Goal: Task Accomplishment & Management: Complete application form

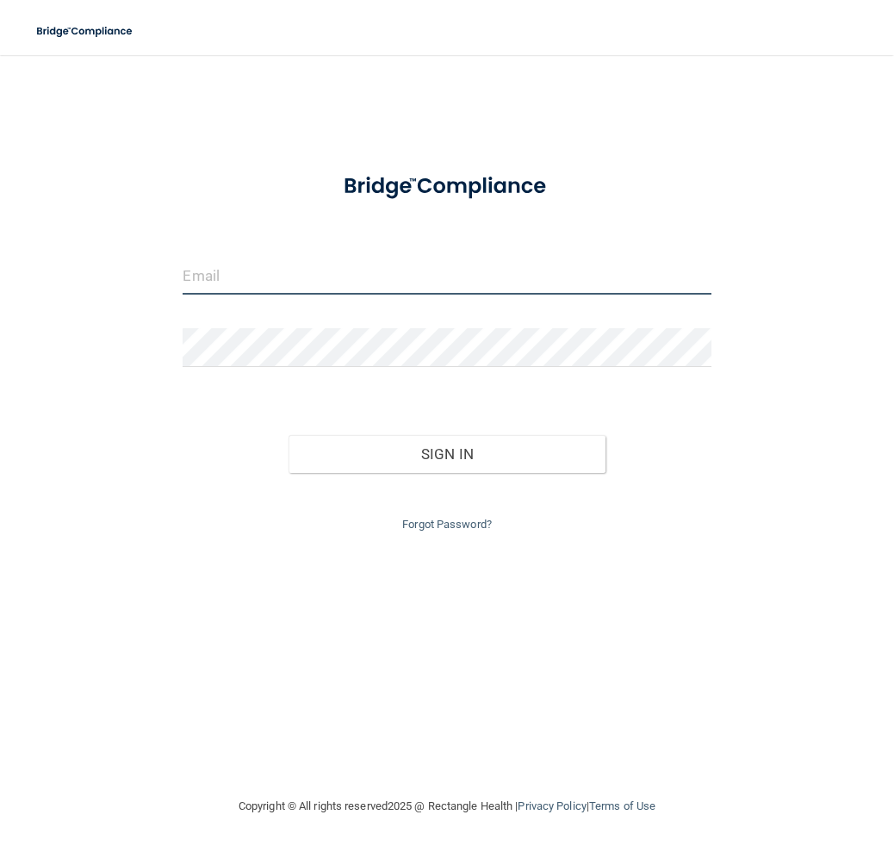
click at [241, 277] on input "email" at bounding box center [447, 275] width 528 height 39
type input "[EMAIL_ADDRESS][DOMAIN_NAME]"
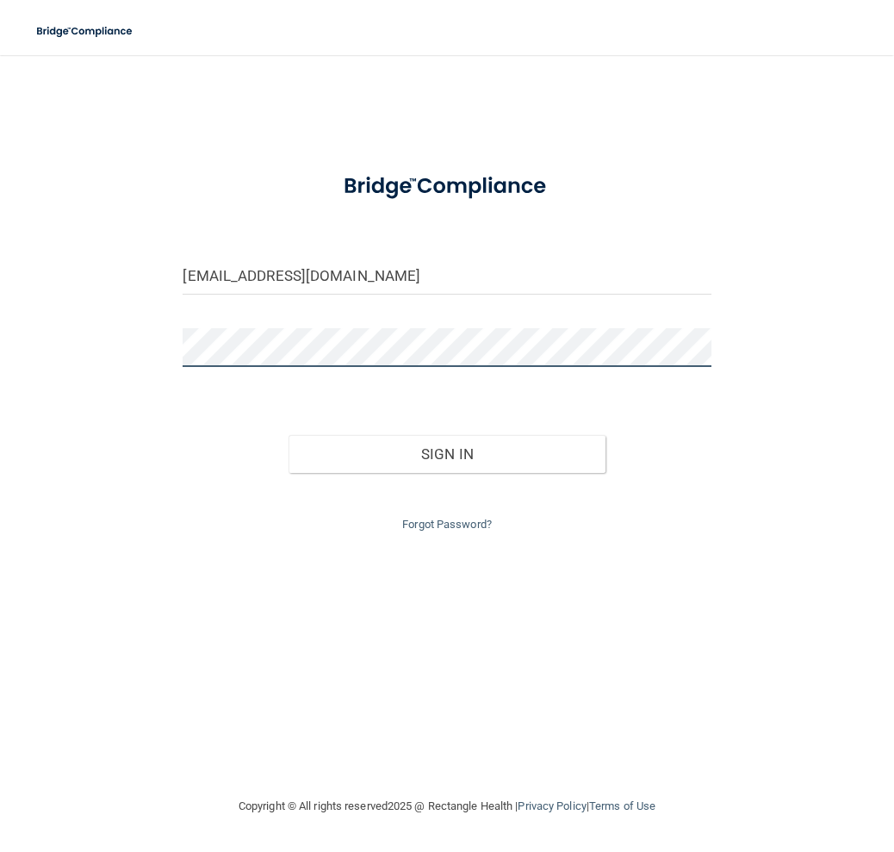
click at [288, 435] on button "Sign In" at bounding box center [446, 454] width 317 height 38
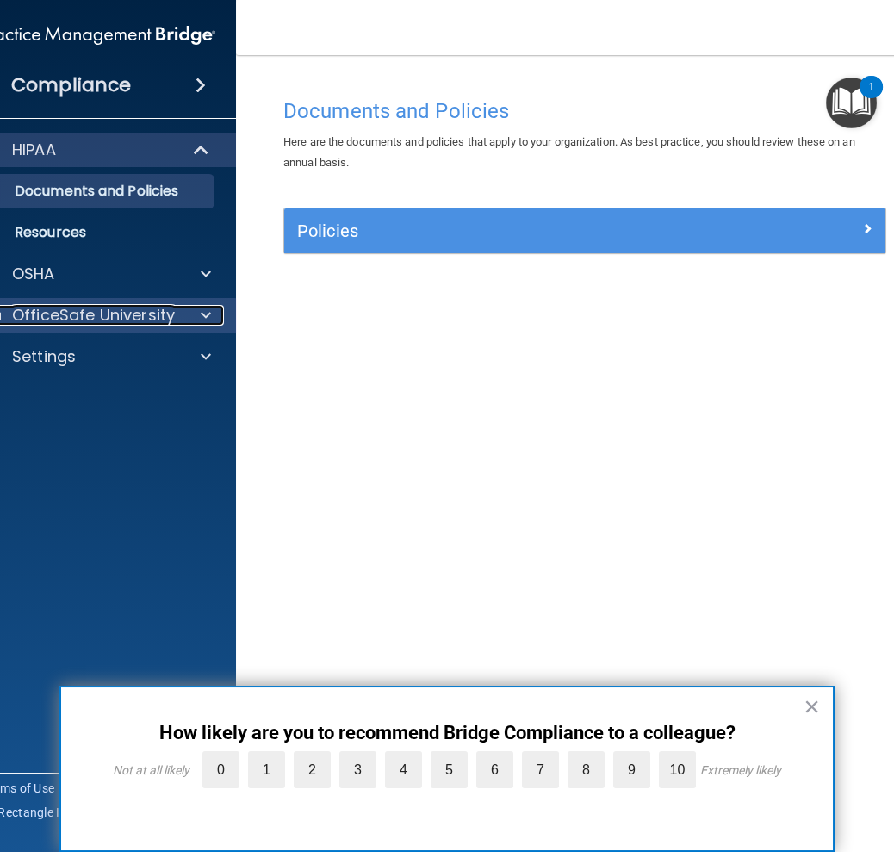
click at [209, 312] on span at bounding box center [206, 315] width 10 height 21
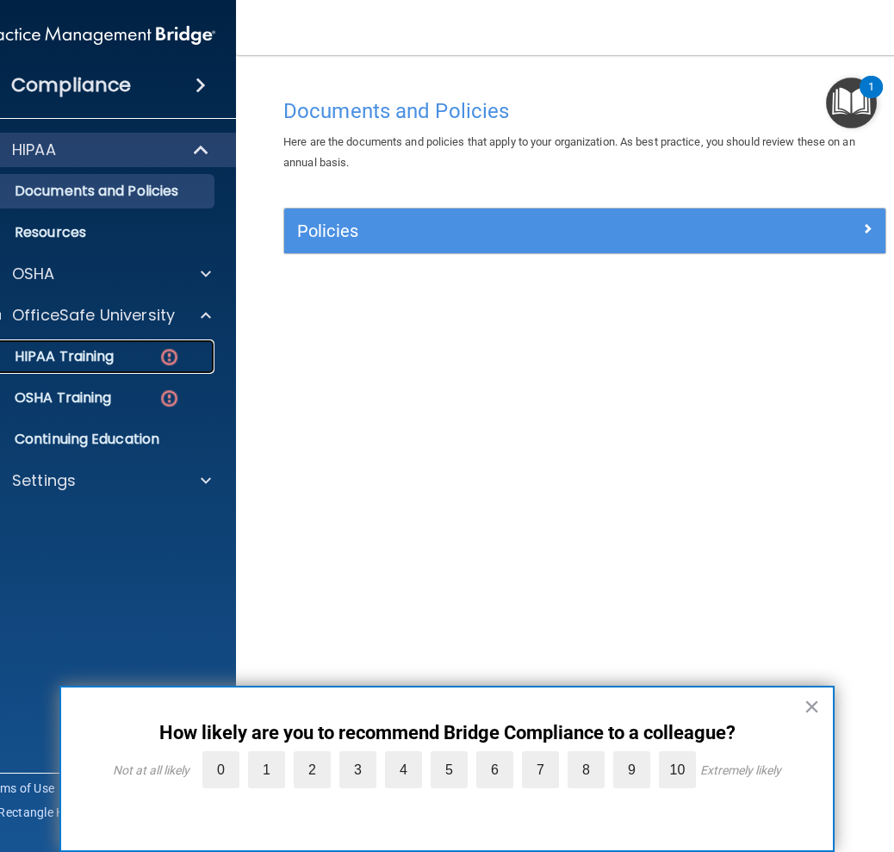
click at [181, 357] on div "HIPAA Training" at bounding box center [89, 356] width 235 height 17
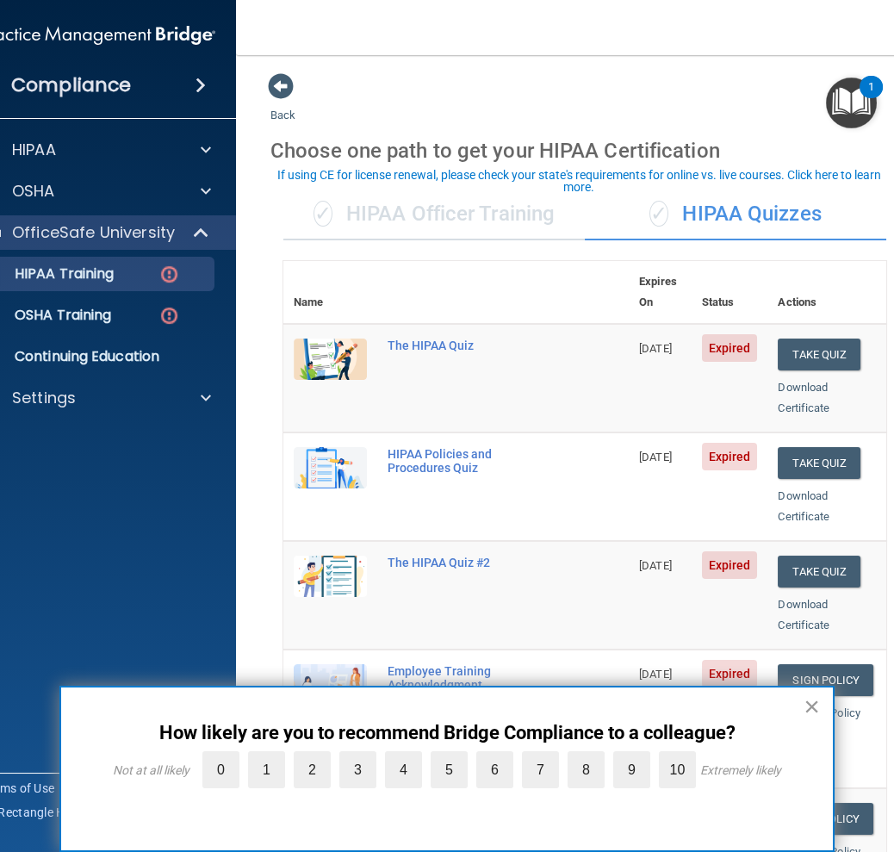
click at [805, 698] on button "×" at bounding box center [811, 706] width 16 height 28
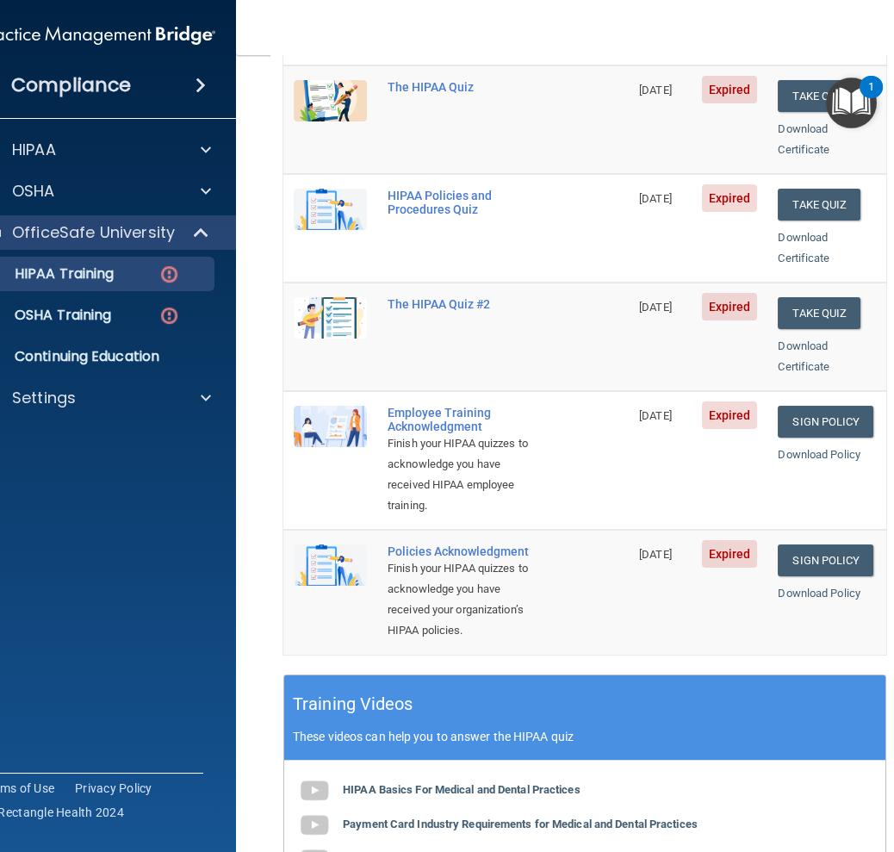
scroll to position [344, 0]
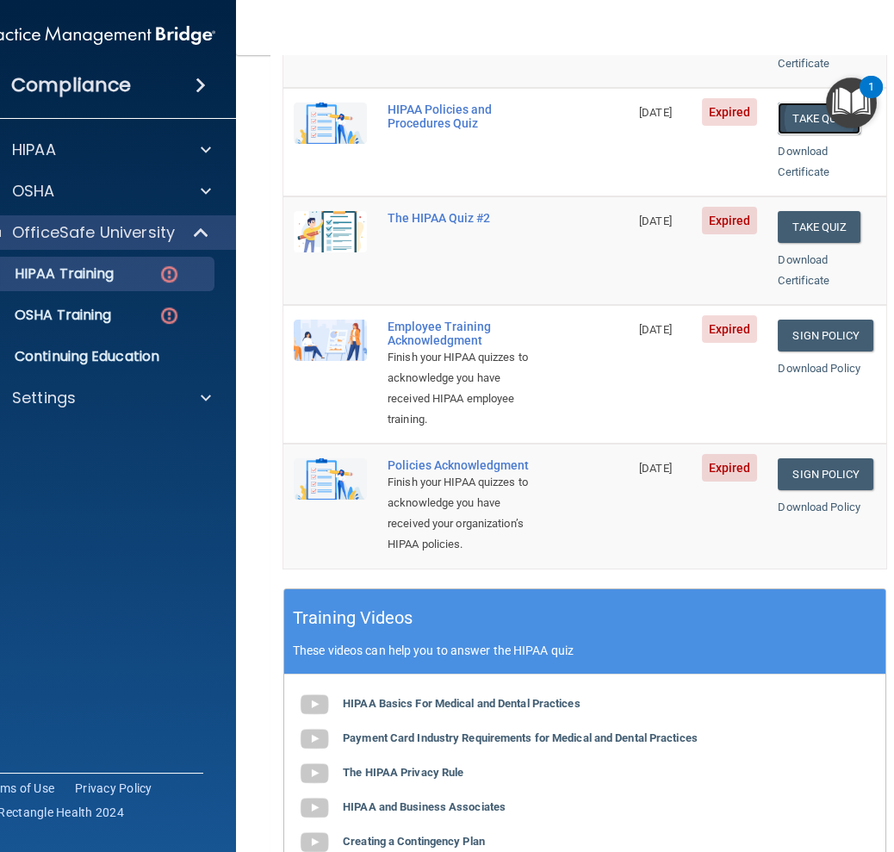
click at [797, 102] on button "Take Quiz" at bounding box center [819, 118] width 83 height 32
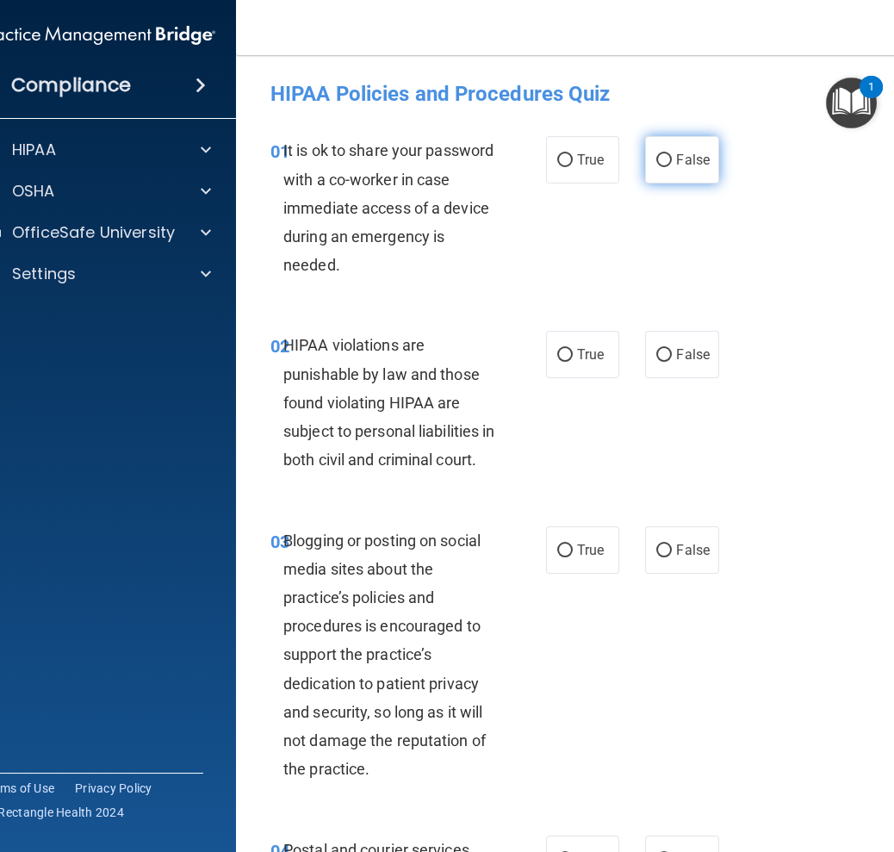
click at [676, 163] on span "False" at bounding box center [693, 160] width 34 height 16
click at [672, 163] on input "False" at bounding box center [664, 160] width 16 height 13
radio input "true"
click at [570, 363] on label "True" at bounding box center [582, 354] width 73 height 47
click at [570, 362] on input "True" at bounding box center [565, 355] width 16 height 13
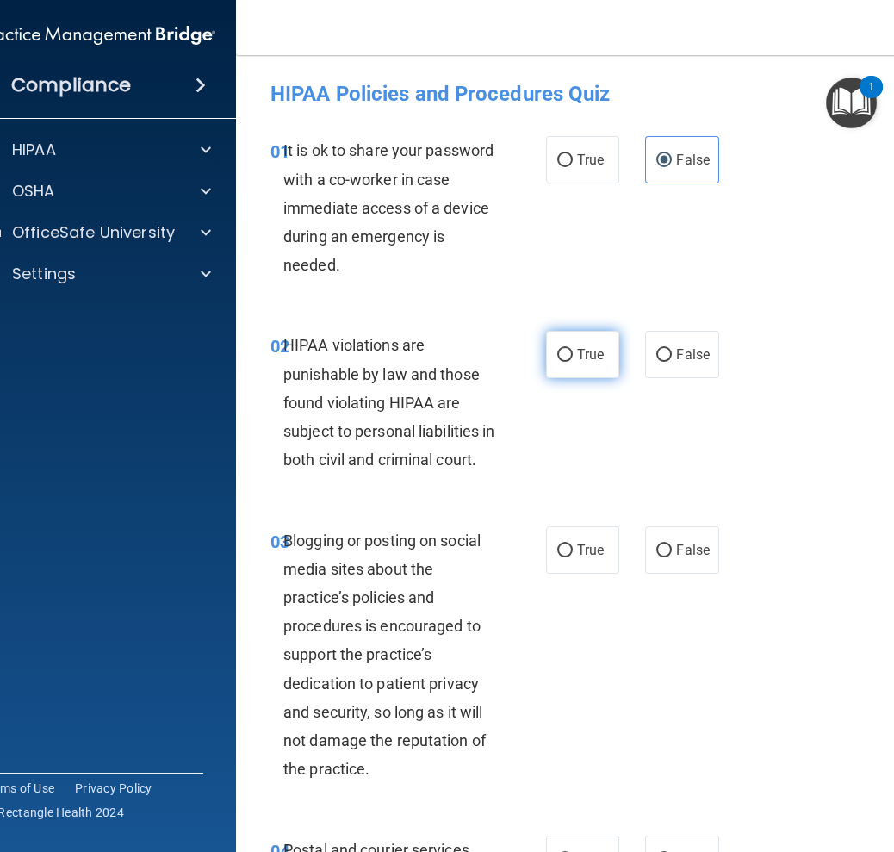
radio input "true"
click at [646, 574] on label "False" at bounding box center [681, 549] width 73 height 47
click at [656, 557] on input "False" at bounding box center [664, 550] width 16 height 13
radio input "true"
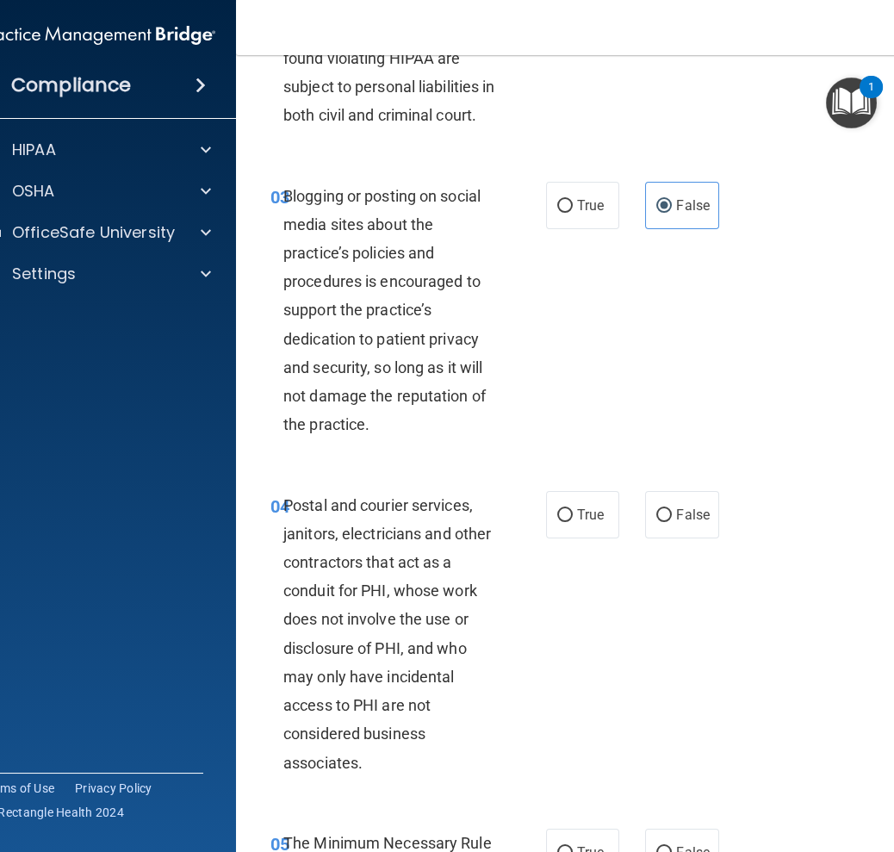
scroll to position [430, 0]
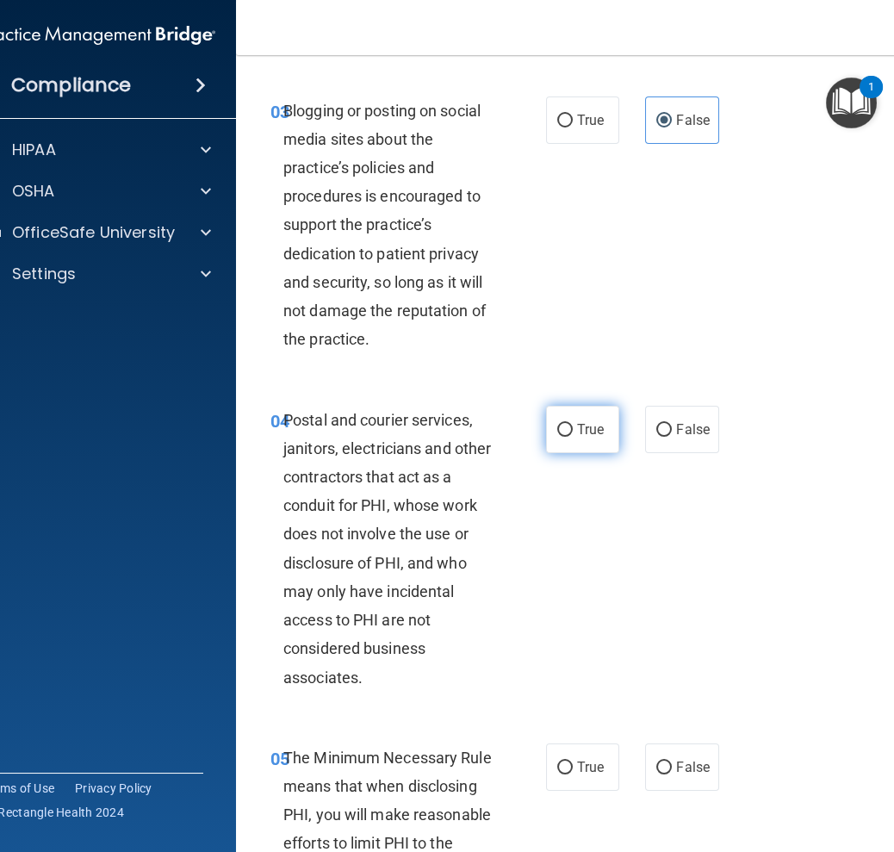
click at [598, 453] on label "True" at bounding box center [582, 429] width 73 height 47
click at [573, 437] on input "True" at bounding box center [565, 430] width 16 height 13
radio input "true"
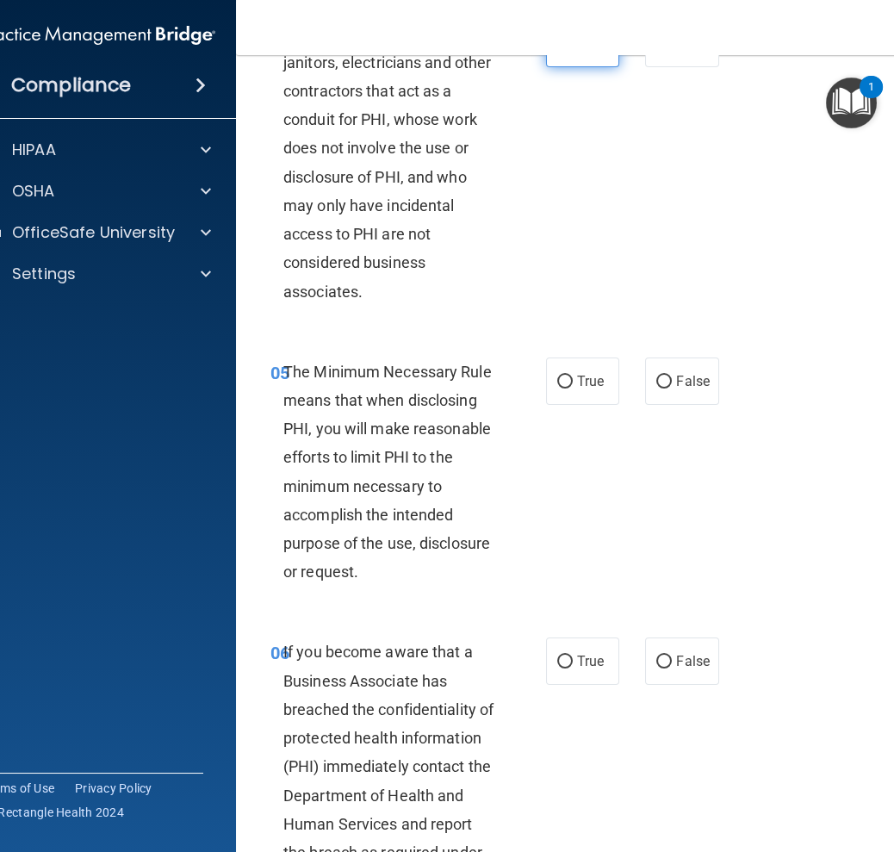
scroll to position [860, 0]
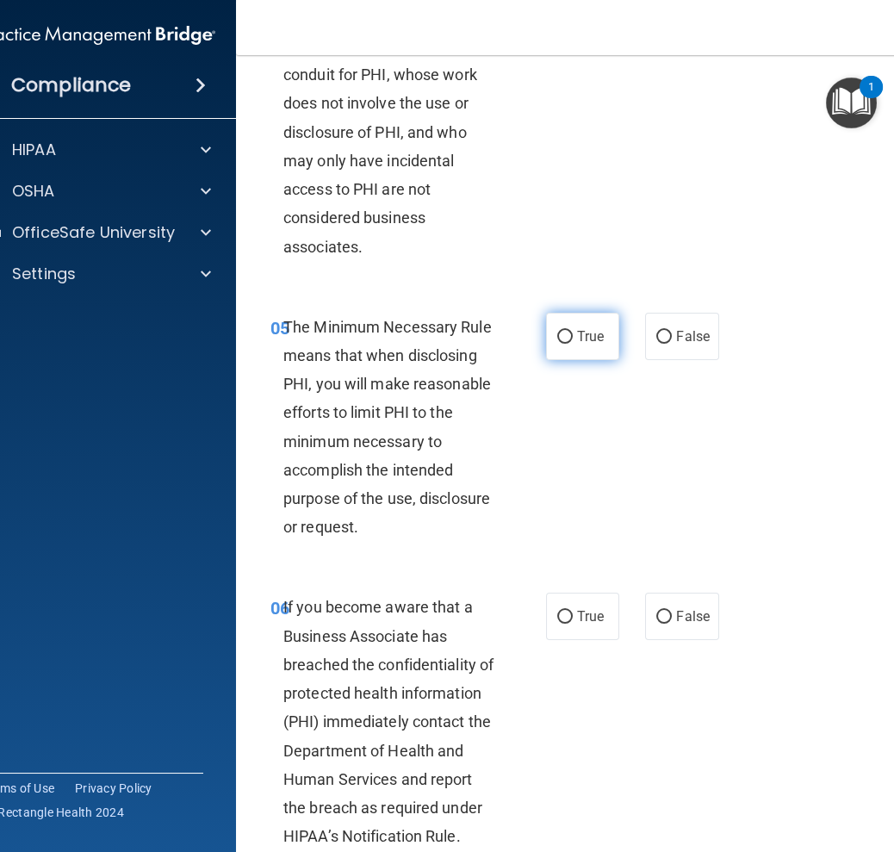
click at [580, 344] on span "True" at bounding box center [590, 336] width 27 height 16
click at [573, 344] on input "True" at bounding box center [565, 337] width 16 height 13
radio input "true"
click at [704, 640] on label "False" at bounding box center [681, 615] width 73 height 47
click at [672, 623] on input "False" at bounding box center [664, 617] width 16 height 13
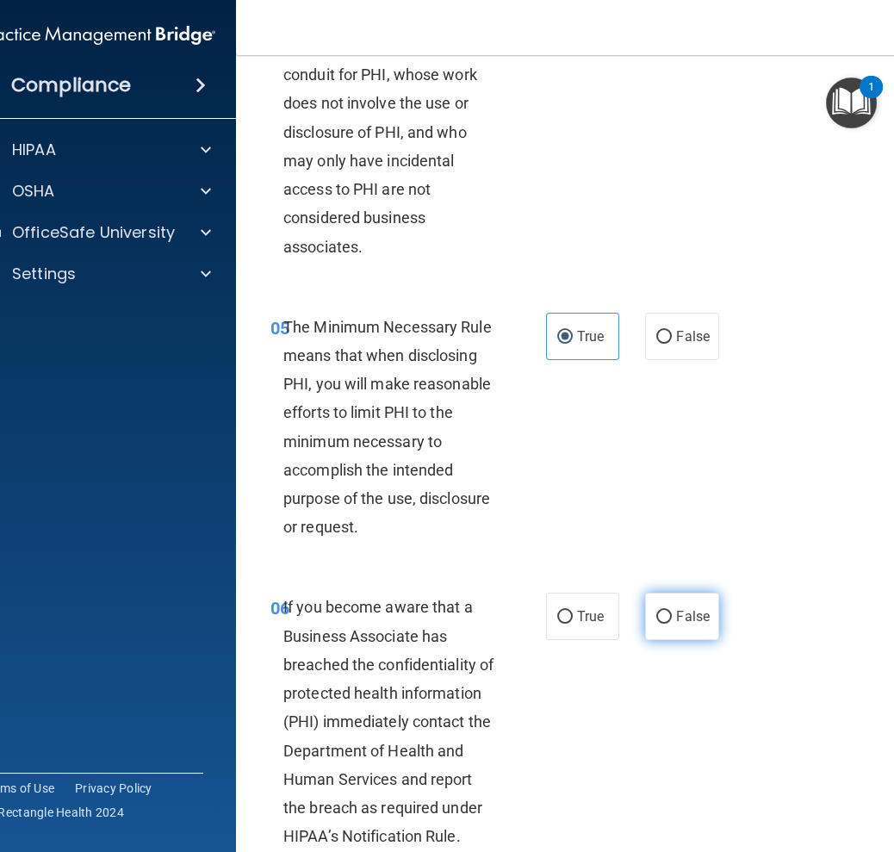
radio input "true"
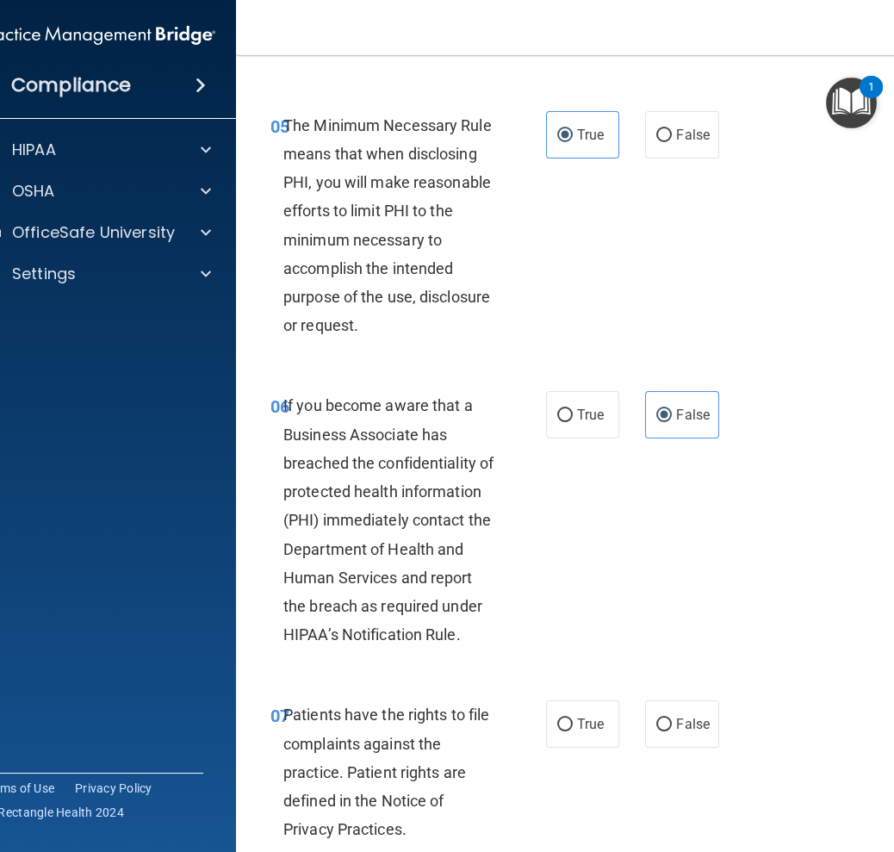
scroll to position [1206, 0]
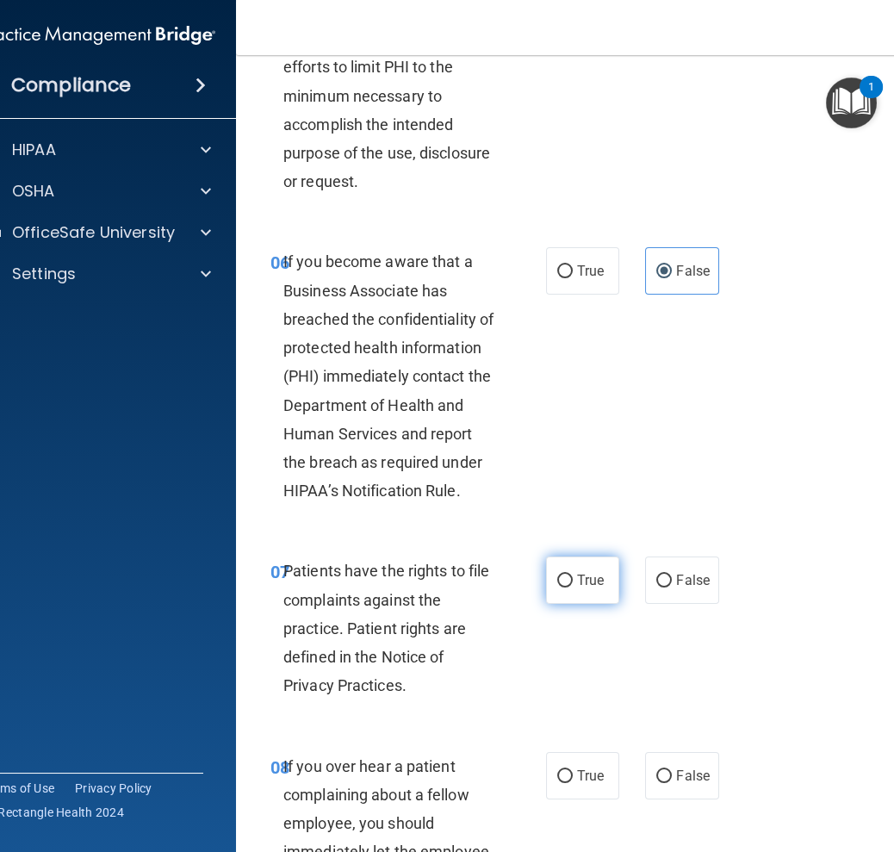
click at [557, 587] on input "True" at bounding box center [565, 580] width 16 height 13
radio input "true"
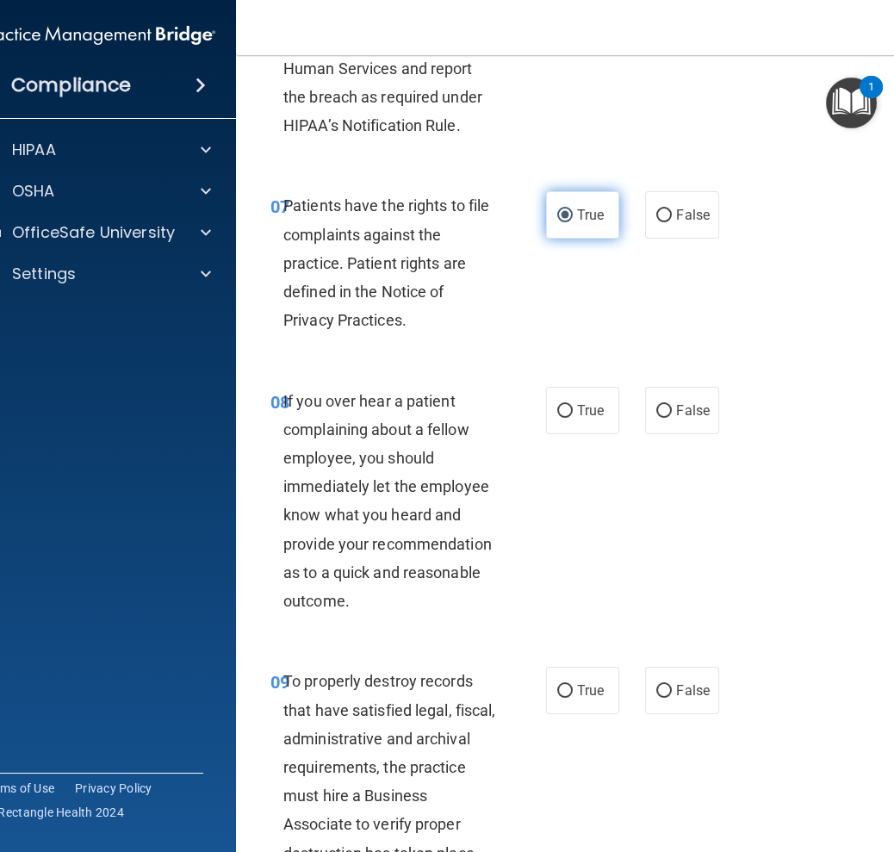
scroll to position [1636, 0]
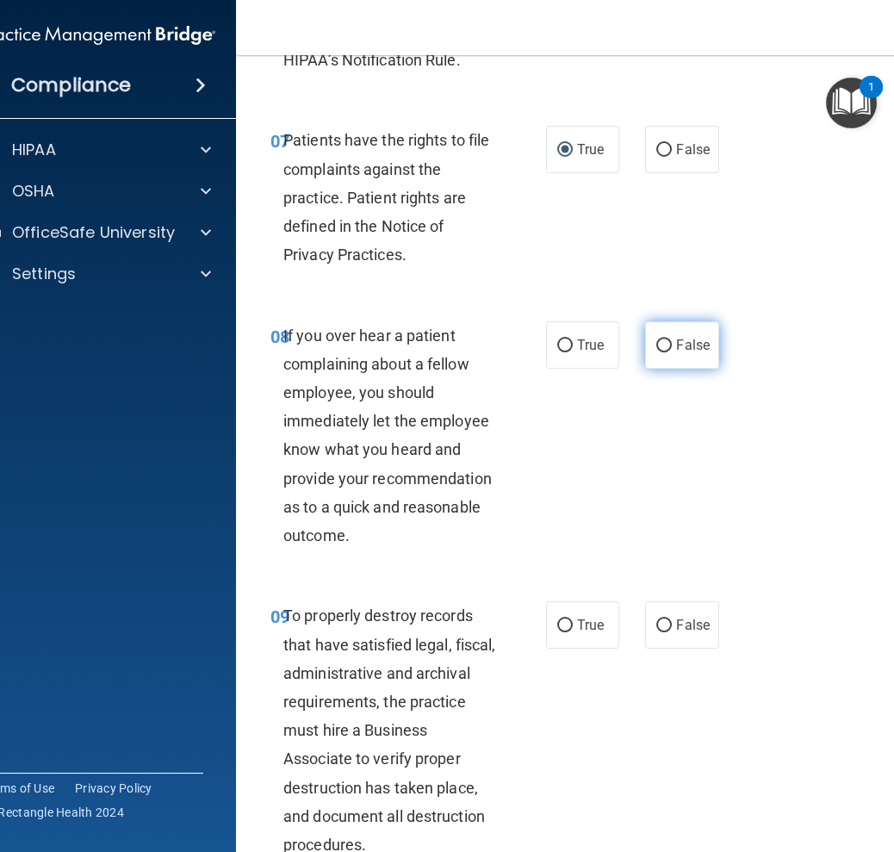
click at [656, 352] on input "False" at bounding box center [664, 345] width 16 height 13
radio input "true"
click at [694, 633] on span "False" at bounding box center [693, 625] width 34 height 16
click at [672, 632] on input "False" at bounding box center [664, 625] width 16 height 13
radio input "true"
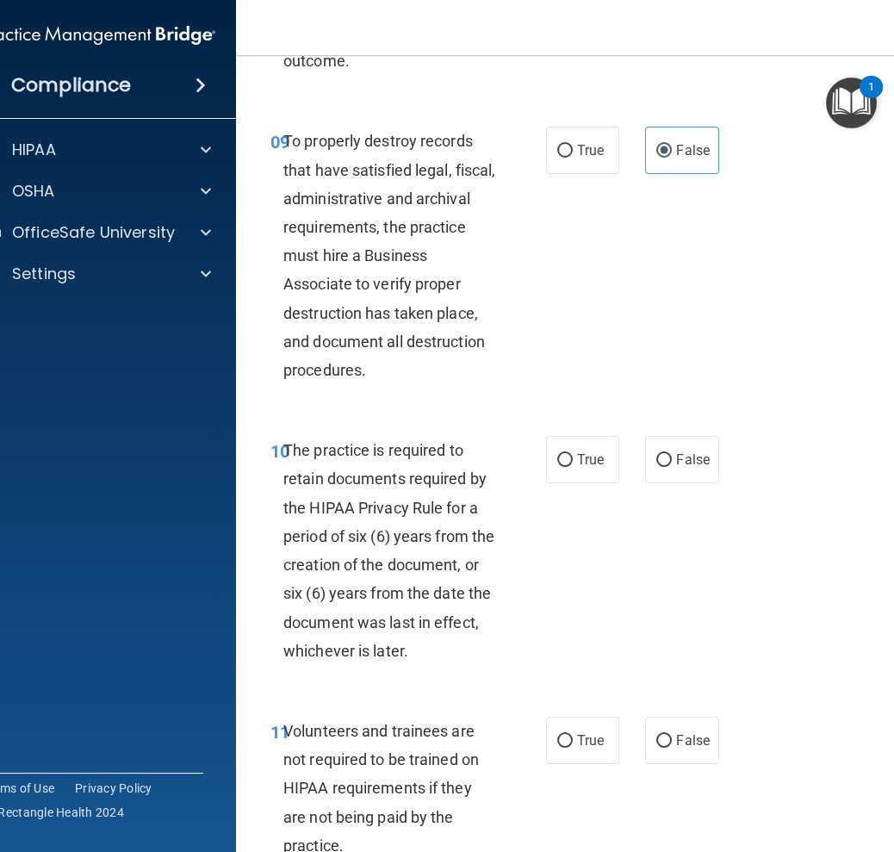
scroll to position [2152, 0]
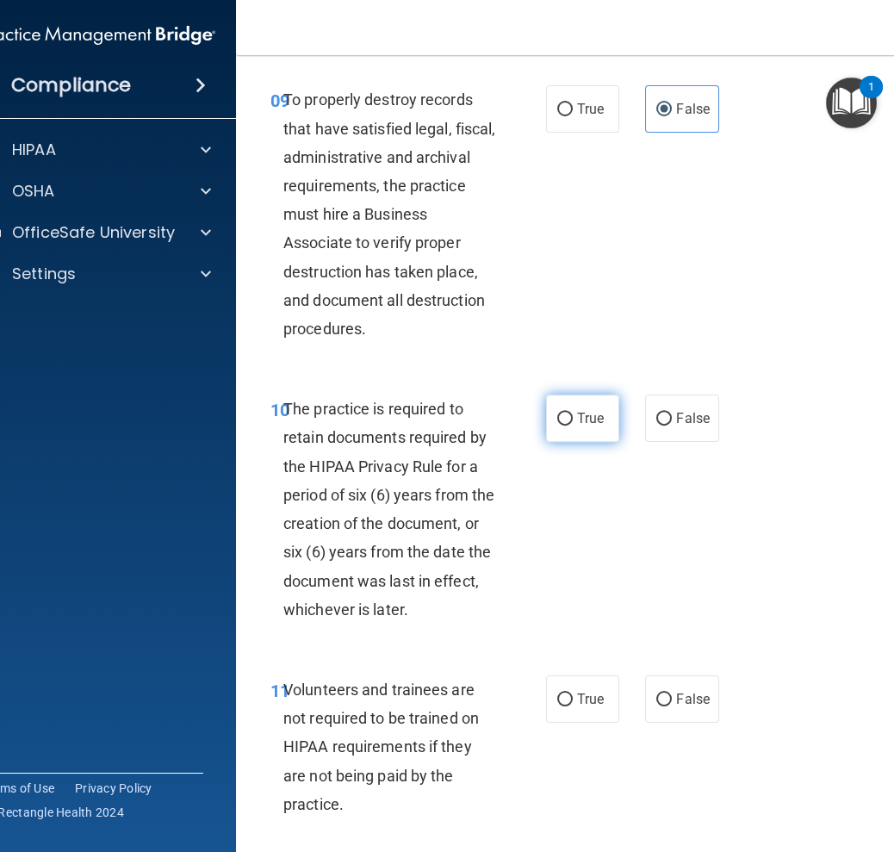
click at [564, 425] on input "True" at bounding box center [565, 418] width 16 height 13
radio input "true"
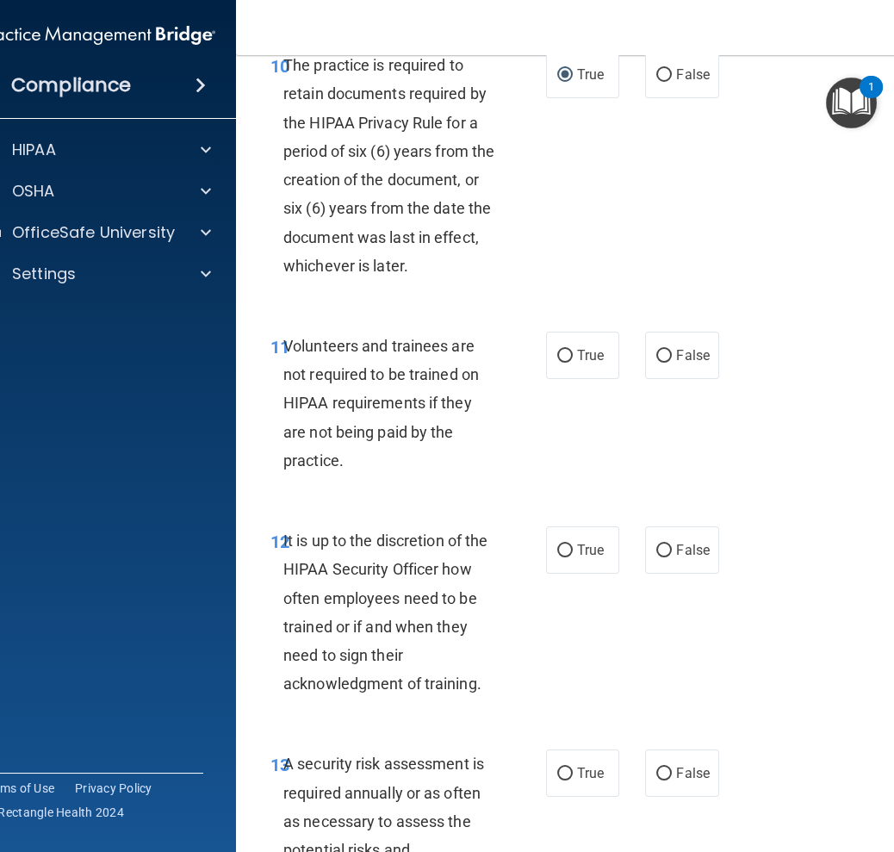
scroll to position [2496, 0]
click at [664, 362] on input "False" at bounding box center [664, 355] width 16 height 13
radio input "true"
click at [666, 573] on label "False" at bounding box center [681, 548] width 73 height 47
click at [666, 556] on input "False" at bounding box center [664, 549] width 16 height 13
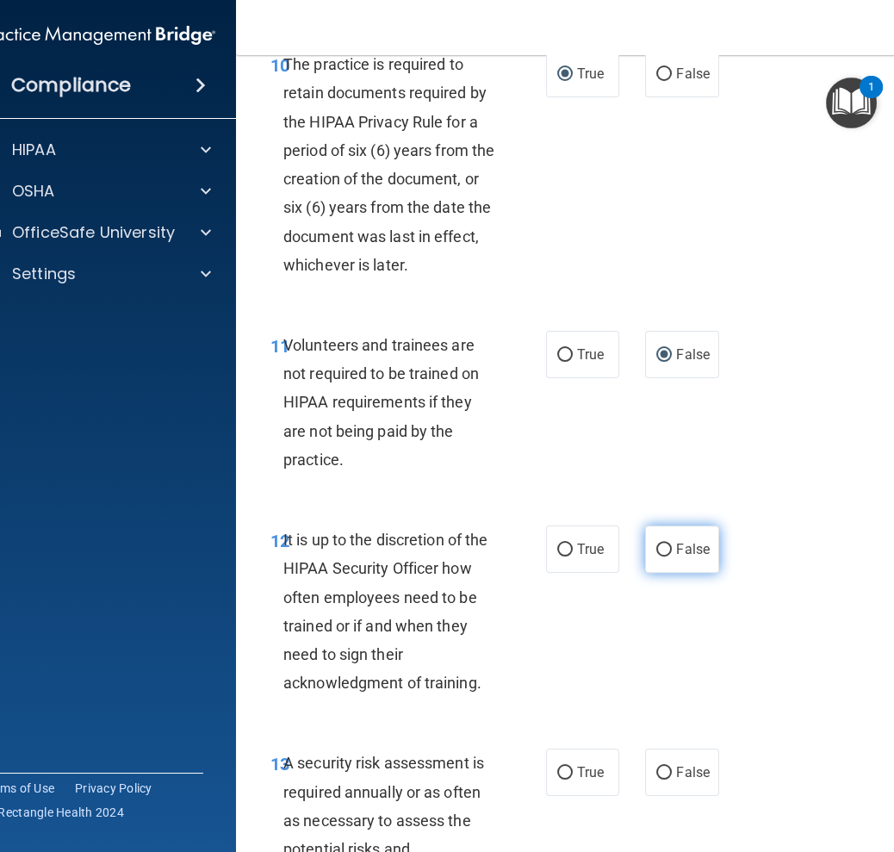
radio input "true"
click at [573, 786] on label "True" at bounding box center [582, 771] width 73 height 47
click at [573, 779] on input "True" at bounding box center [565, 772] width 16 height 13
radio input "true"
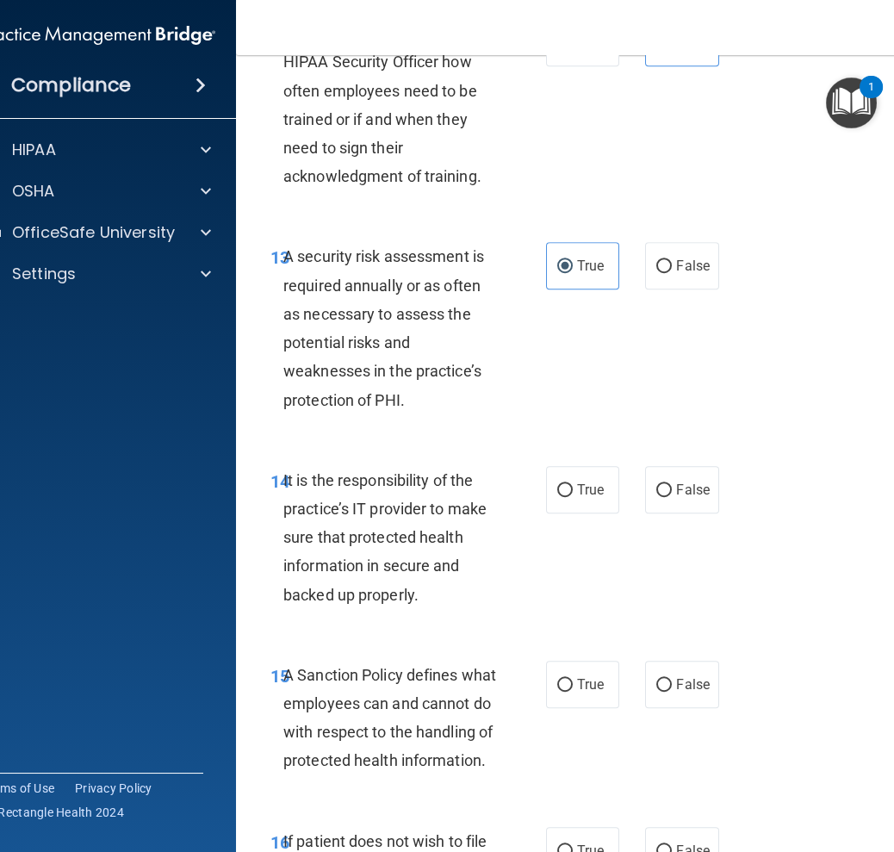
scroll to position [3013, 0]
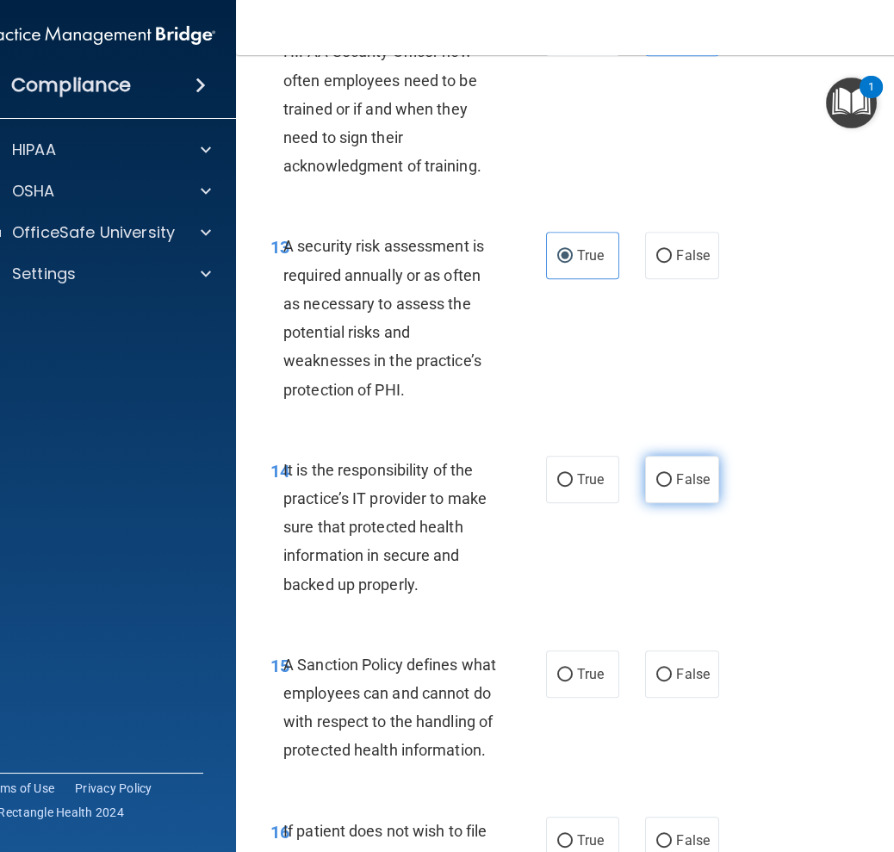
click at [662, 487] on input "False" at bounding box center [664, 480] width 16 height 13
radio input "true"
click at [676, 682] on span "False" at bounding box center [693, 674] width 34 height 16
click at [670, 681] on input "False" at bounding box center [664, 674] width 16 height 13
radio input "true"
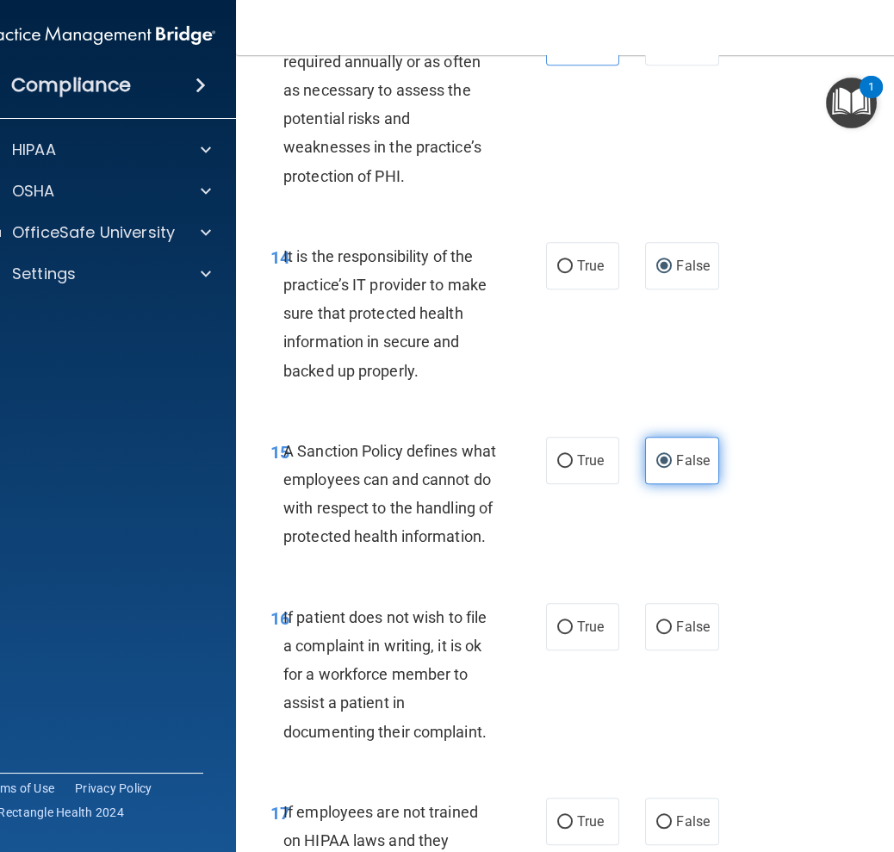
scroll to position [3358, 0]
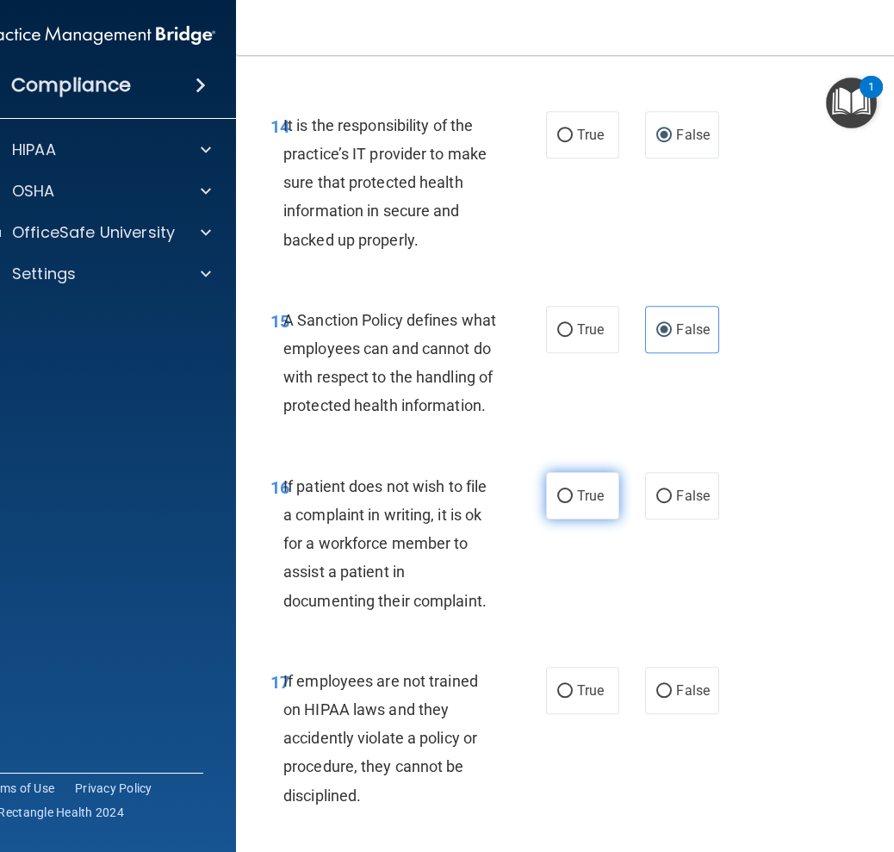
click at [603, 519] on label "True" at bounding box center [582, 495] width 73 height 47
click at [573, 503] on input "True" at bounding box center [565, 496] width 16 height 13
radio input "true"
click at [673, 714] on label "False" at bounding box center [681, 690] width 73 height 47
click at [672, 698] on input "False" at bounding box center [664, 691] width 16 height 13
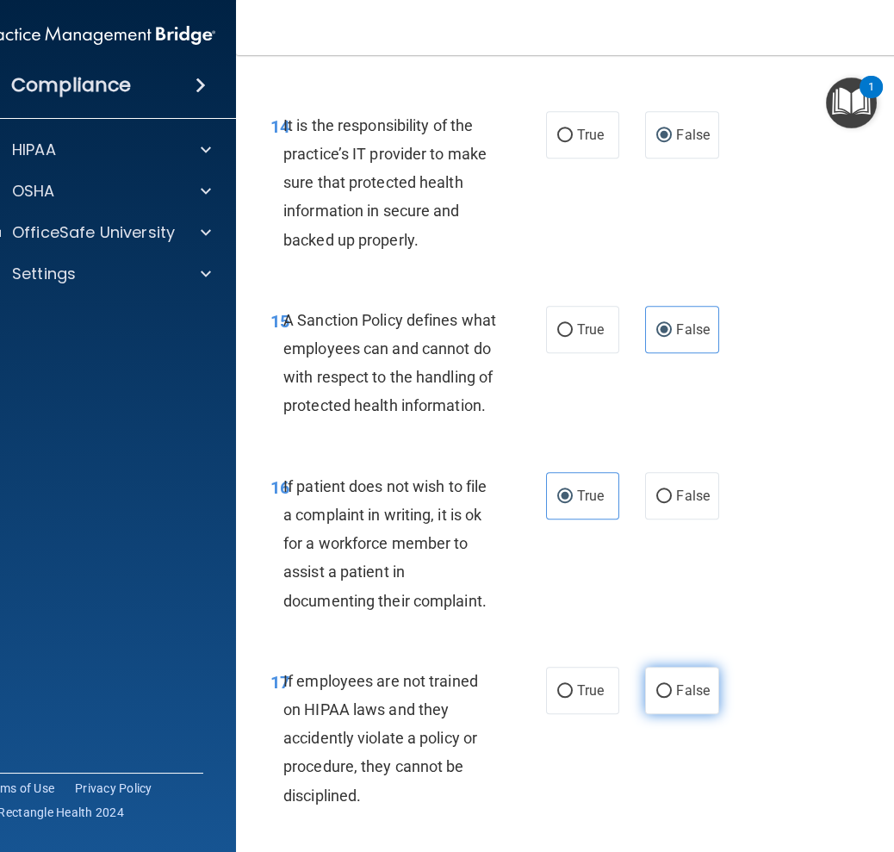
radio input "true"
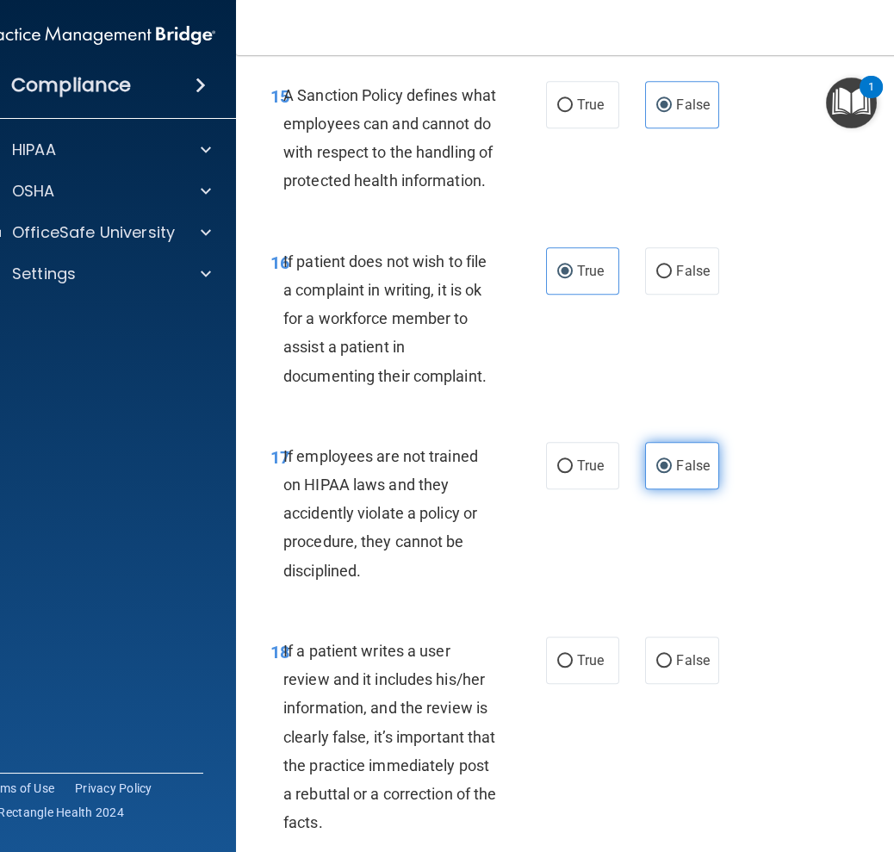
scroll to position [3703, 0]
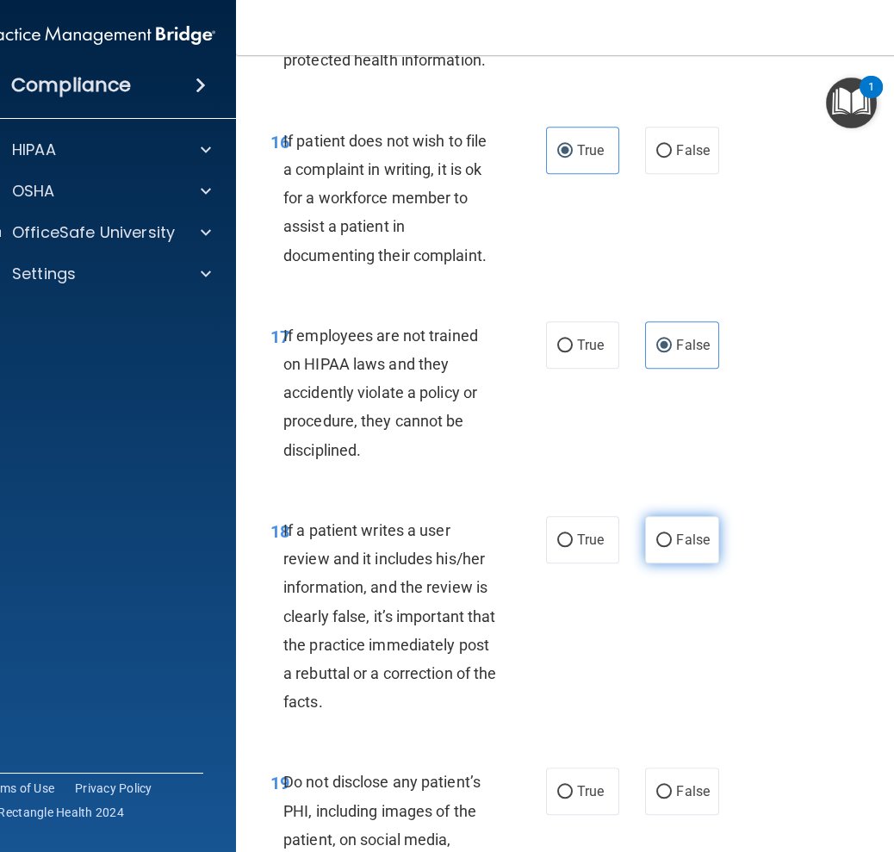
click at [646, 563] on label "False" at bounding box center [681, 539] width 73 height 47
click at [656, 547] on input "False" at bounding box center [664, 540] width 16 height 13
radio input "true"
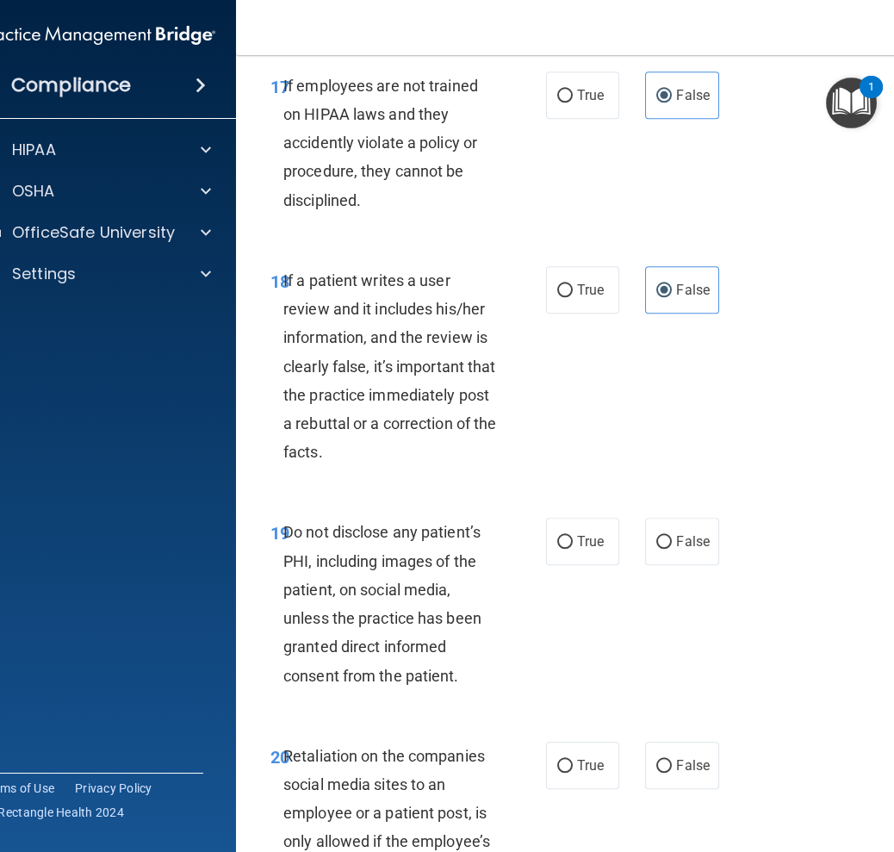
scroll to position [3961, 0]
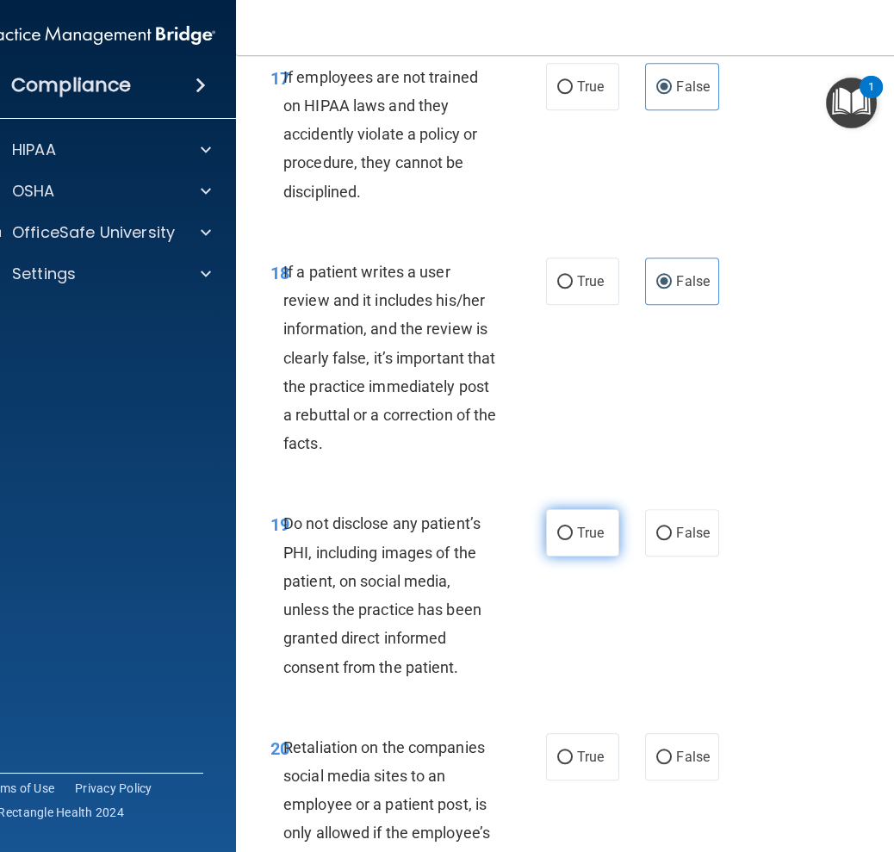
click at [580, 556] on label "True" at bounding box center [582, 532] width 73 height 47
click at [573, 540] on input "True" at bounding box center [565, 533] width 16 height 13
radio input "true"
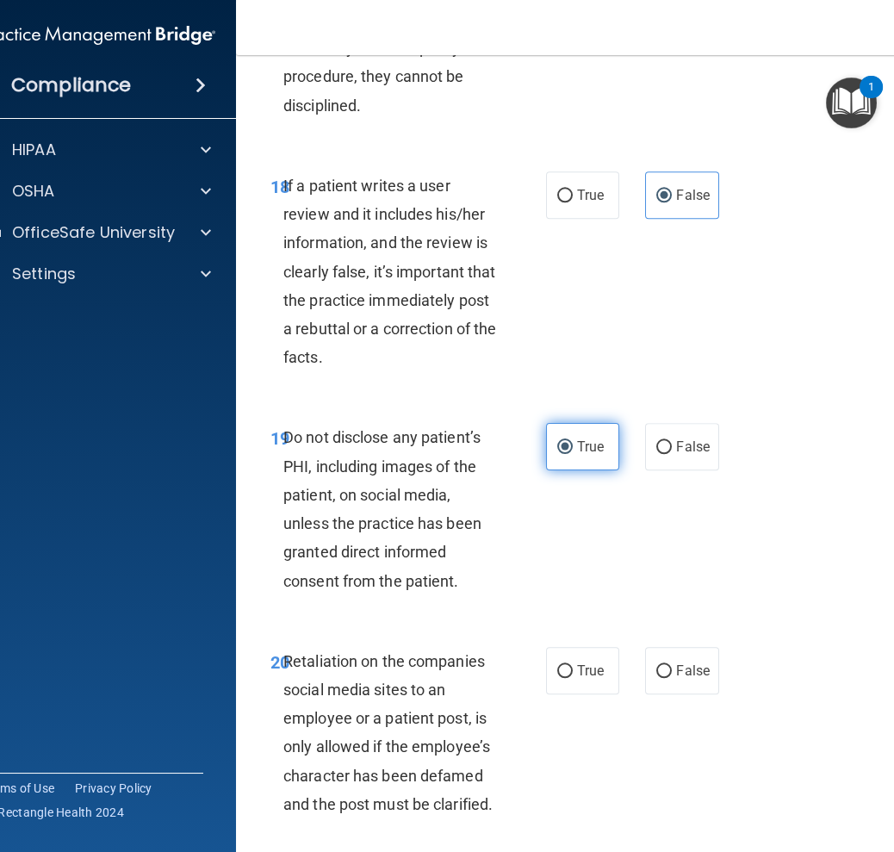
scroll to position [4134, 0]
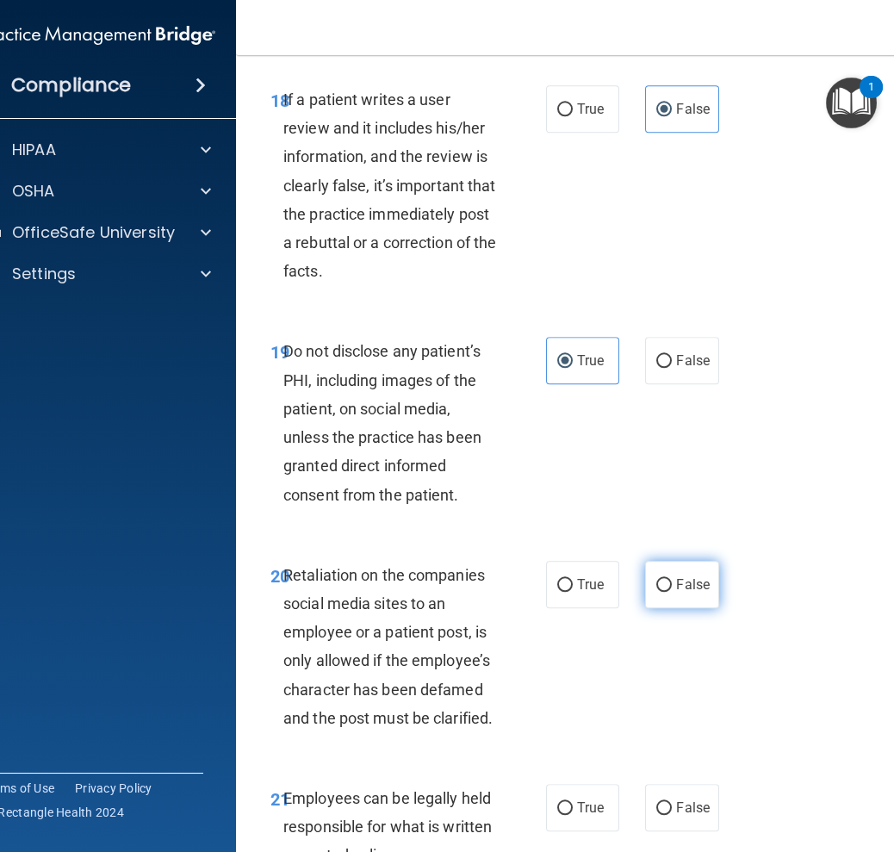
click at [654, 608] on label "False" at bounding box center [681, 584] width 73 height 47
click at [656, 592] on input "False" at bounding box center [664, 585] width 16 height 13
radio input "true"
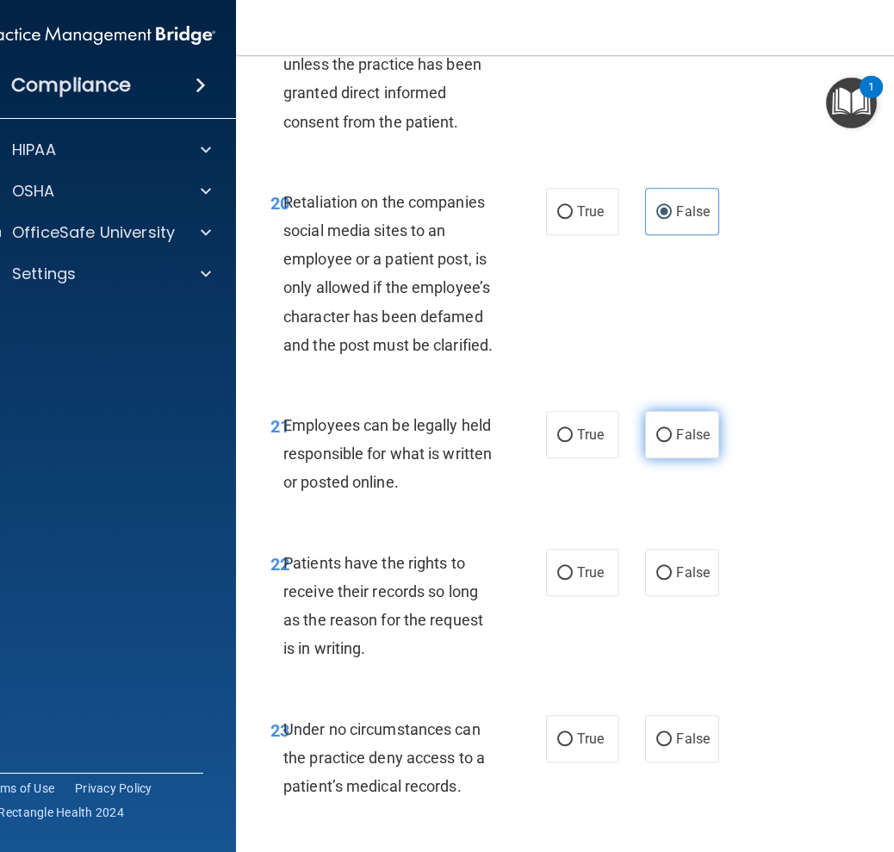
scroll to position [4563, 0]
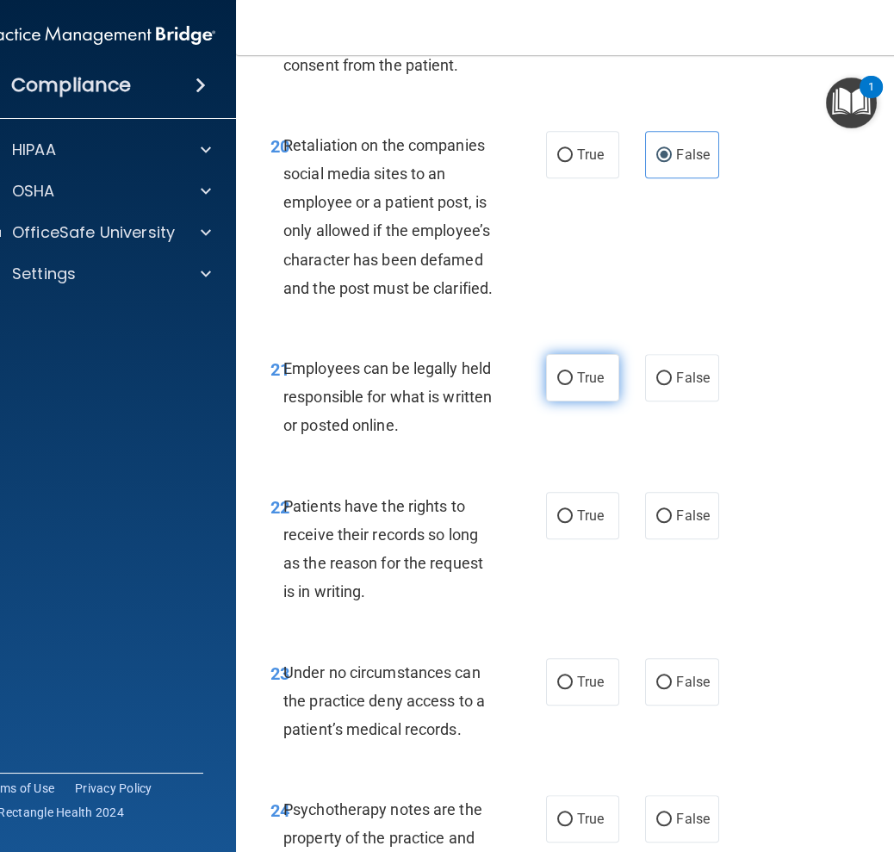
click at [574, 401] on label "True" at bounding box center [582, 377] width 73 height 47
click at [573, 385] on input "True" at bounding box center [565, 378] width 16 height 13
radio input "true"
click at [661, 539] on label "False" at bounding box center [681, 515] width 73 height 47
click at [661, 523] on input "False" at bounding box center [664, 516] width 16 height 13
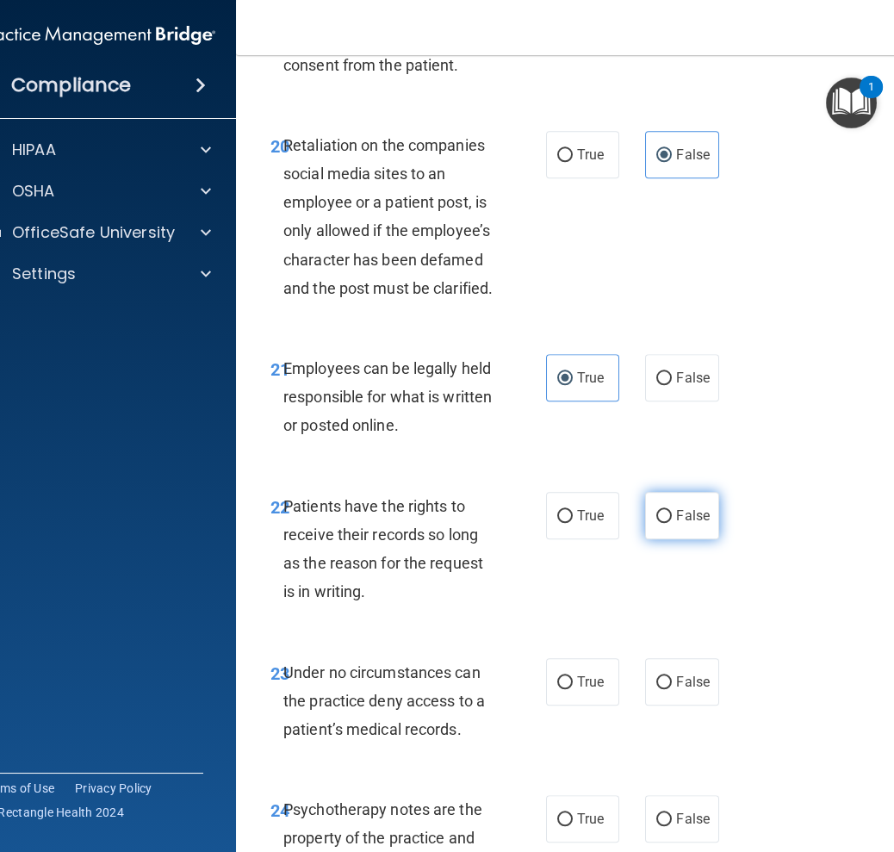
radio input "true"
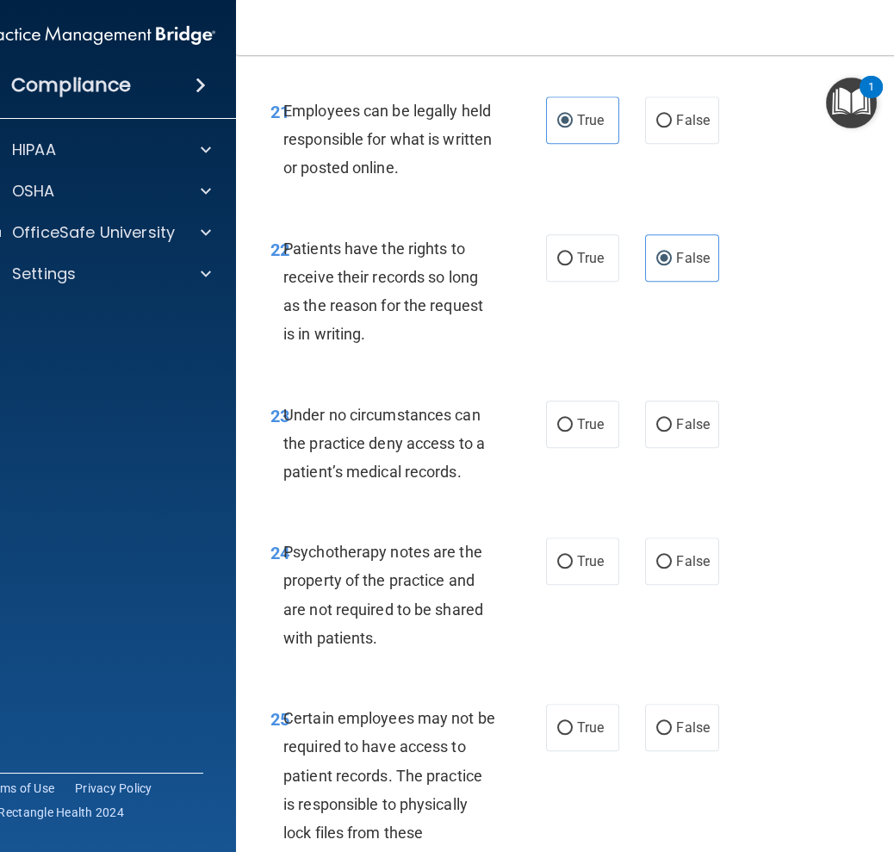
scroll to position [4822, 0]
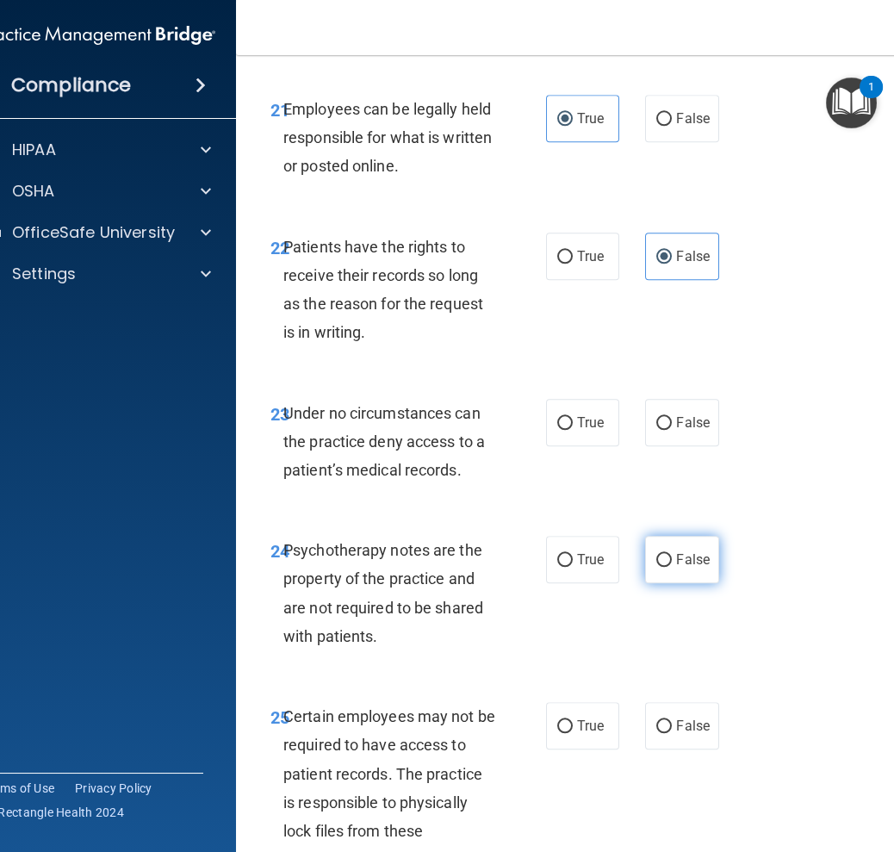
click at [650, 583] on label "False" at bounding box center [681, 559] width 73 height 47
click at [656, 567] on input "False" at bounding box center [664, 560] width 16 height 13
radio input "true"
click at [656, 567] on input "False" at bounding box center [664, 560] width 16 height 13
click at [680, 431] on span "False" at bounding box center [693, 422] width 34 height 16
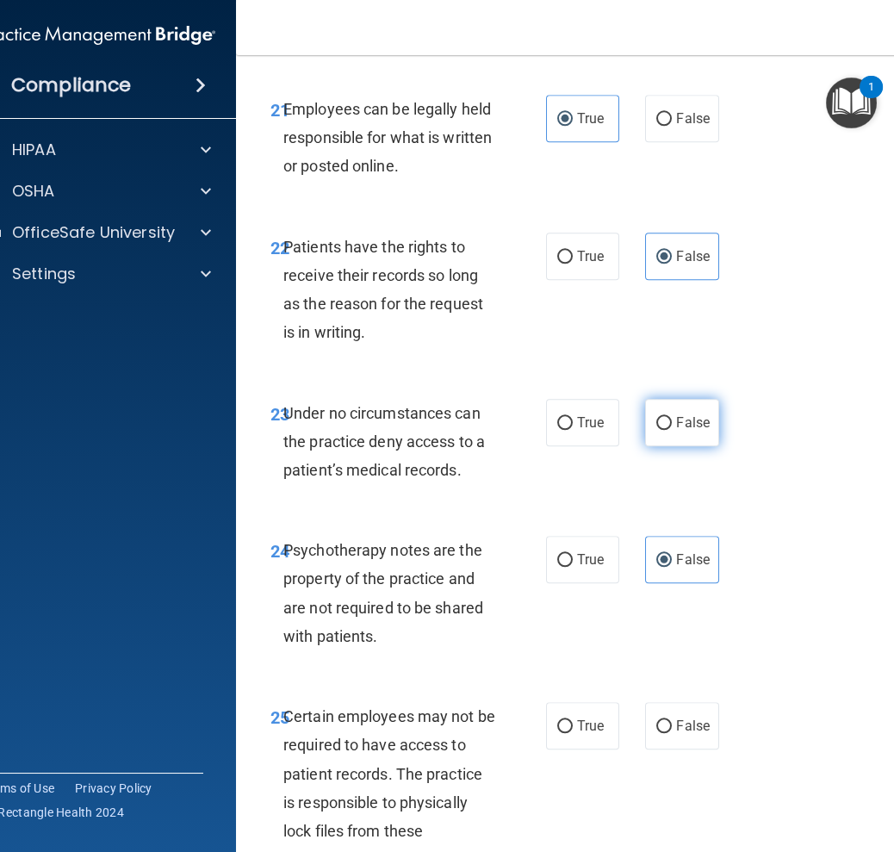
click at [672, 430] on input "False" at bounding box center [664, 423] width 16 height 13
radio input "true"
click at [571, 583] on label "True" at bounding box center [582, 559] width 73 height 47
click at [571, 567] on input "True" at bounding box center [565, 560] width 16 height 13
radio input "true"
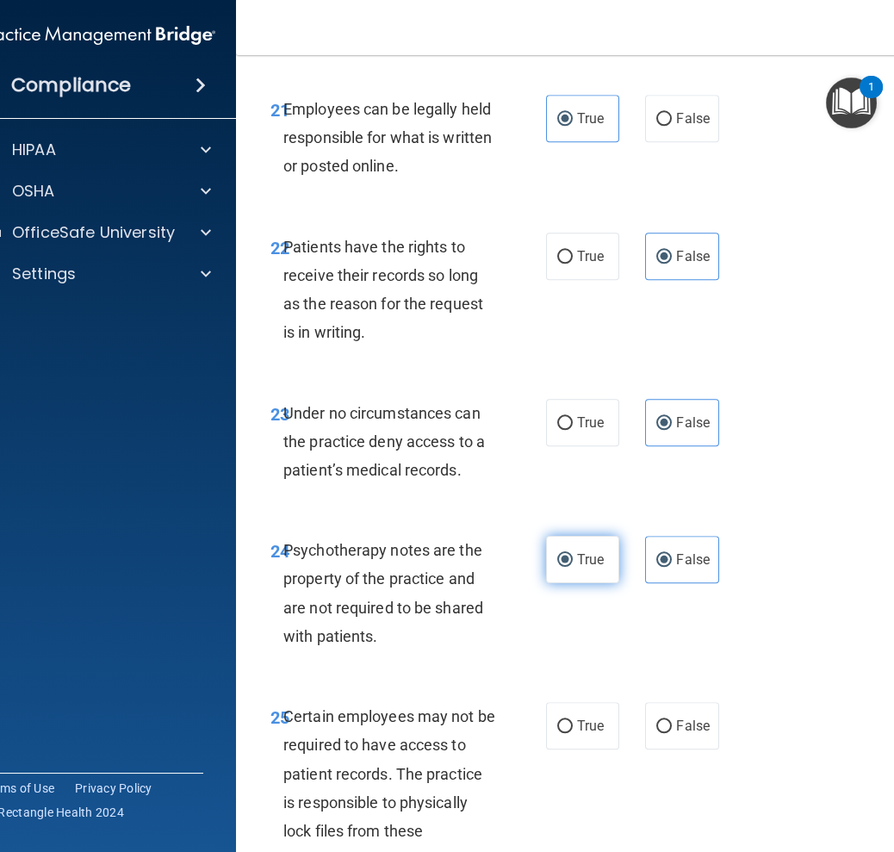
radio input "false"
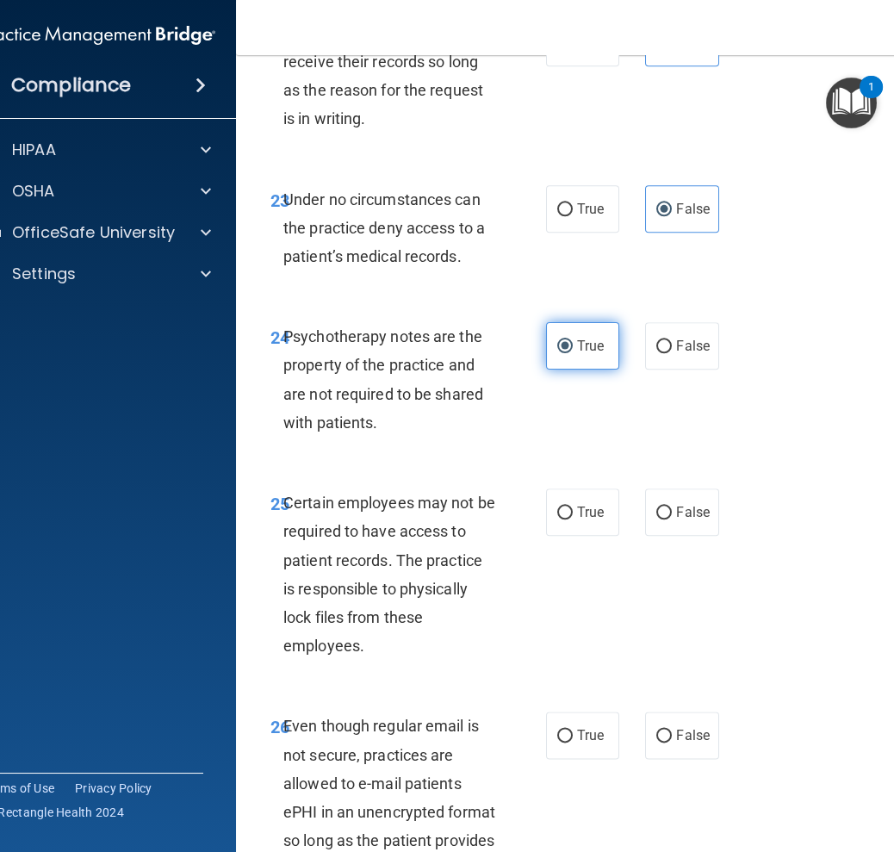
scroll to position [5080, 0]
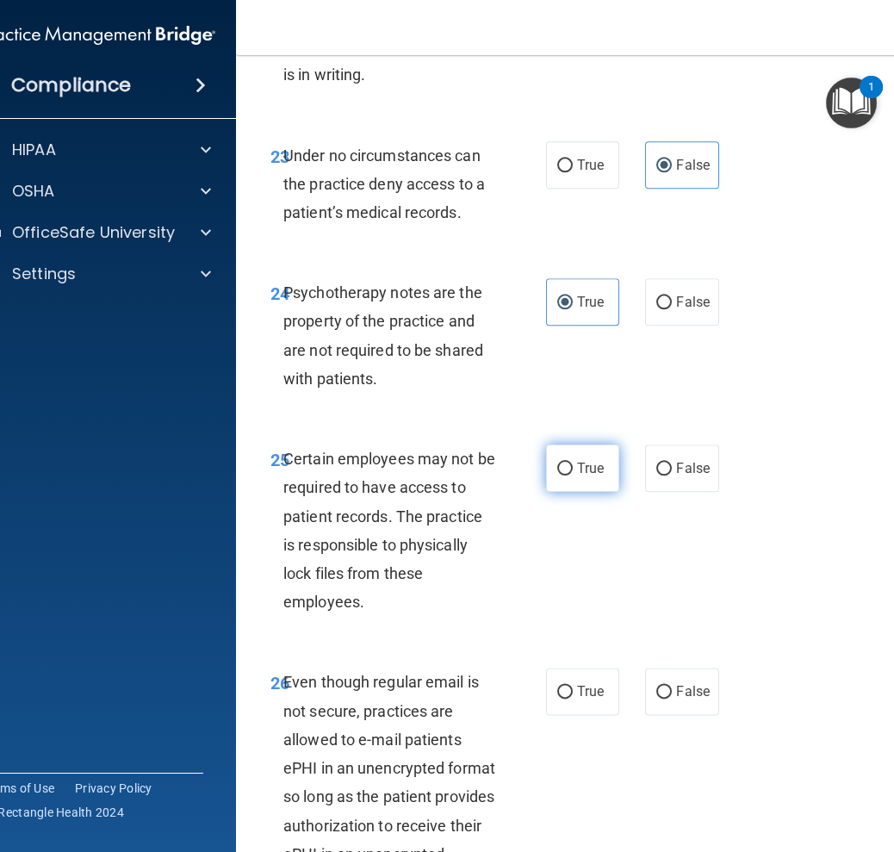
click at [587, 492] on label "True" at bounding box center [582, 467] width 73 height 47
click at [573, 475] on input "True" at bounding box center [565, 468] width 16 height 13
radio input "true"
click at [581, 699] on span "True" at bounding box center [590, 691] width 27 height 16
click at [573, 698] on input "True" at bounding box center [565, 691] width 16 height 13
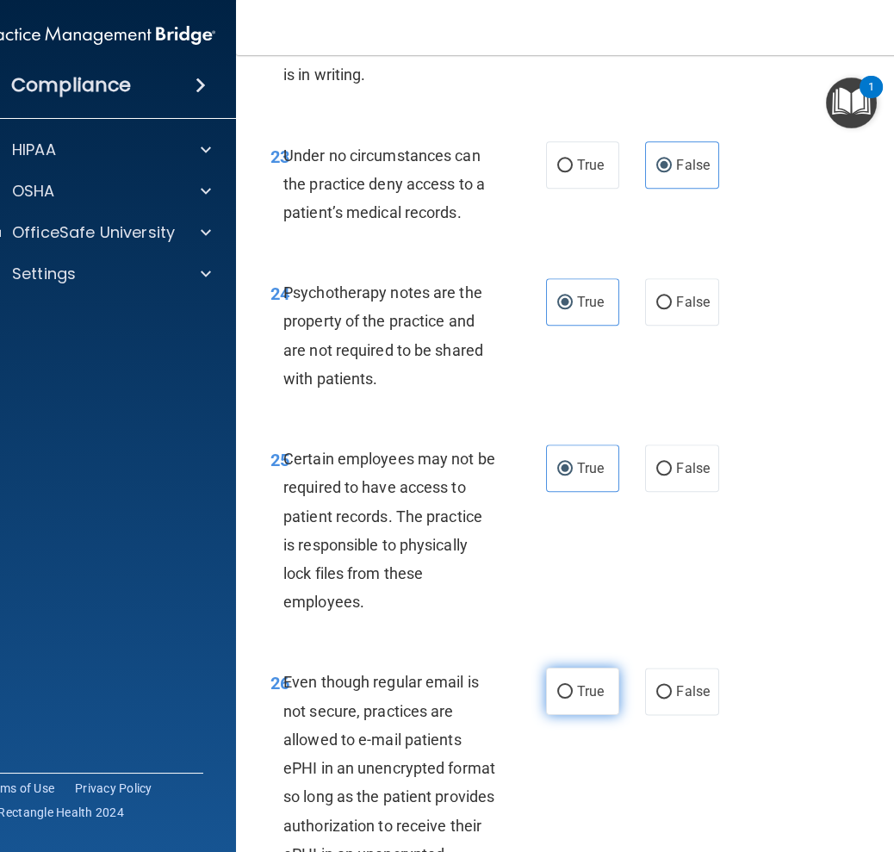
radio input "true"
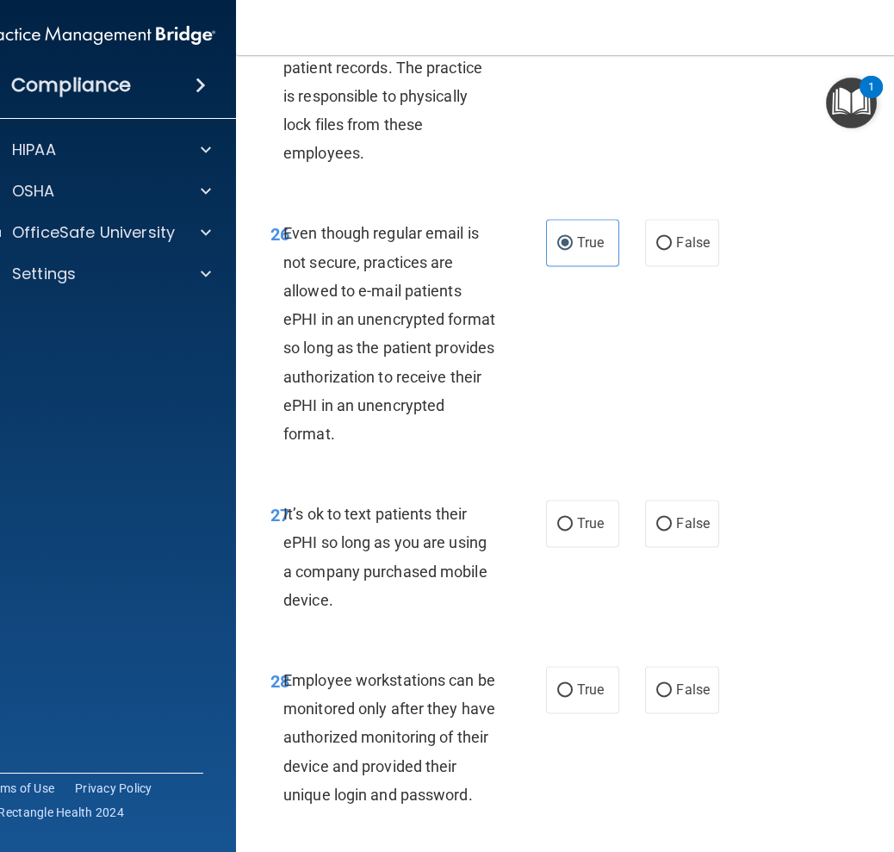
scroll to position [5598, 0]
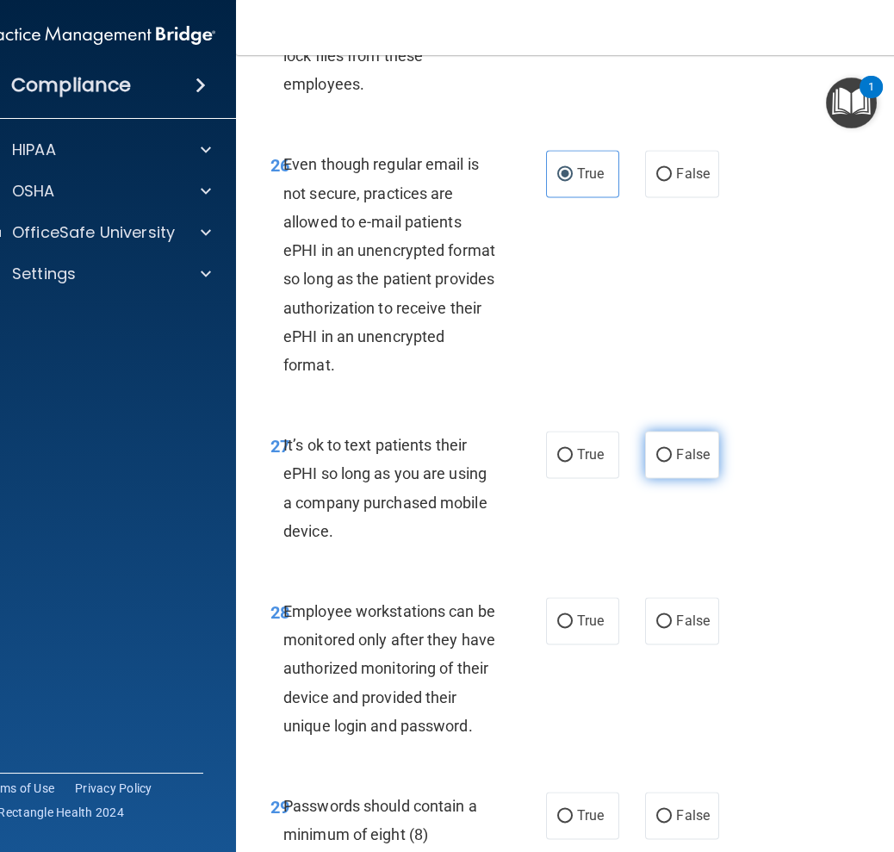
click at [676, 462] on span "False" at bounding box center [693, 454] width 34 height 16
click at [672, 462] on input "False" at bounding box center [664, 455] width 16 height 13
radio input "true"
click at [663, 644] on label "False" at bounding box center [681, 620] width 73 height 47
click at [663, 628] on input "False" at bounding box center [664, 621] width 16 height 13
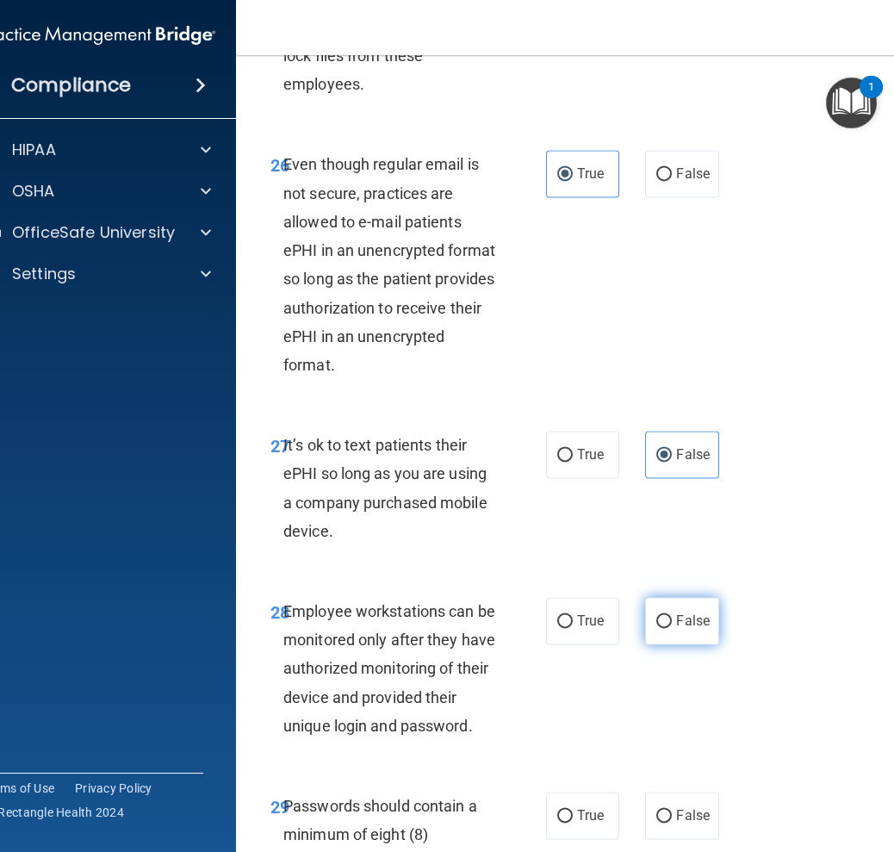
radio input "true"
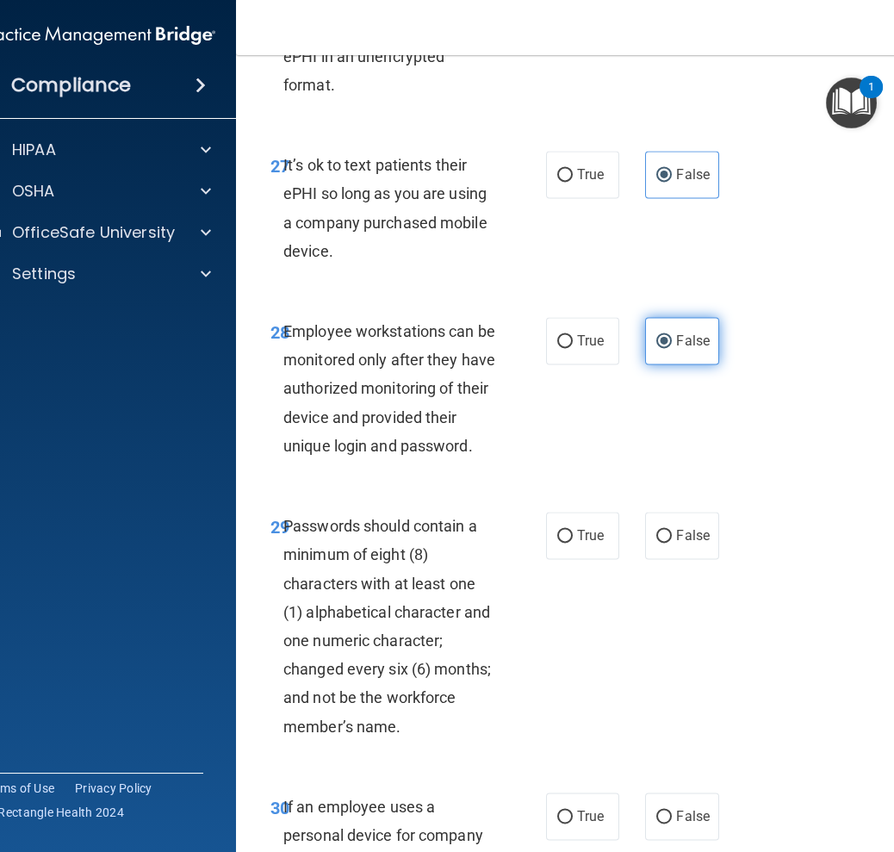
scroll to position [5941, 0]
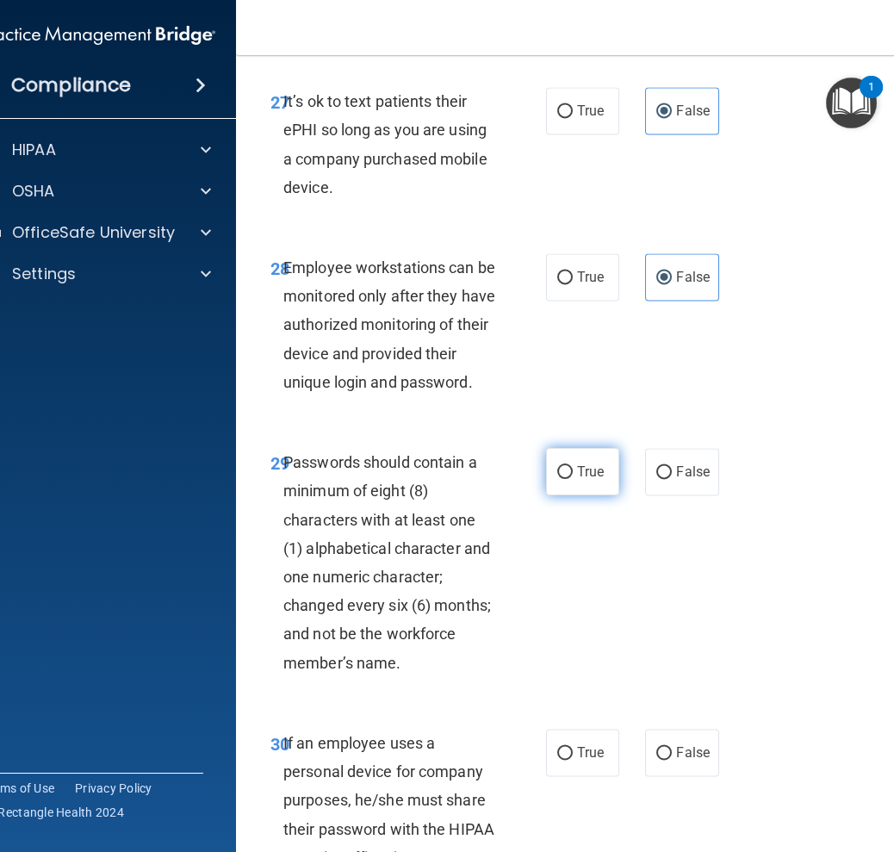
click at [574, 495] on label "True" at bounding box center [582, 471] width 73 height 47
click at [573, 479] on input "True" at bounding box center [565, 472] width 16 height 13
radio input "true"
click at [661, 760] on input "False" at bounding box center [664, 753] width 16 height 13
radio input "true"
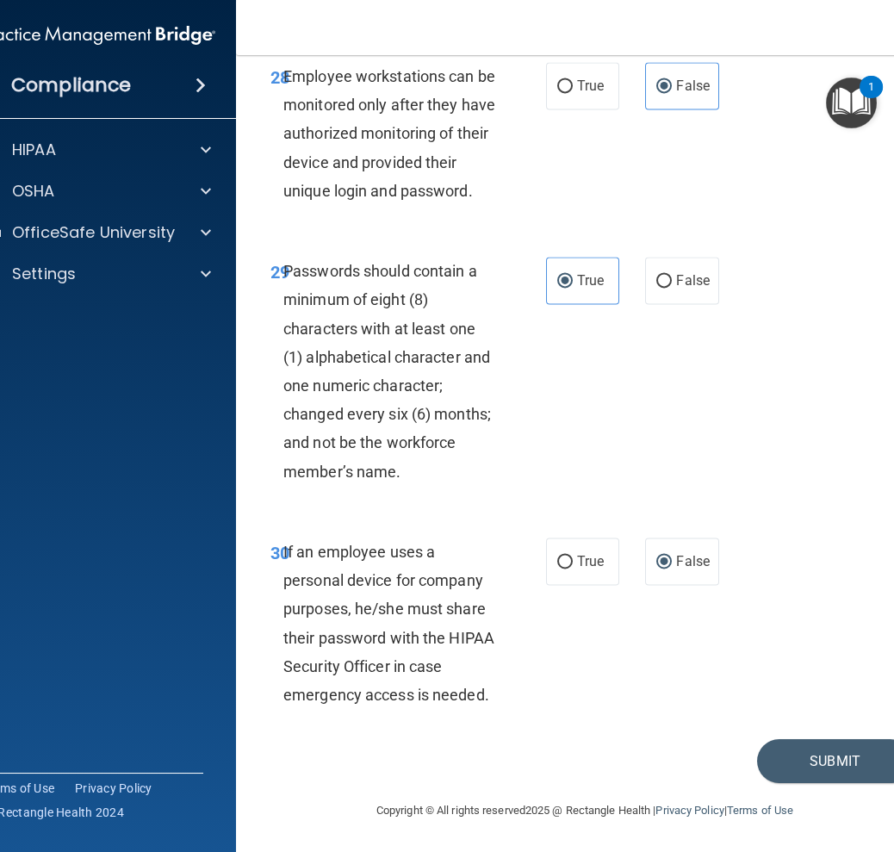
scroll to position [6189, 0]
click at [780, 765] on button "Submit" at bounding box center [834, 761] width 155 height 44
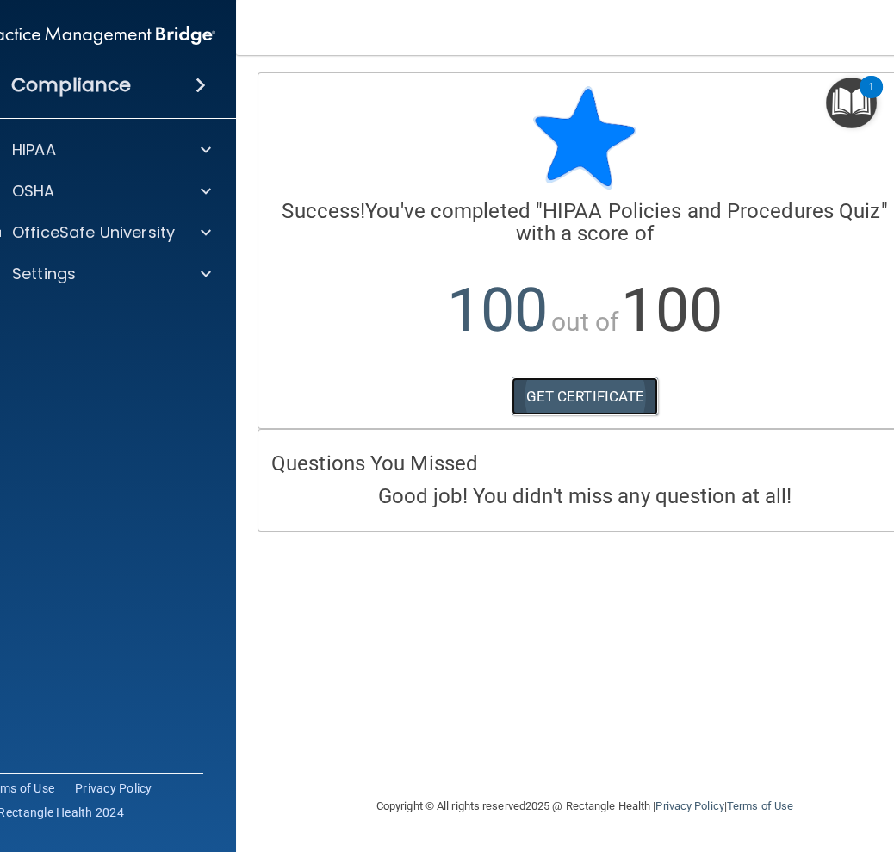
click at [599, 401] on link "GET CERTIFICATE" at bounding box center [585, 396] width 147 height 38
click at [177, 222] on div "OfficeSafe University" at bounding box center [75, 232] width 214 height 21
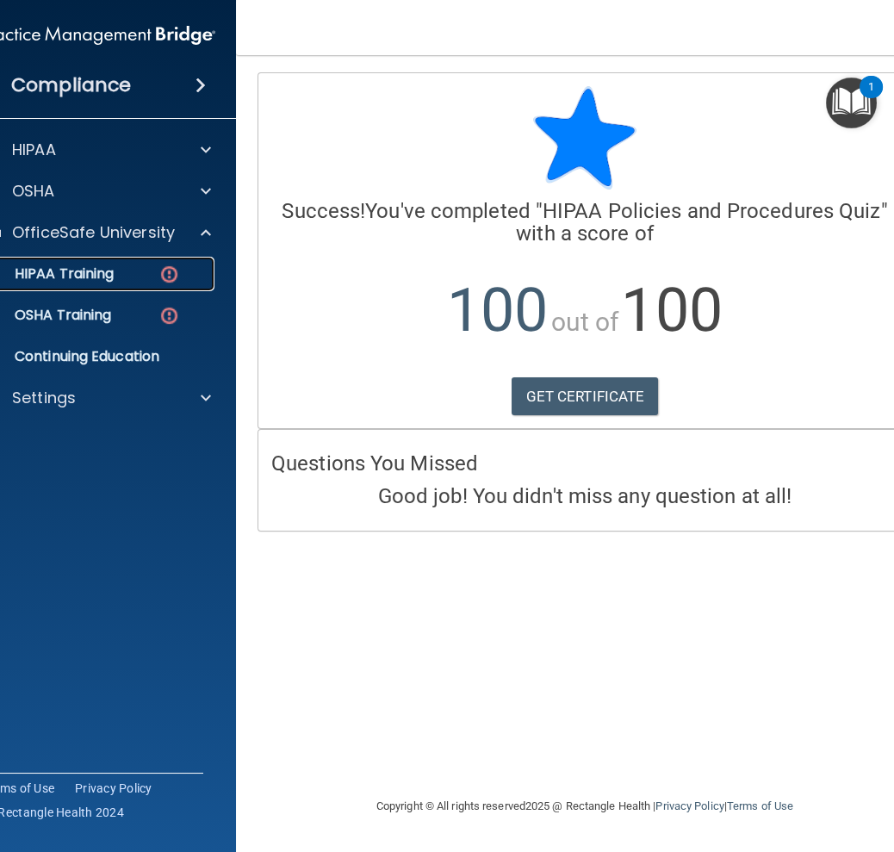
click at [182, 276] on div "HIPAA Training" at bounding box center [89, 273] width 235 height 17
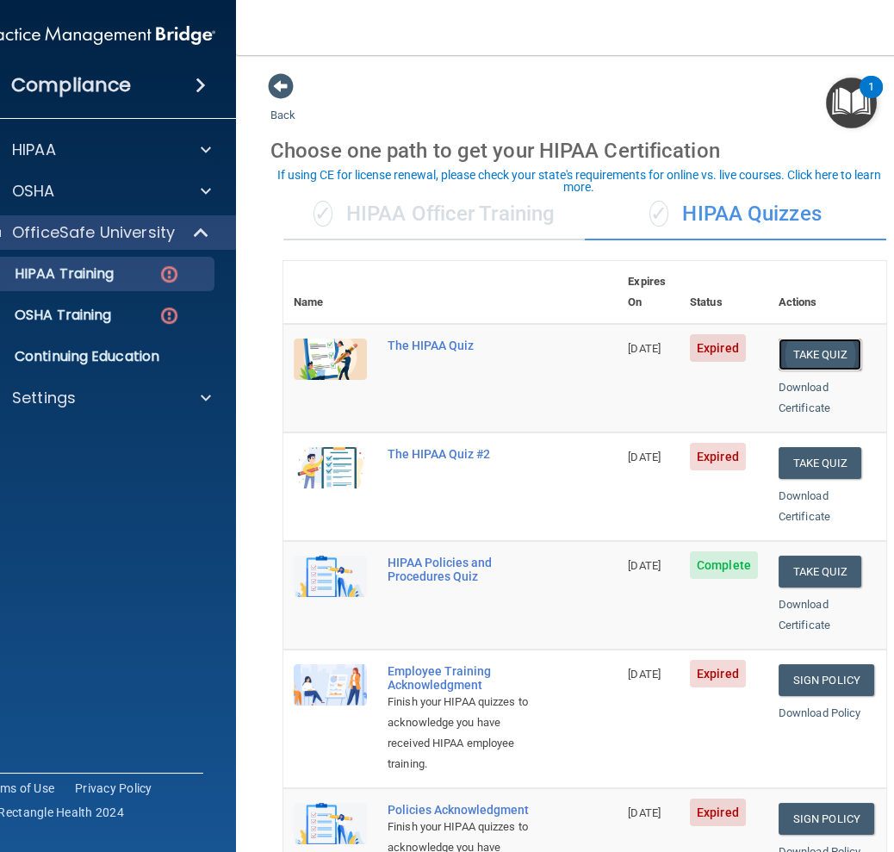
click at [801, 338] on button "Take Quiz" at bounding box center [819, 354] width 83 height 32
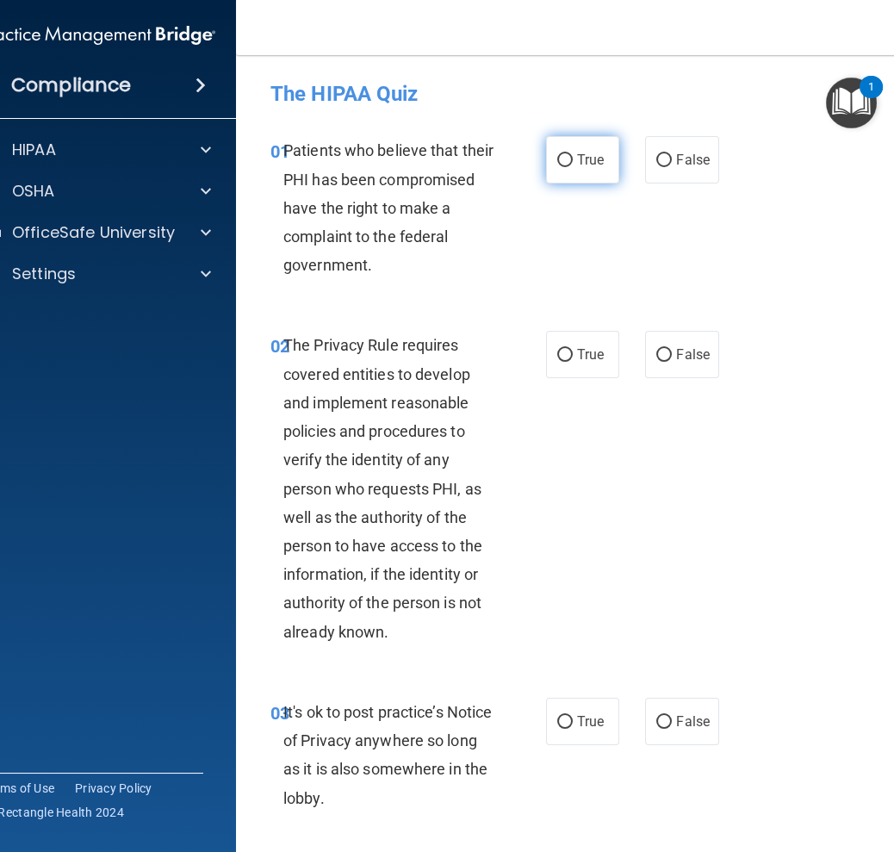
click at [561, 176] on label "True" at bounding box center [582, 159] width 73 height 47
click at [561, 167] on input "True" at bounding box center [565, 160] width 16 height 13
radio input "true"
click at [585, 354] on span "True" at bounding box center [590, 354] width 27 height 16
click at [573, 354] on input "True" at bounding box center [565, 355] width 16 height 13
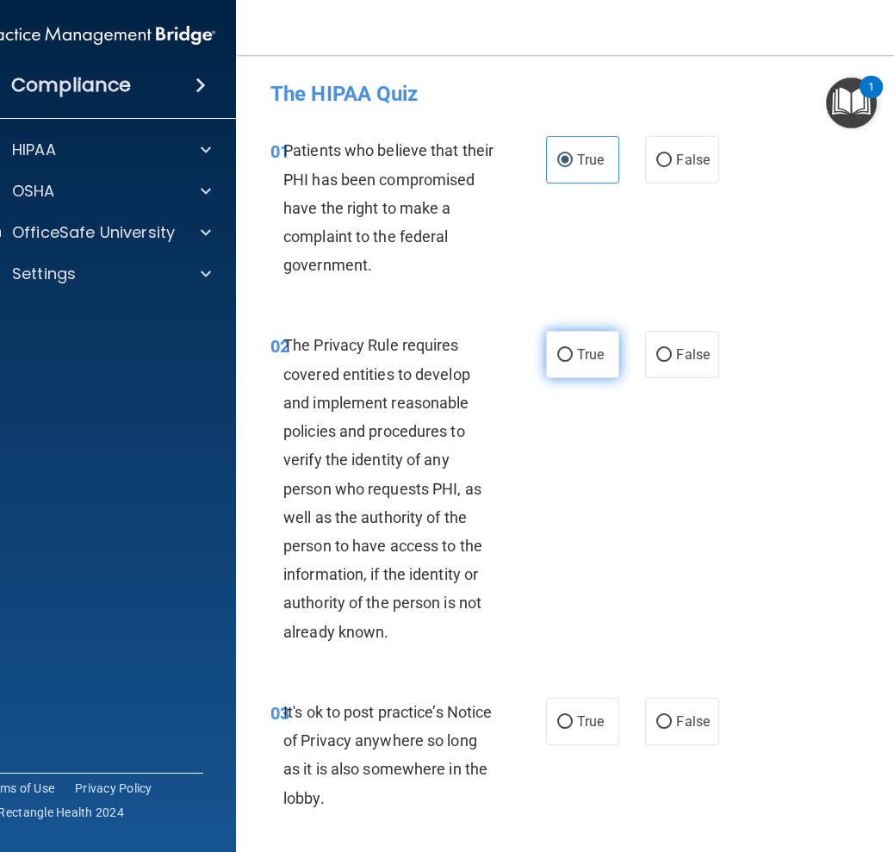
radio input "true"
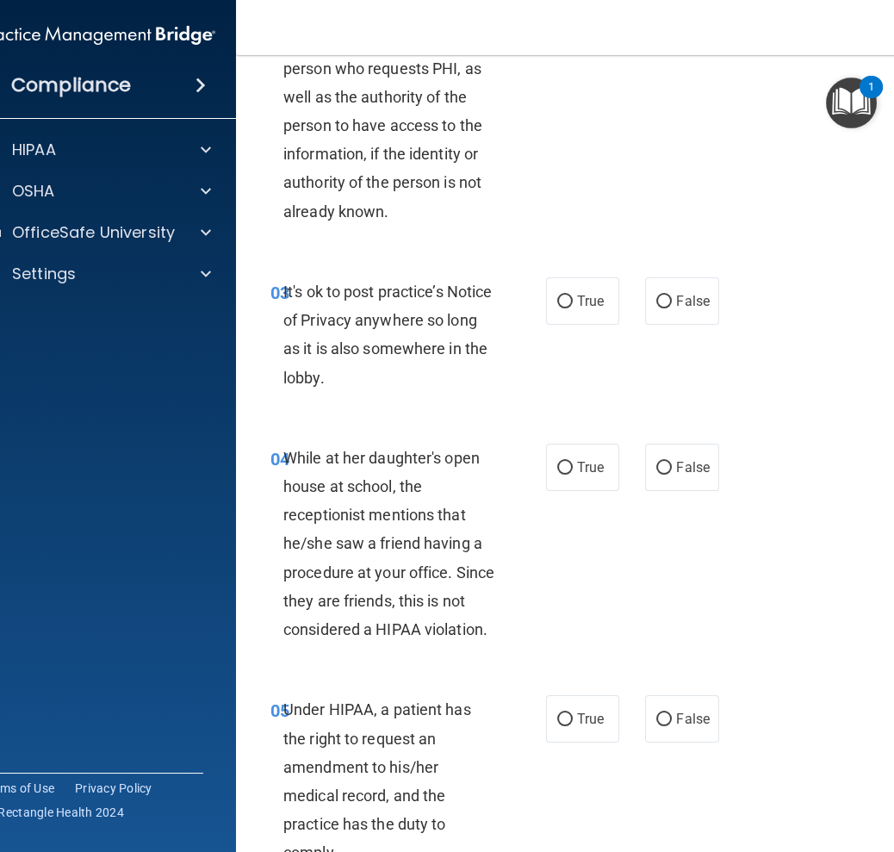
scroll to position [430, 0]
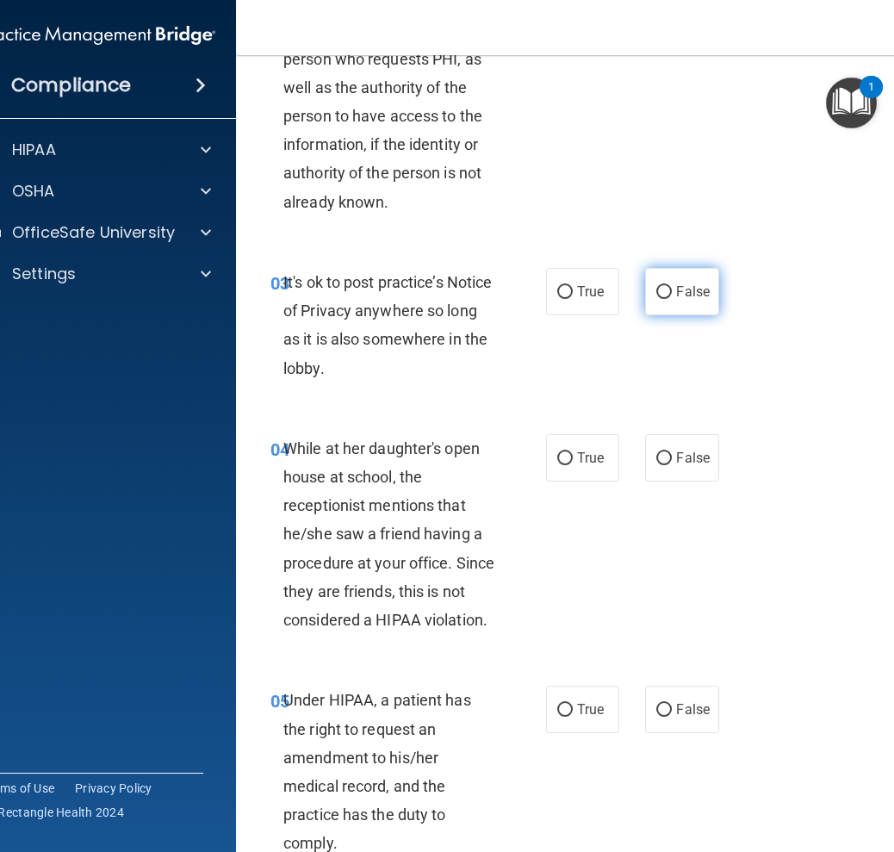
click at [681, 292] on span "False" at bounding box center [693, 291] width 34 height 16
click at [672, 292] on input "False" at bounding box center [664, 292] width 16 height 13
radio input "true"
click at [687, 452] on span "False" at bounding box center [693, 458] width 34 height 16
click at [672, 452] on input "False" at bounding box center [664, 458] width 16 height 13
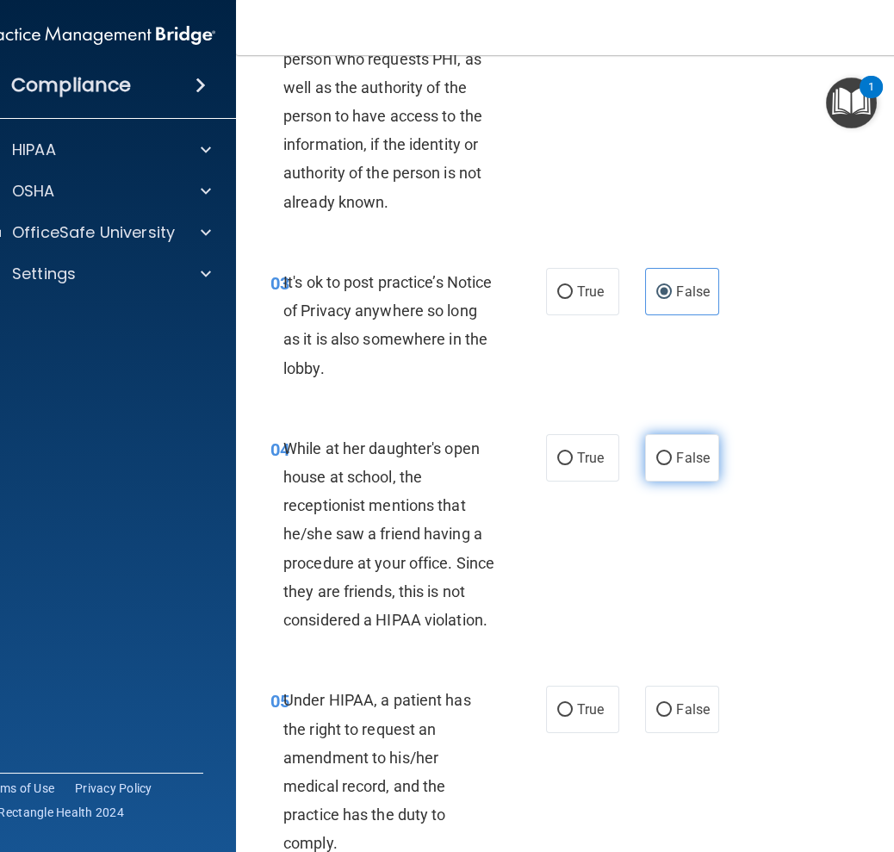
radio input "true"
click at [677, 718] on label "False" at bounding box center [681, 708] width 73 height 47
click at [672, 716] on input "False" at bounding box center [664, 710] width 16 height 13
radio input "true"
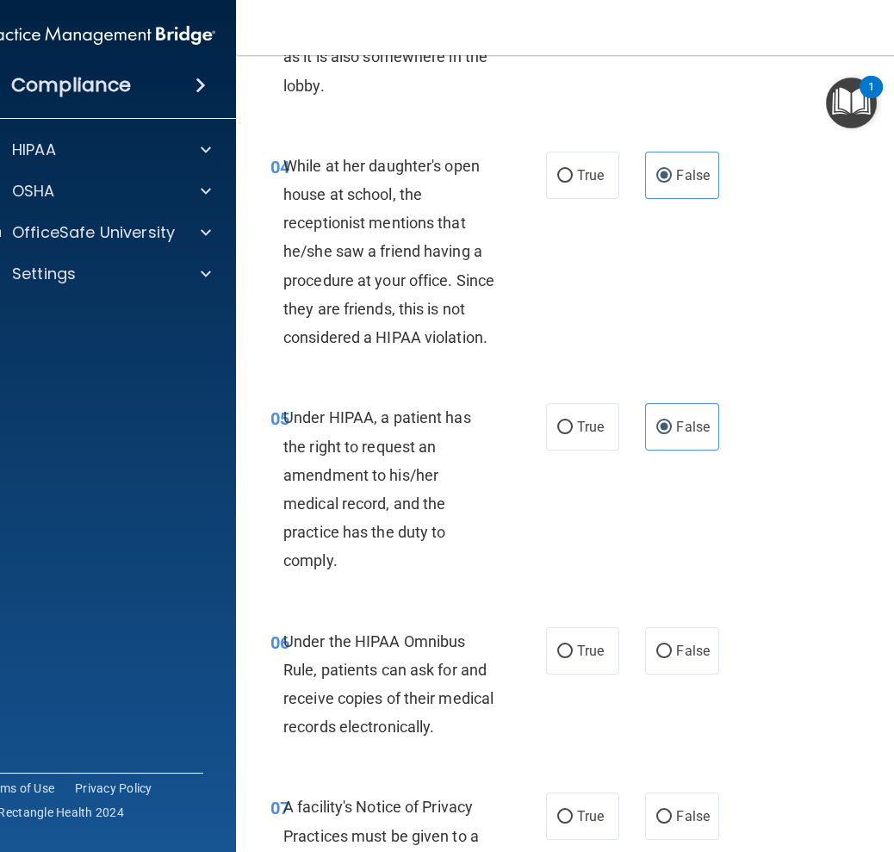
scroll to position [946, 0]
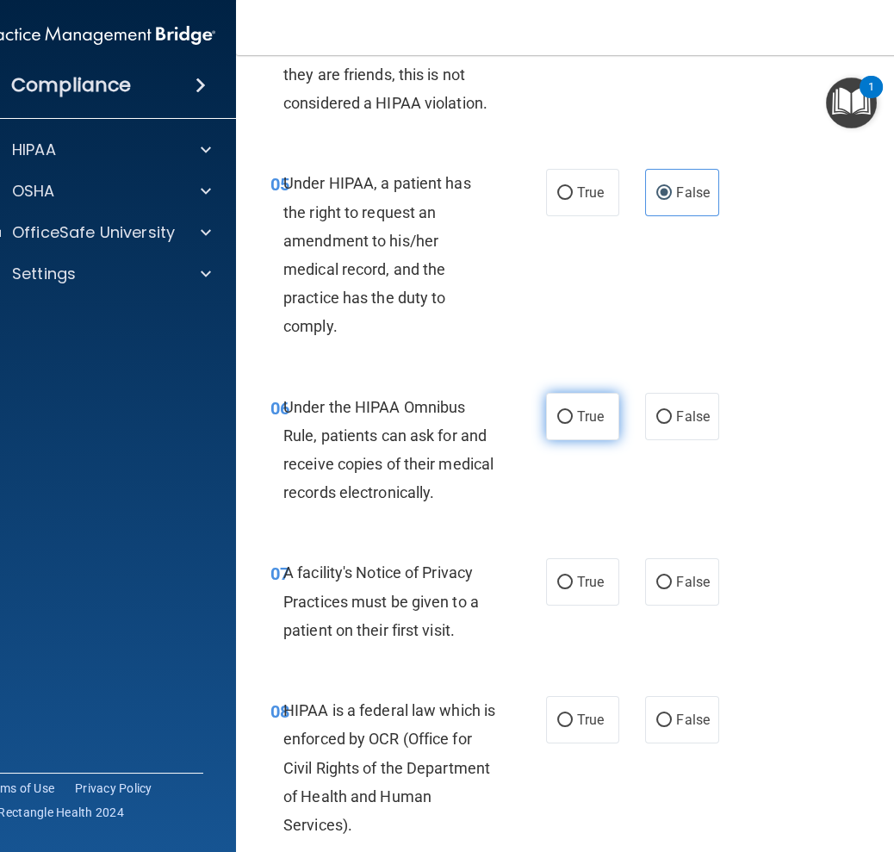
click at [589, 420] on span "True" at bounding box center [590, 416] width 27 height 16
click at [573, 420] on input "True" at bounding box center [565, 417] width 16 height 13
radio input "true"
click at [585, 591] on label "True" at bounding box center [582, 581] width 73 height 47
click at [573, 589] on input "True" at bounding box center [565, 582] width 16 height 13
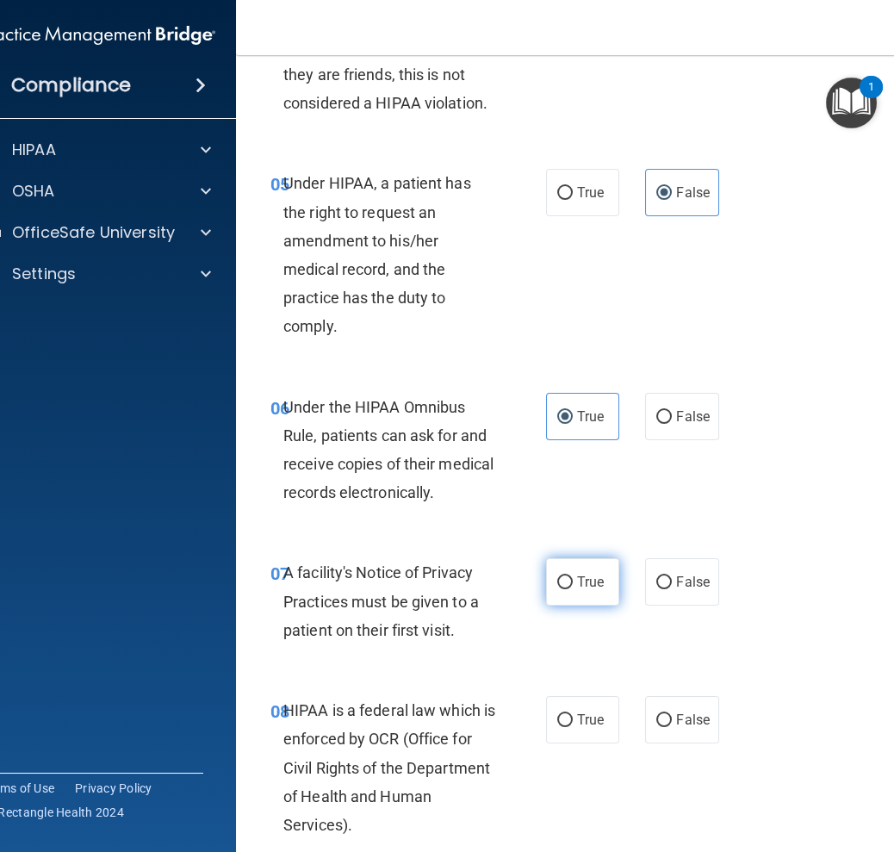
radio input "true"
click at [577, 717] on span "True" at bounding box center [590, 719] width 27 height 16
click at [573, 717] on input "True" at bounding box center [565, 720] width 16 height 13
radio input "true"
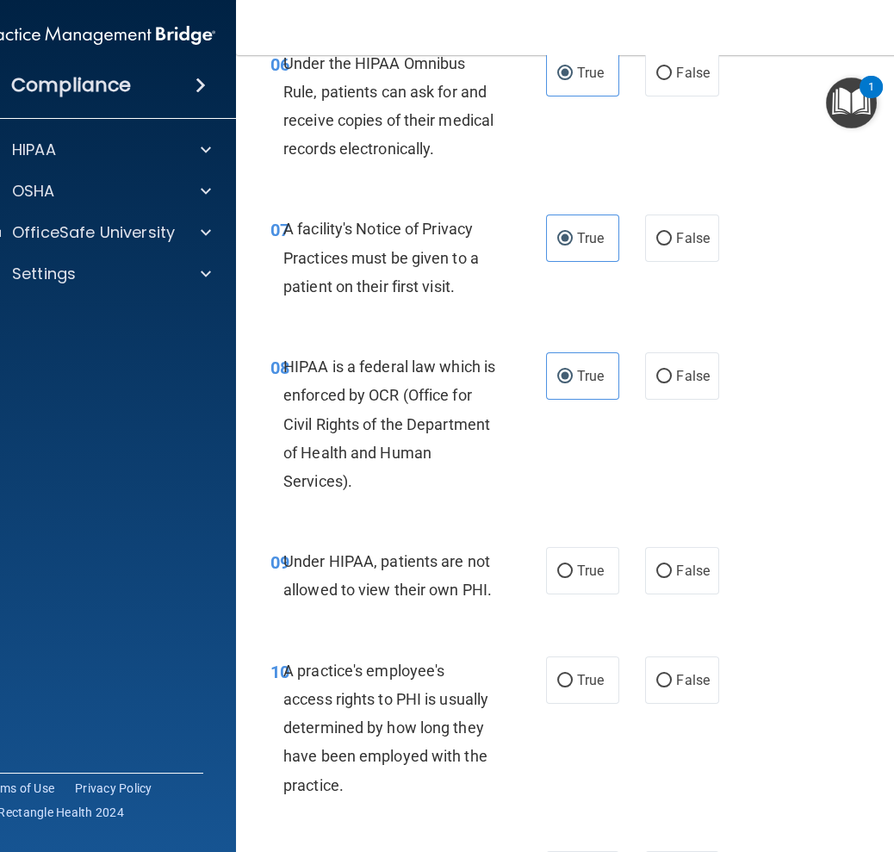
scroll to position [1291, 0]
click at [686, 567] on span "False" at bounding box center [693, 569] width 34 height 16
click at [672, 567] on input "False" at bounding box center [664, 570] width 16 height 13
radio input "true"
click at [678, 657] on label "False" at bounding box center [681, 678] width 73 height 47
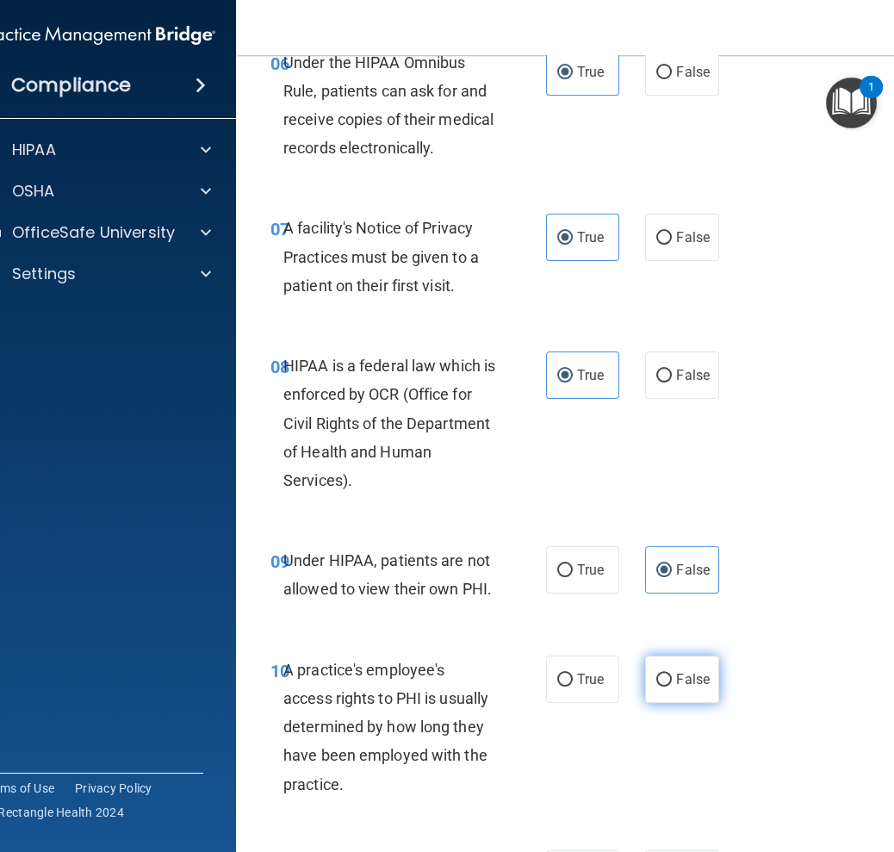
click at [672, 673] on input "False" at bounding box center [664, 679] width 16 height 13
radio input "true"
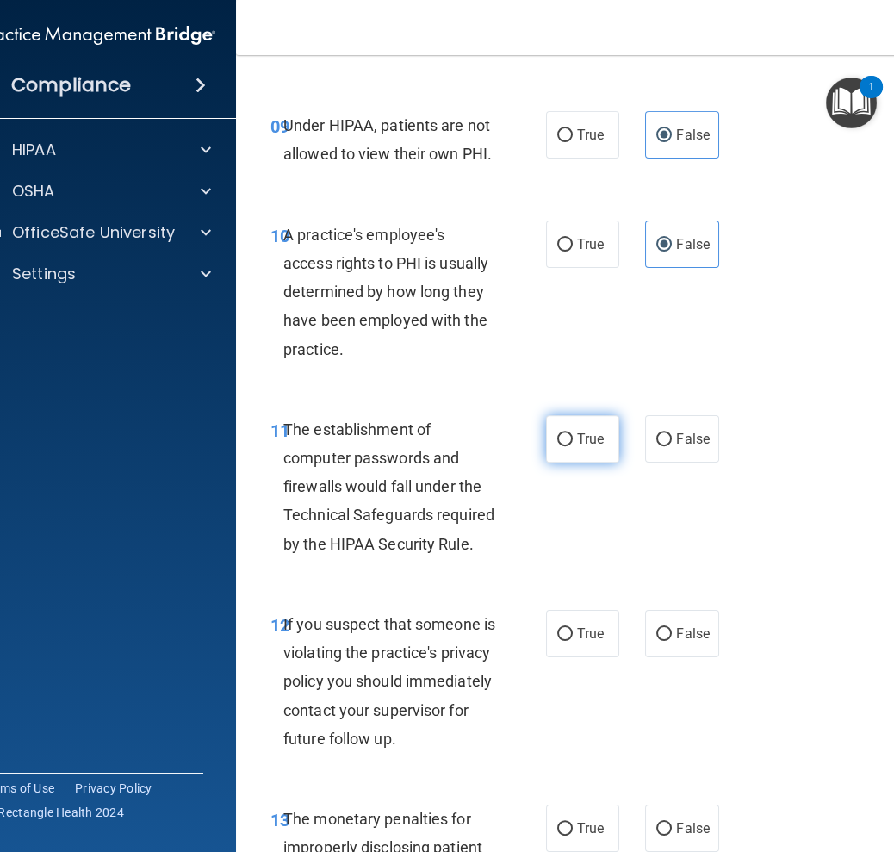
scroll to position [1808, 0]
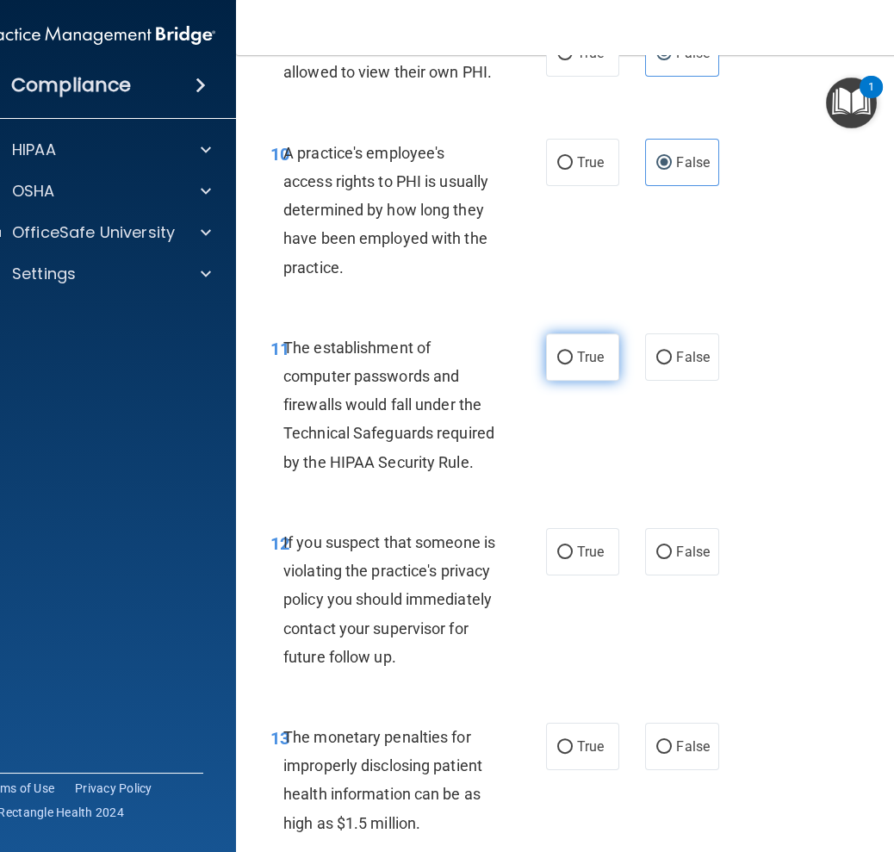
click at [584, 350] on span "True" at bounding box center [590, 357] width 27 height 16
click at [573, 351] on input "True" at bounding box center [565, 357] width 16 height 13
radio input "true"
click at [580, 550] on span "True" at bounding box center [590, 551] width 27 height 16
click at [573, 550] on input "True" at bounding box center [565, 552] width 16 height 13
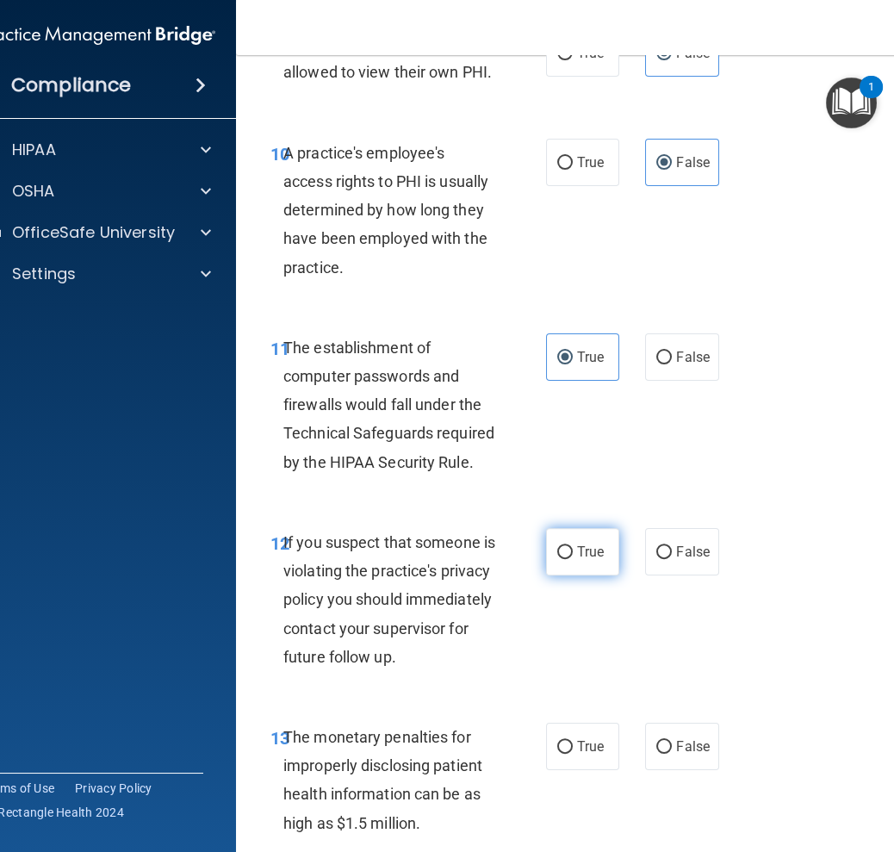
radio input "true"
click at [575, 758] on label "True" at bounding box center [582, 746] width 73 height 47
click at [573, 754] on input "True" at bounding box center [565, 747] width 16 height 13
radio input "true"
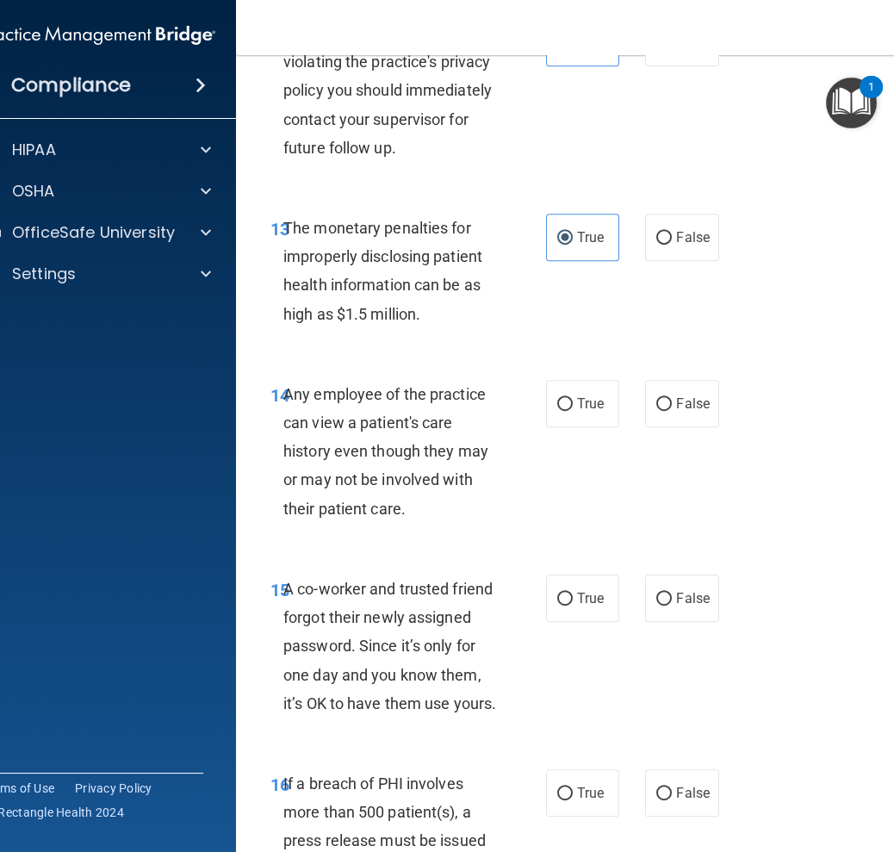
scroll to position [2325, 0]
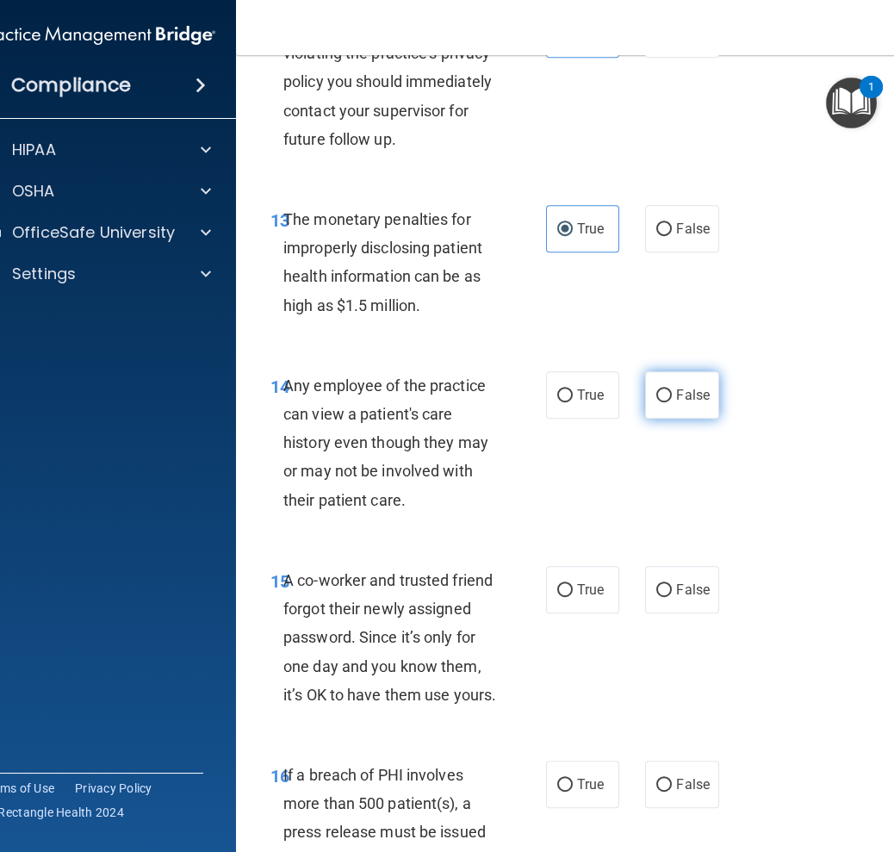
click at [690, 403] on span "False" at bounding box center [693, 395] width 34 height 16
click at [672, 402] on input "False" at bounding box center [664, 395] width 16 height 13
radio input "true"
click at [687, 598] on span "False" at bounding box center [693, 589] width 34 height 16
click at [672, 597] on input "False" at bounding box center [664, 590] width 16 height 13
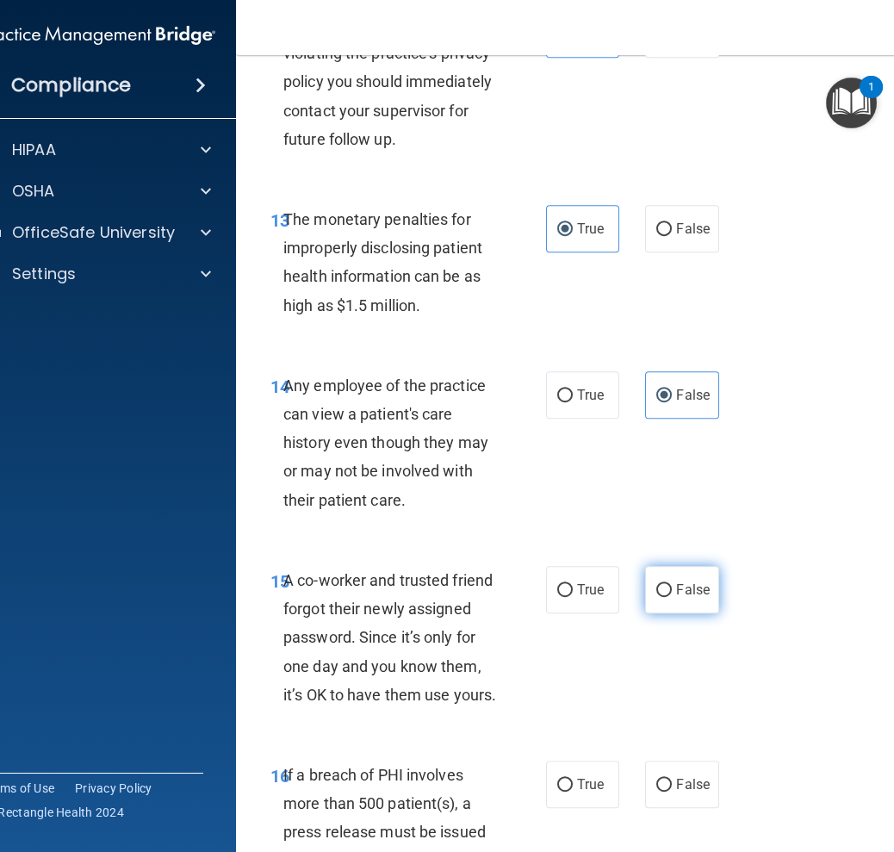
radio input "true"
click at [581, 792] on span "True" at bounding box center [590, 784] width 27 height 16
click at [573, 791] on input "True" at bounding box center [565, 784] width 16 height 13
radio input "true"
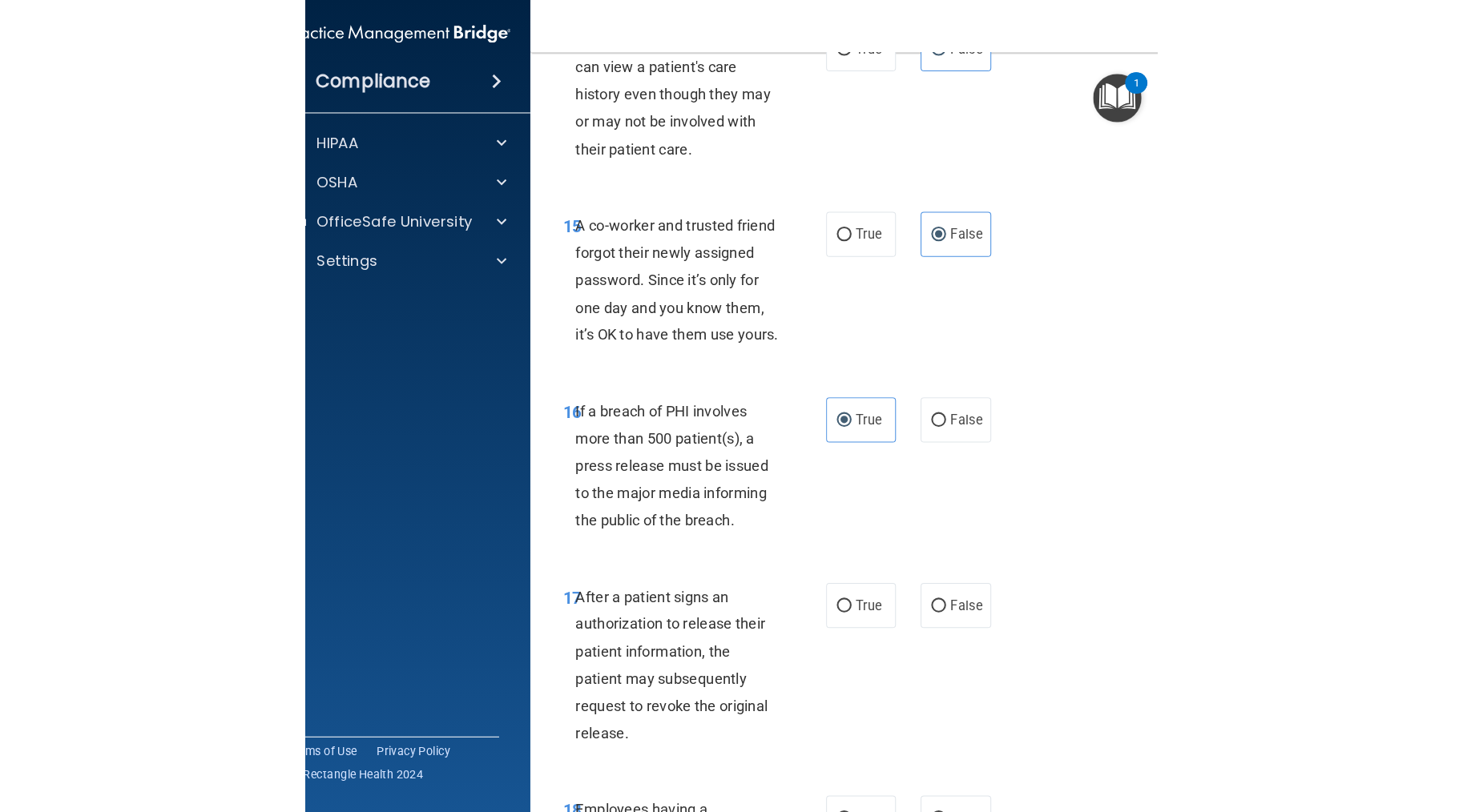
scroll to position [1640, 0]
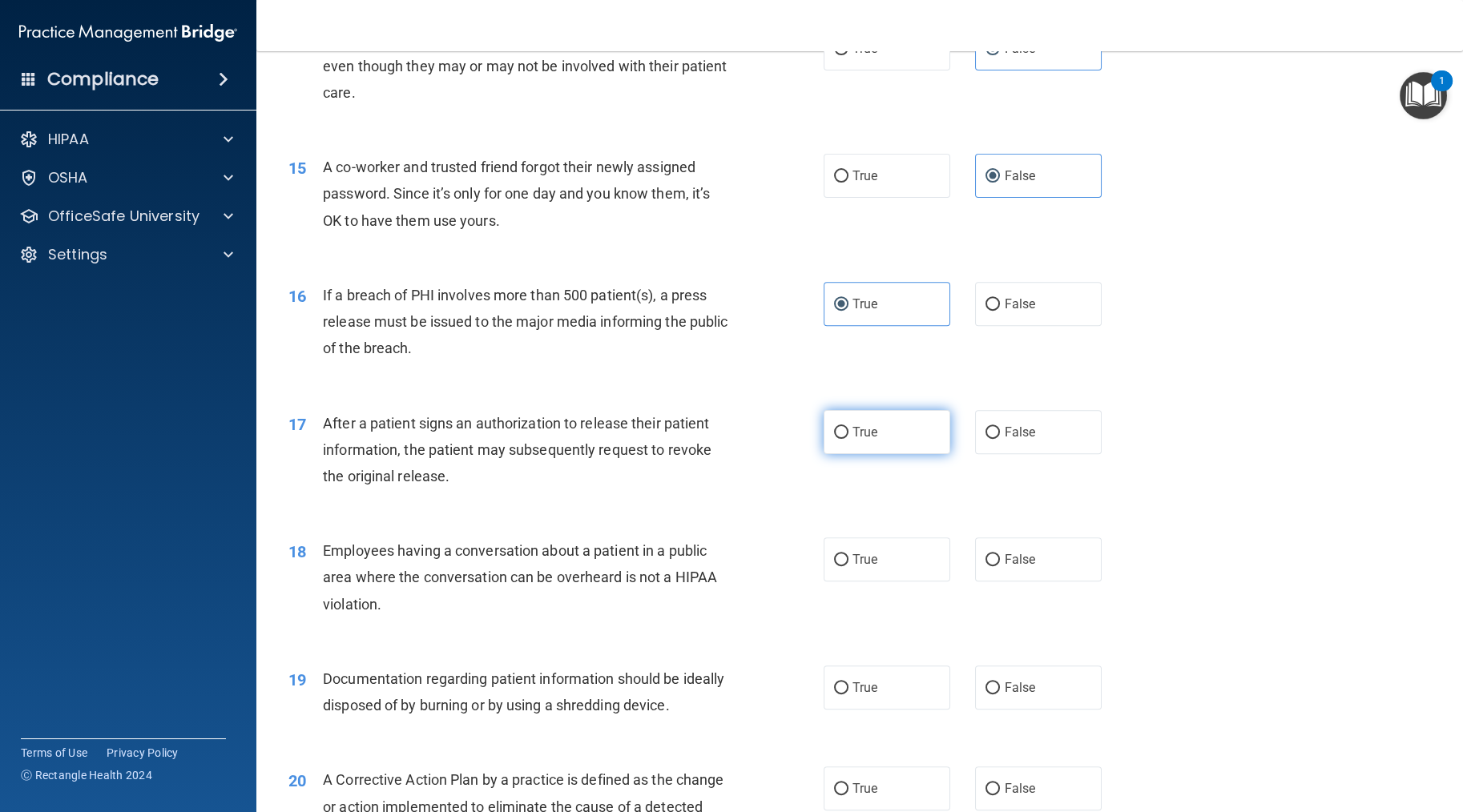
click at [831, 440] on span "True" at bounding box center [865, 432] width 25 height 15
click at [831, 439] on input "True" at bounding box center [841, 433] width 15 height 12
radio input "true"
click at [831, 579] on label "False" at bounding box center [1039, 559] width 127 height 44
click at [831, 566] on input "False" at bounding box center [993, 560] width 15 height 12
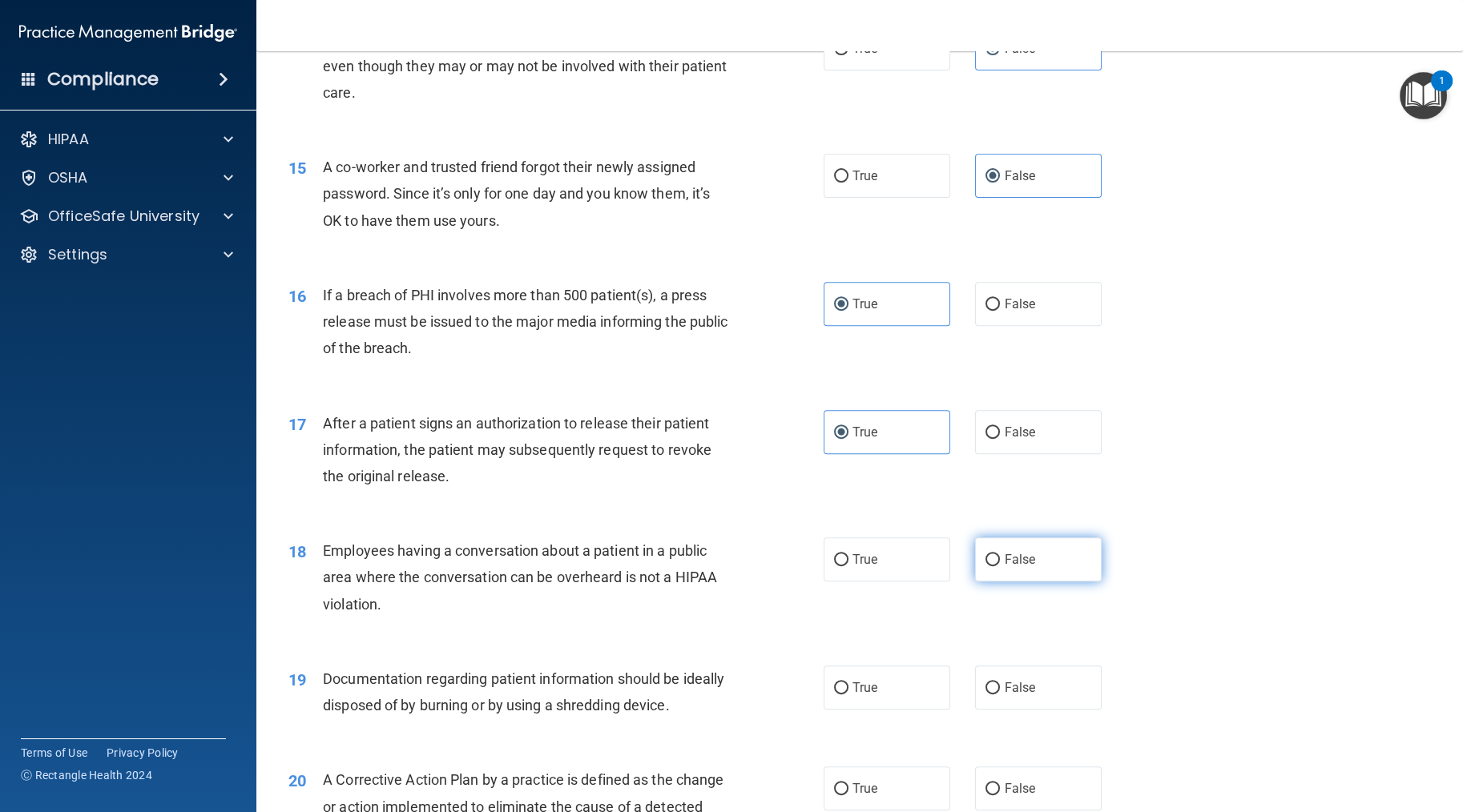
radio input "true"
click at [831, 701] on label "True" at bounding box center [887, 687] width 127 height 44
click at [831, 695] on input "True" at bounding box center [841, 688] width 15 height 12
radio input "true"
click at [831, 792] on label "True" at bounding box center [887, 788] width 127 height 44
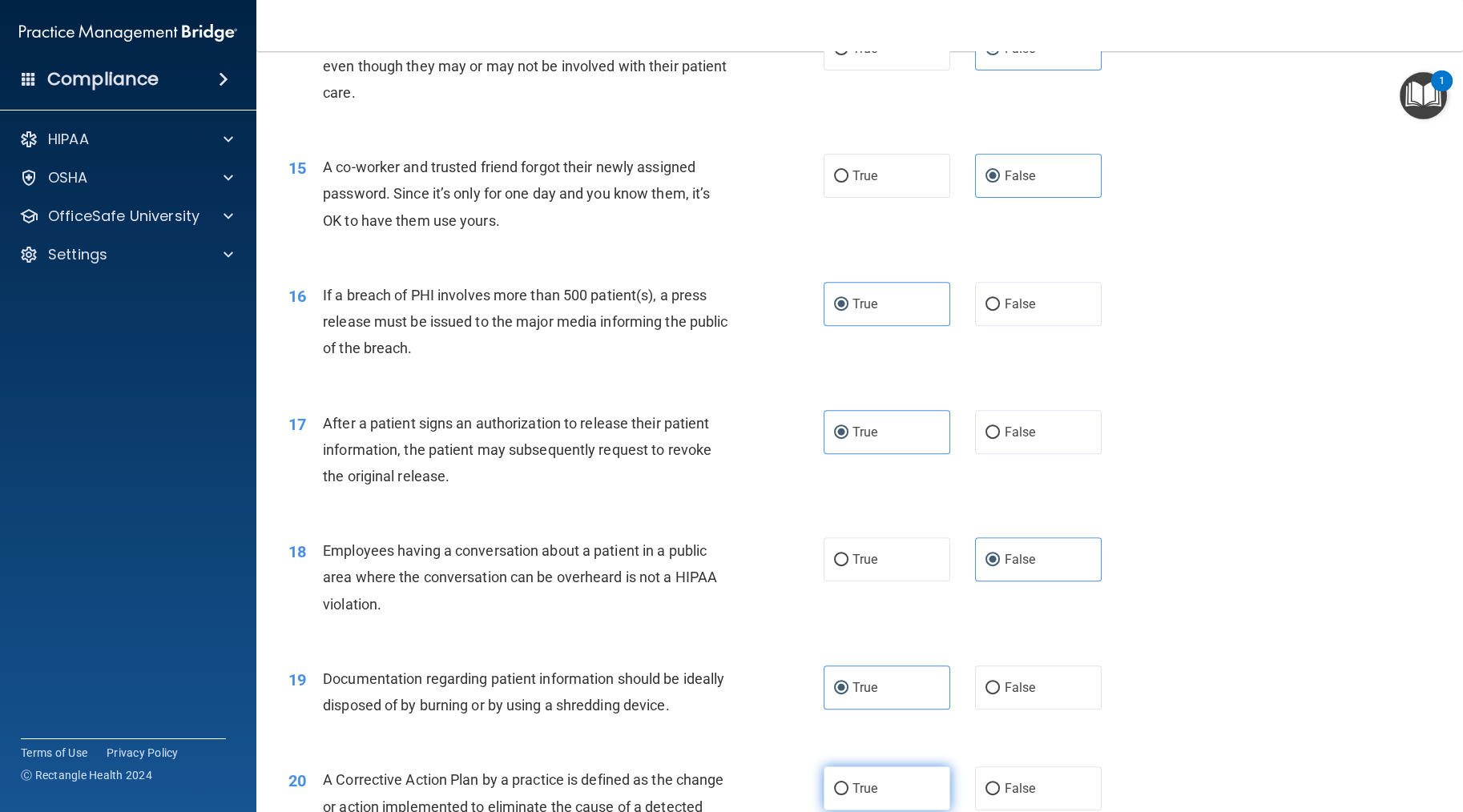
click at [831, 792] on input "True" at bounding box center [841, 789] width 15 height 12
radio input "true"
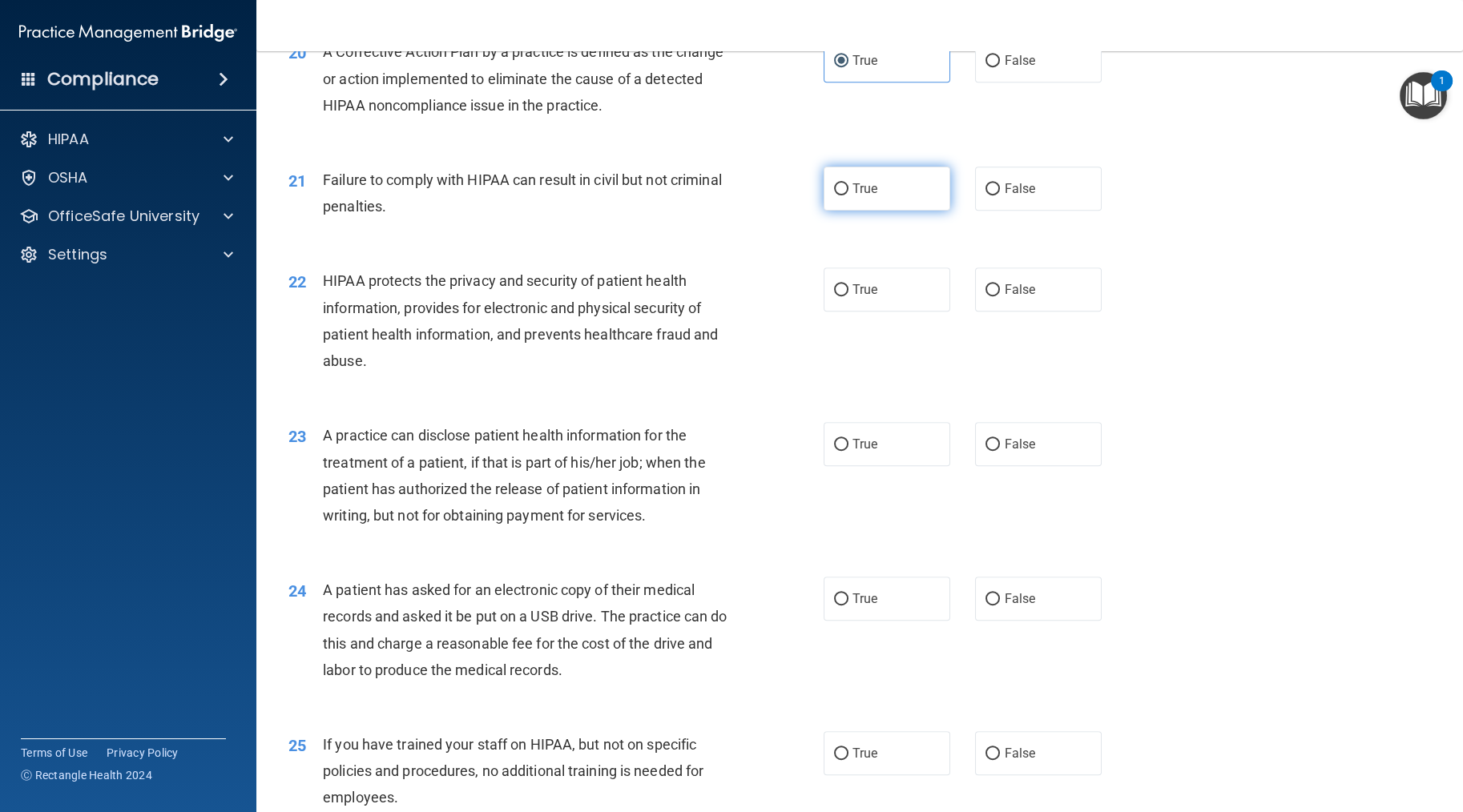
scroll to position [2369, 0]
click at [831, 209] on label "False" at bounding box center [1039, 186] width 127 height 44
click at [831, 193] on input "False" at bounding box center [993, 187] width 15 height 12
radio input "true"
click at [831, 310] on label "True" at bounding box center [887, 287] width 127 height 44
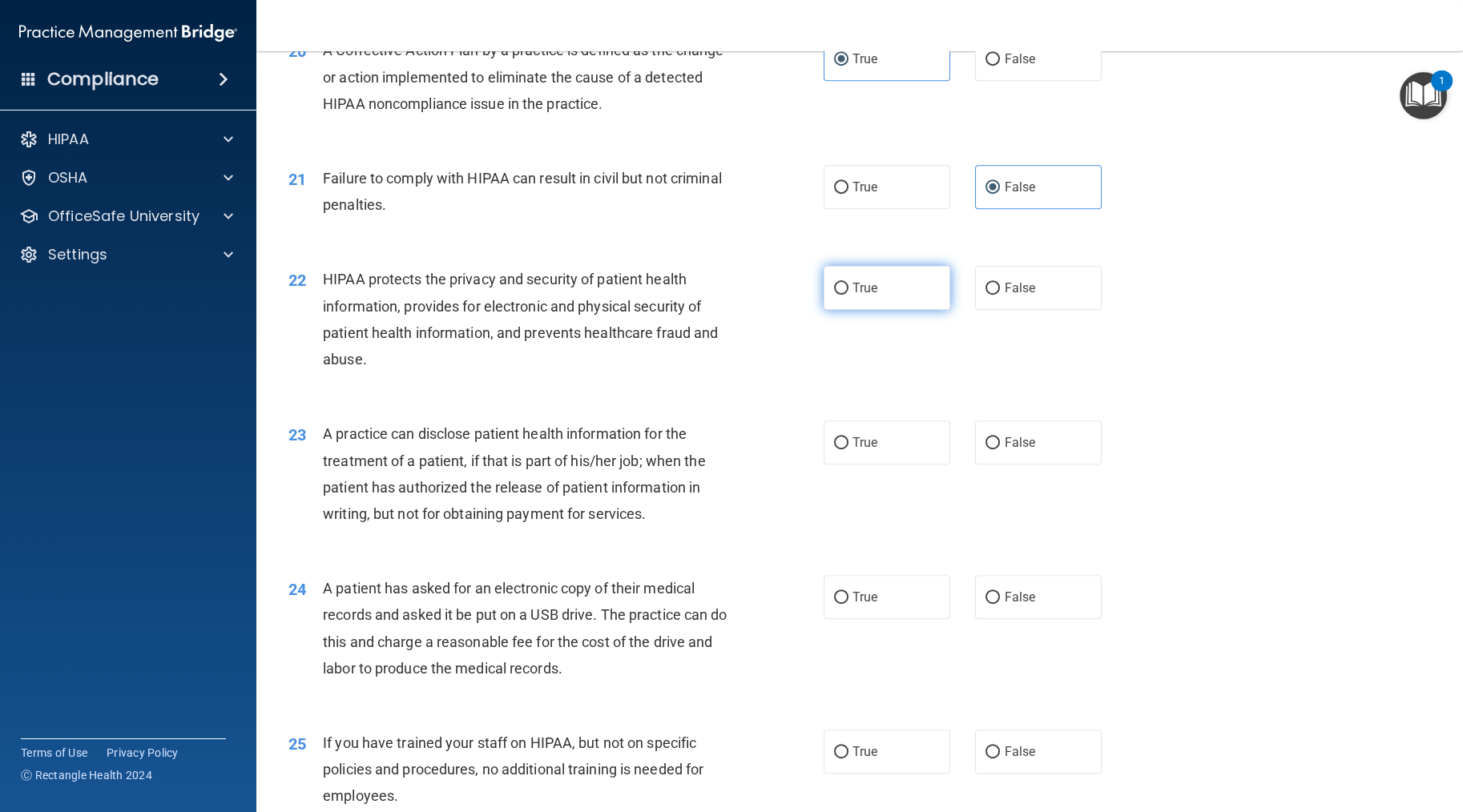
click at [831, 295] on input "True" at bounding box center [841, 288] width 15 height 12
radio input "true"
click at [831, 464] on label "True" at bounding box center [887, 442] width 127 height 44
click at [831, 449] on input "True" at bounding box center [841, 443] width 15 height 12
radio input "true"
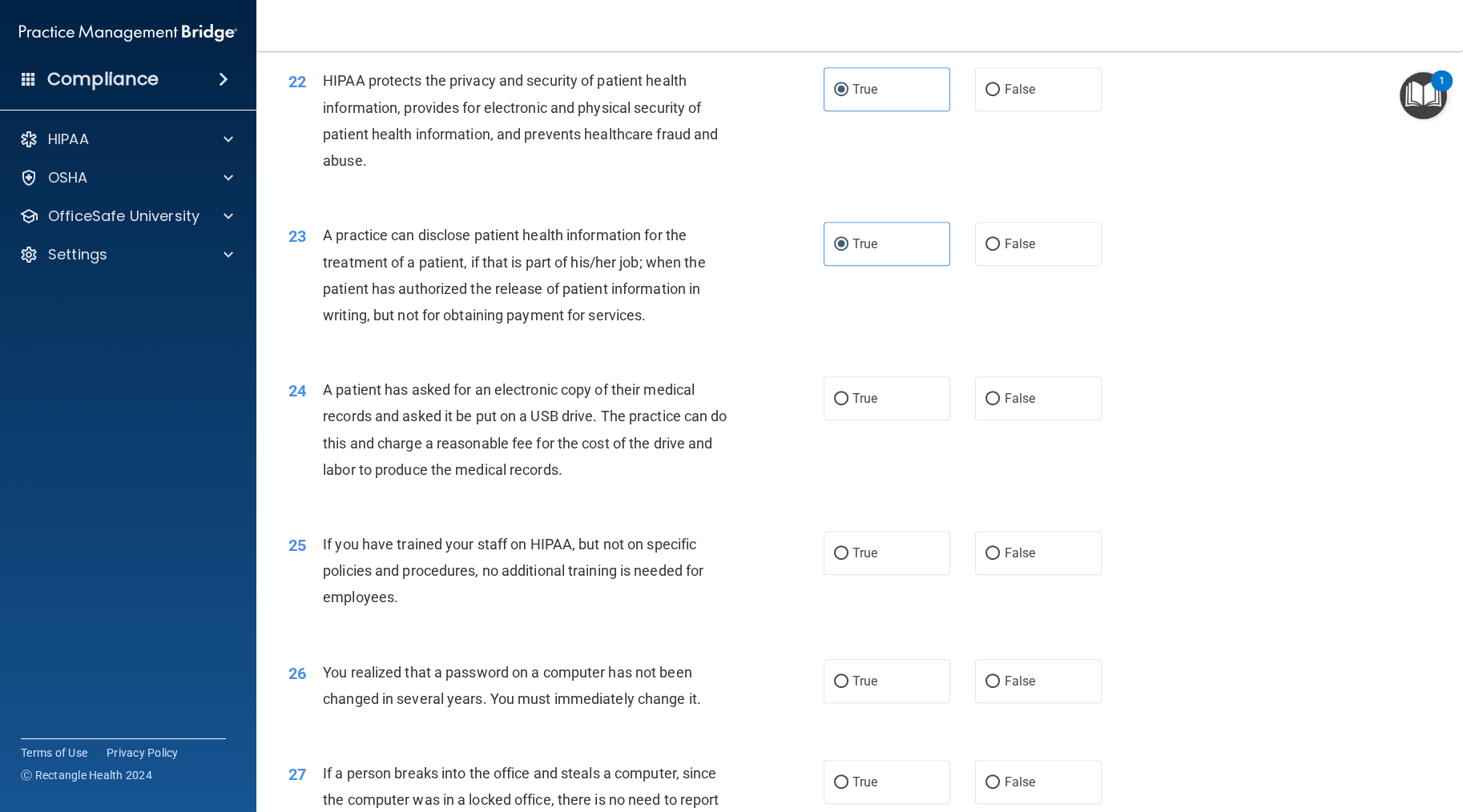
scroll to position [2611, 0]
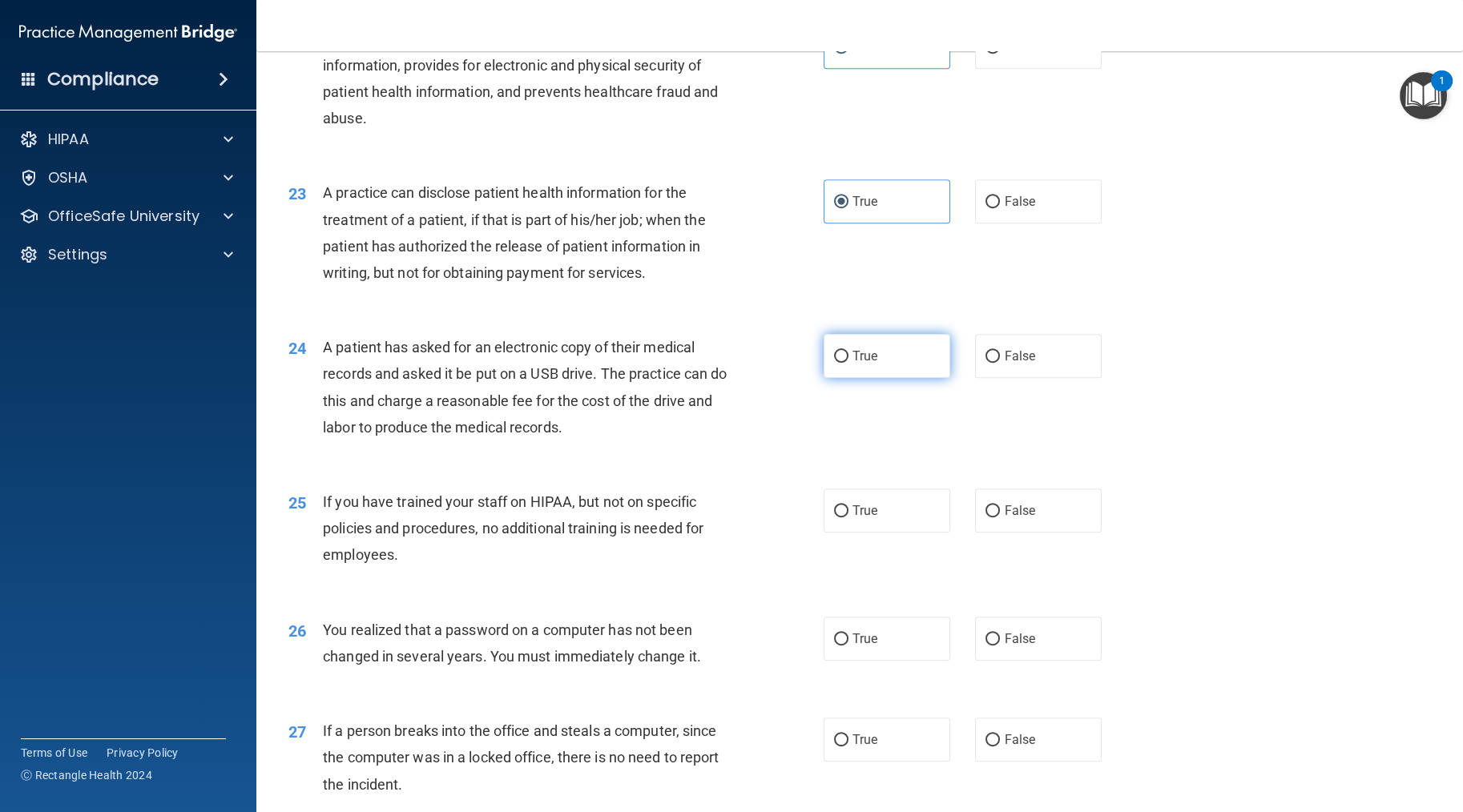
click at [831, 363] on input "True" at bounding box center [841, 356] width 15 height 12
radio input "true"
click at [831, 533] on label "False" at bounding box center [1039, 510] width 127 height 44
click at [831, 517] on input "False" at bounding box center [993, 511] width 15 height 12
radio input "true"
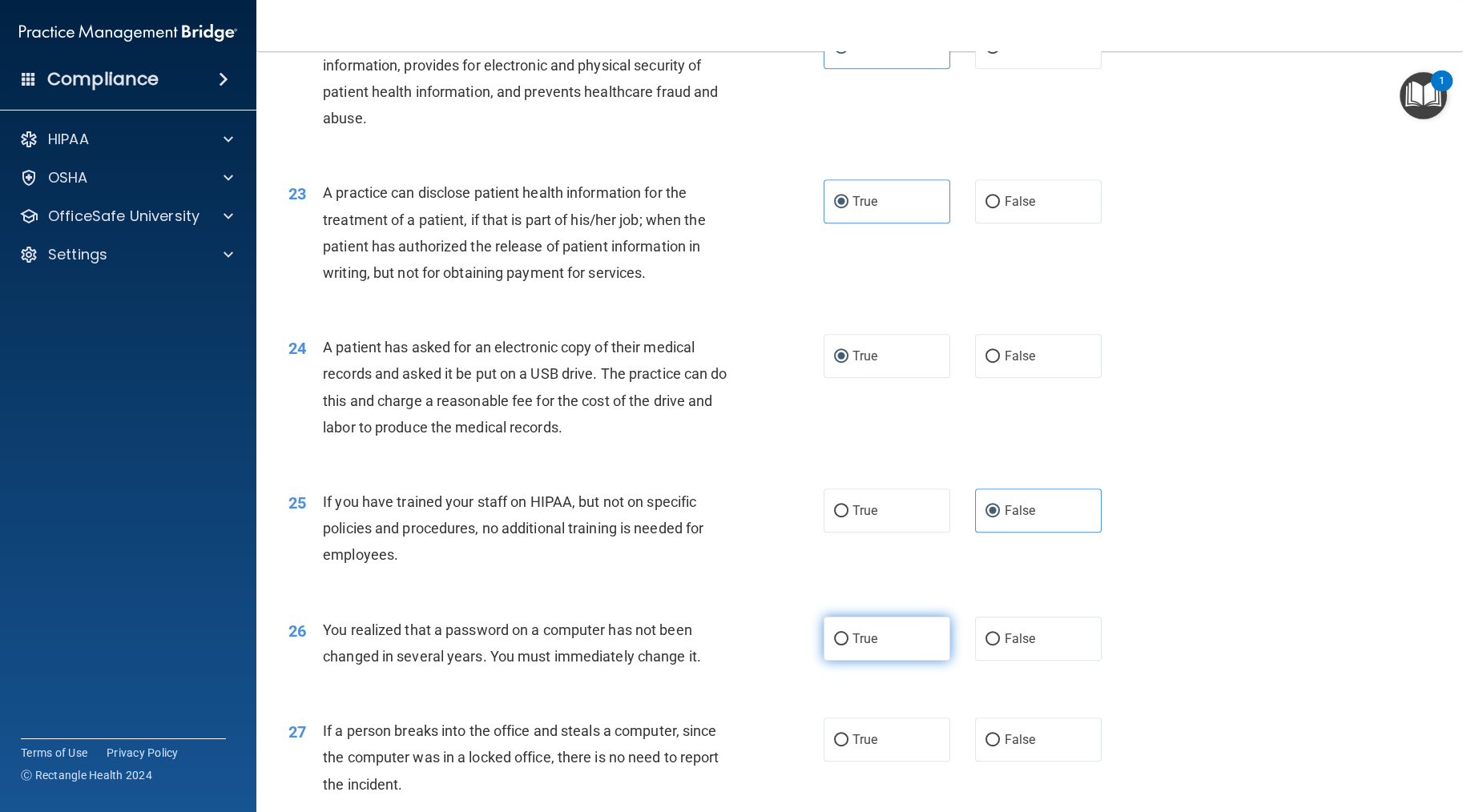
click at [831, 660] on label "True" at bounding box center [887, 638] width 127 height 44
click at [831, 646] on input "True" at bounding box center [841, 639] width 15 height 12
radio input "true"
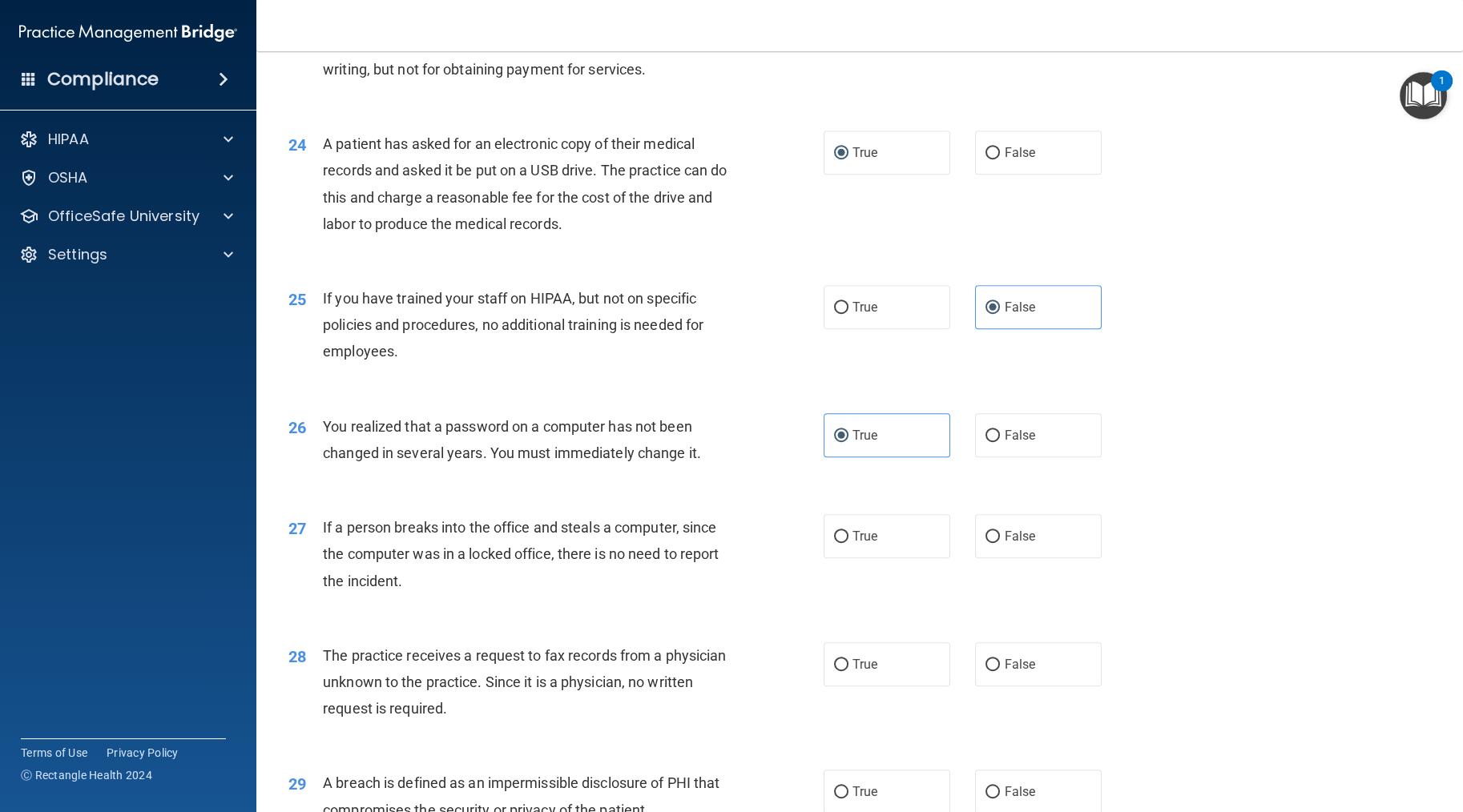
scroll to position [2851, 0]
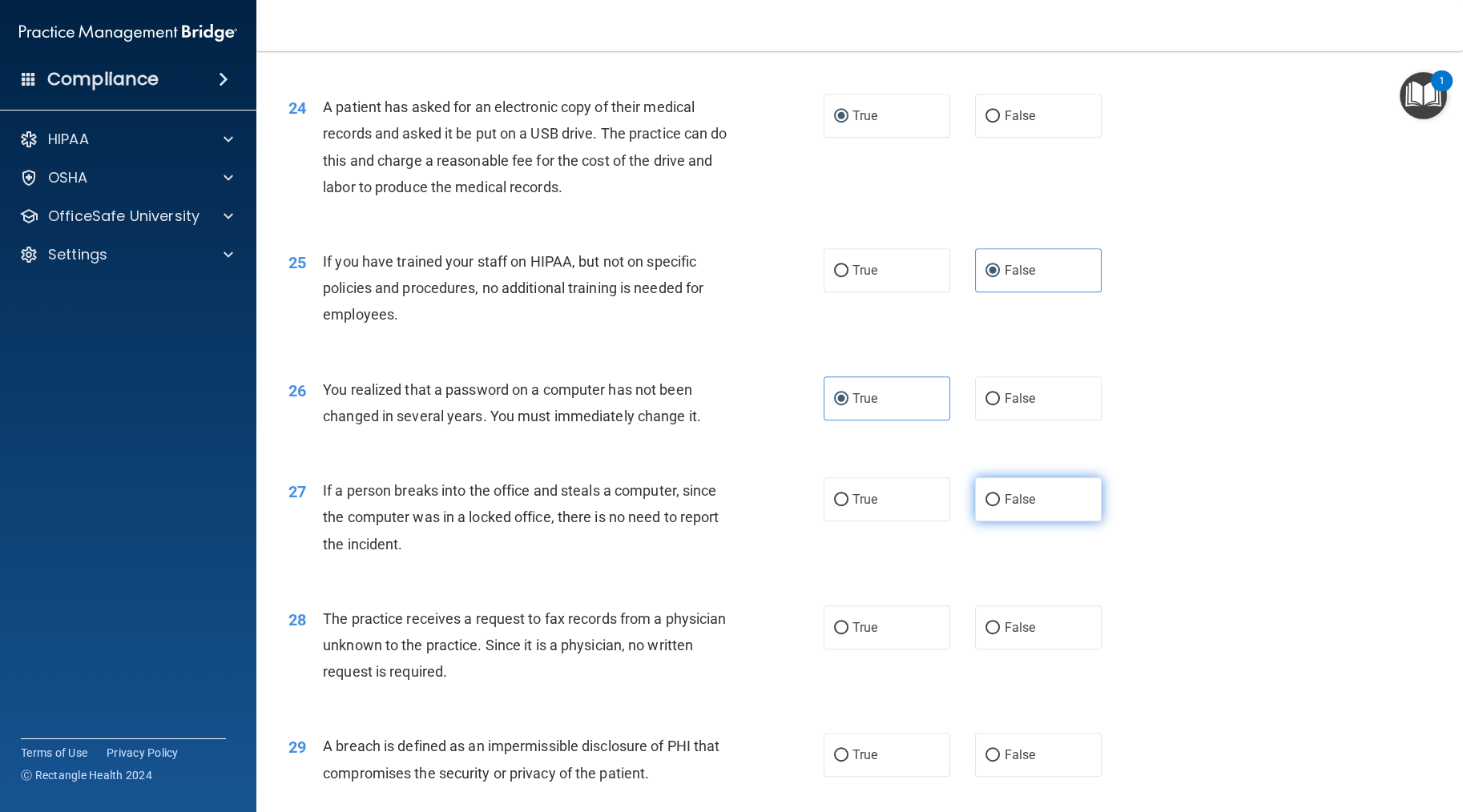
click at [831, 514] on label "False" at bounding box center [1039, 499] width 127 height 44
click at [831, 506] on input "False" at bounding box center [993, 499] width 15 height 12
radio input "true"
click at [831, 635] on span "False" at bounding box center [1020, 628] width 32 height 15
click at [831, 634] on input "False" at bounding box center [993, 628] width 15 height 12
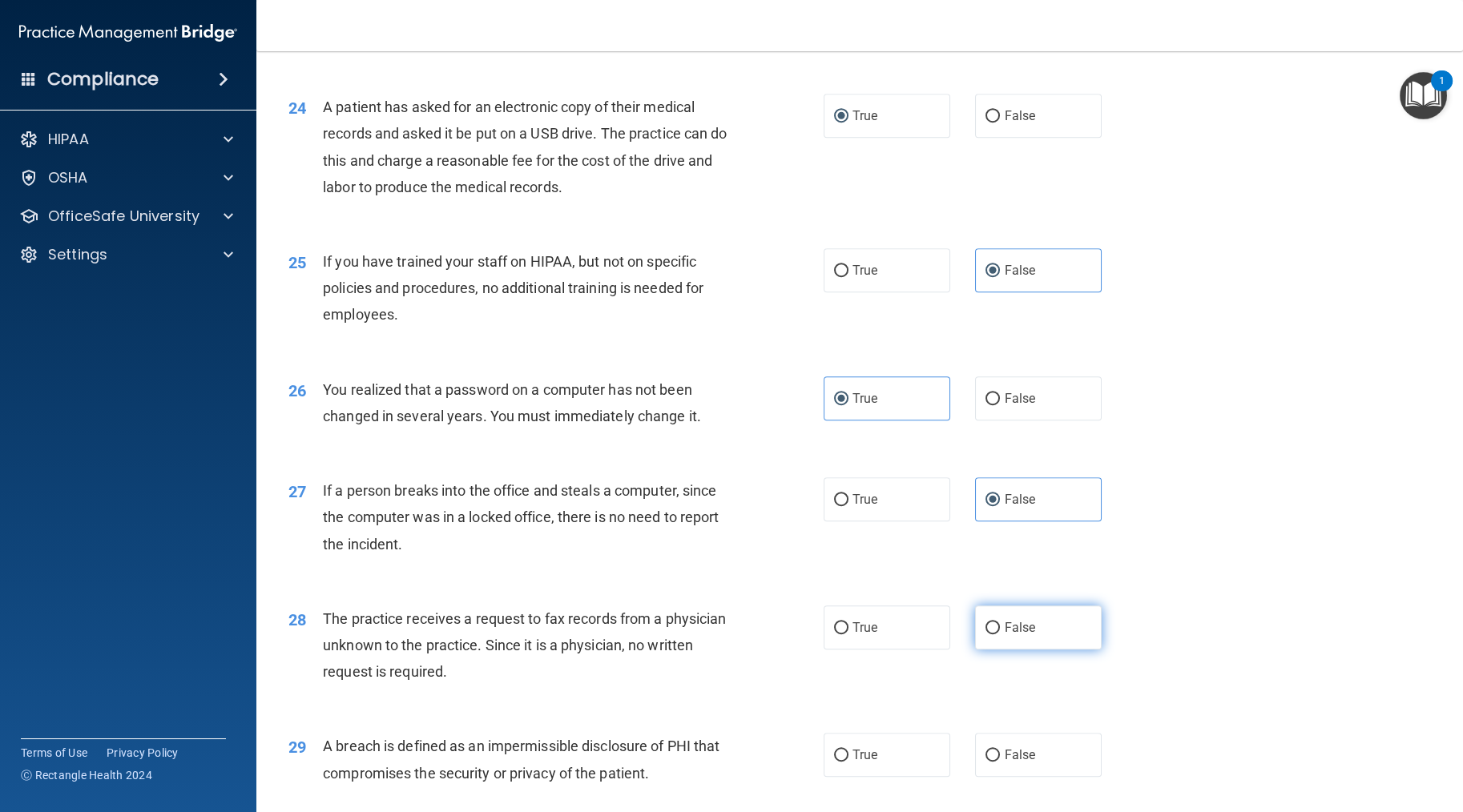
radio input "true"
click at [831, 777] on label "True" at bounding box center [887, 754] width 127 height 44
click at [831, 762] on input "True" at bounding box center [841, 755] width 15 height 12
radio input "true"
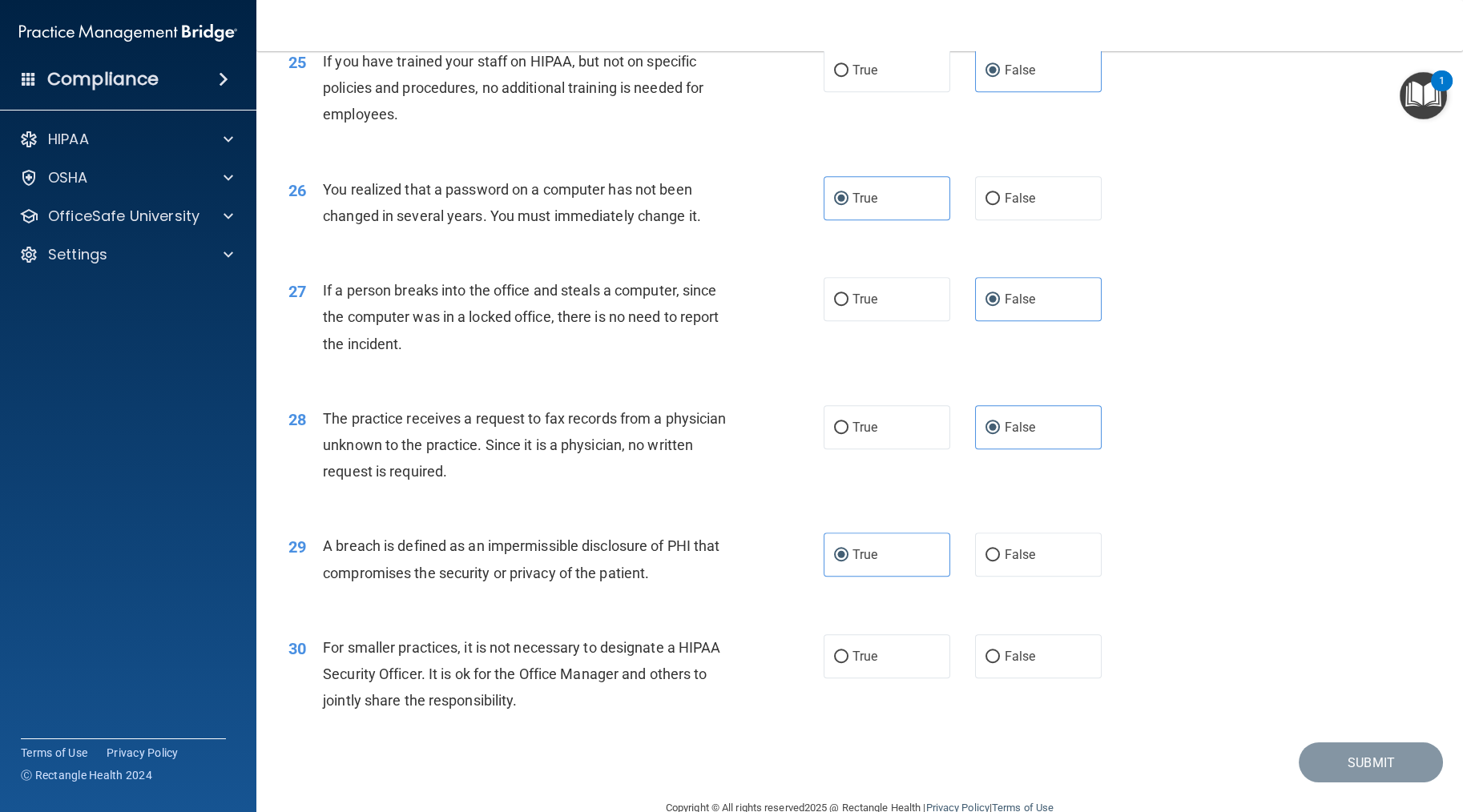
scroll to position [3091, 0]
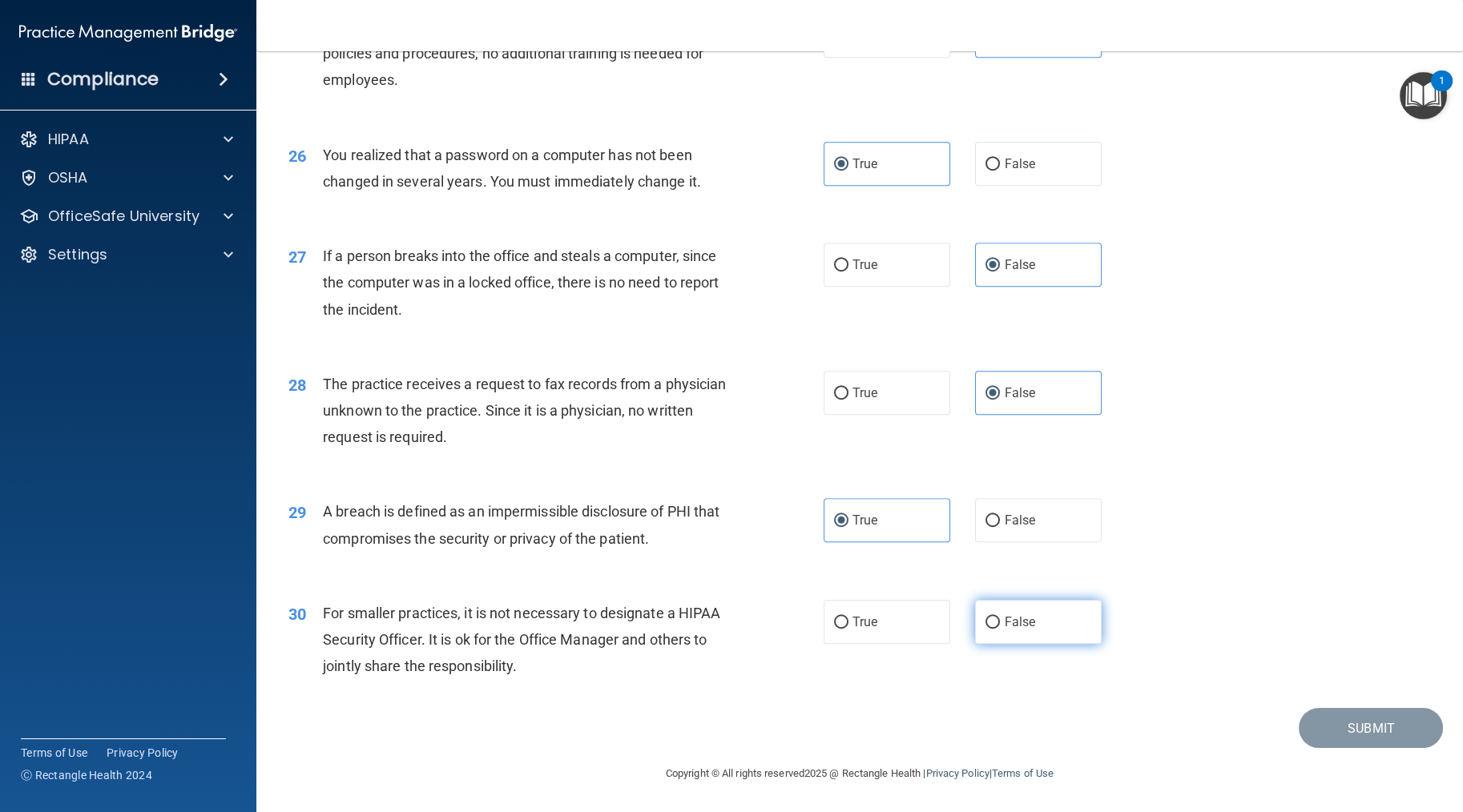
click at [831, 633] on label "False" at bounding box center [1039, 621] width 127 height 44
click at [831, 629] on input "False" at bounding box center [993, 622] width 15 height 12
radio input "true"
click at [831, 736] on button "Submit" at bounding box center [1371, 728] width 144 height 41
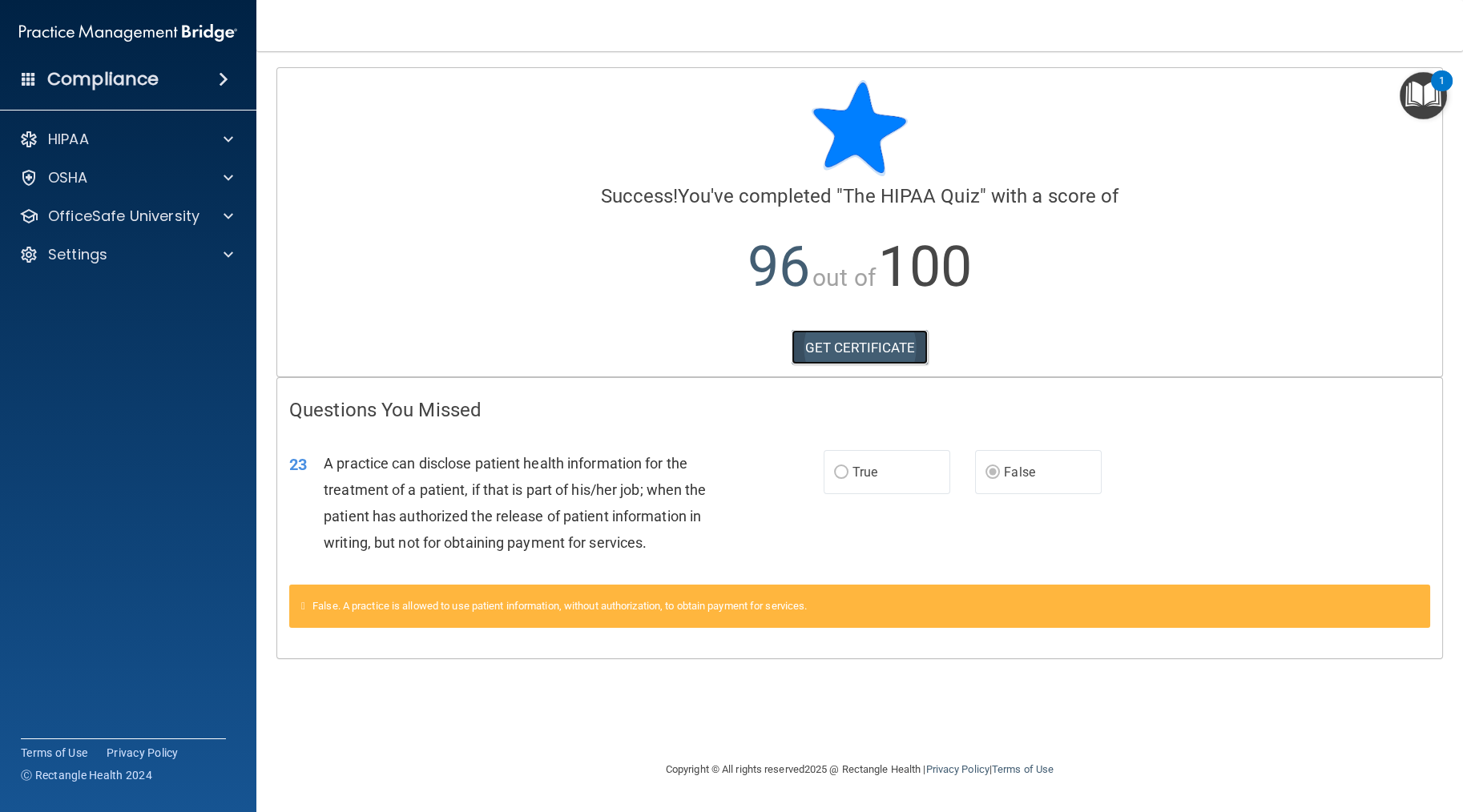
click at [831, 353] on link "GET CERTIFICATE" at bounding box center [860, 348] width 137 height 35
click at [96, 220] on p "OfficeSafe University" at bounding box center [124, 216] width 152 height 20
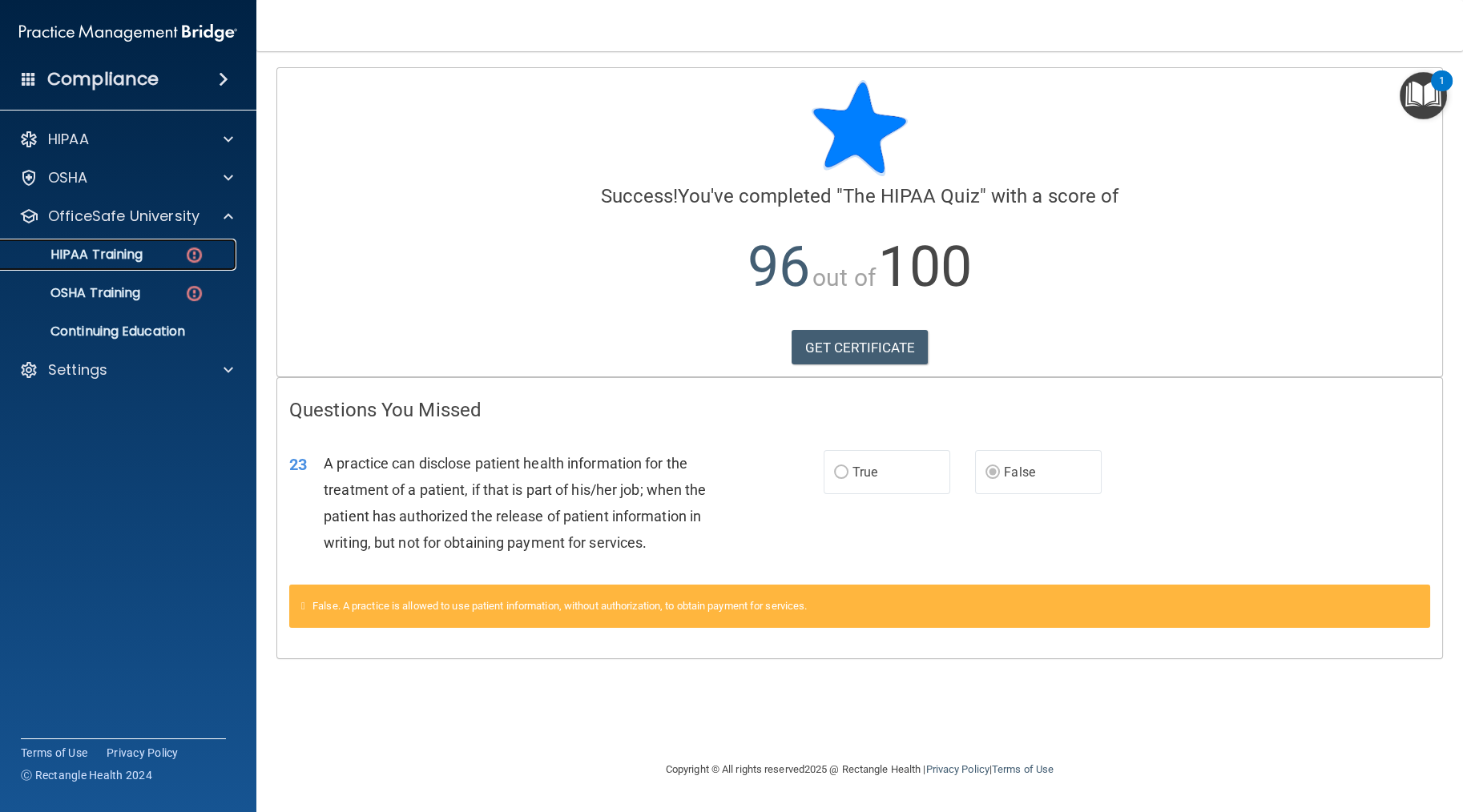
click at [176, 264] on link "HIPAA Training" at bounding box center [110, 255] width 252 height 32
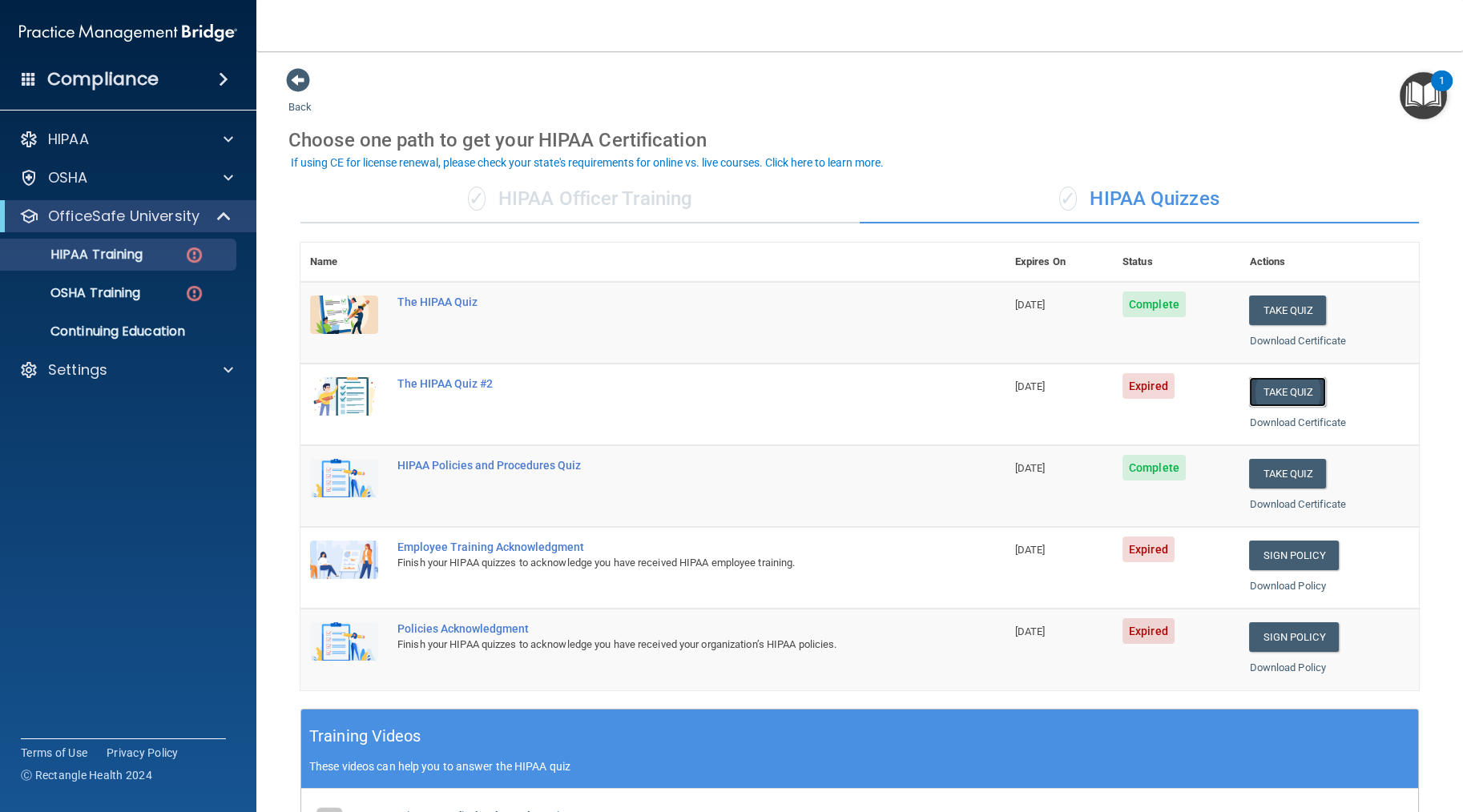
click at [831, 386] on button "Take Quiz" at bounding box center [1288, 393] width 77 height 30
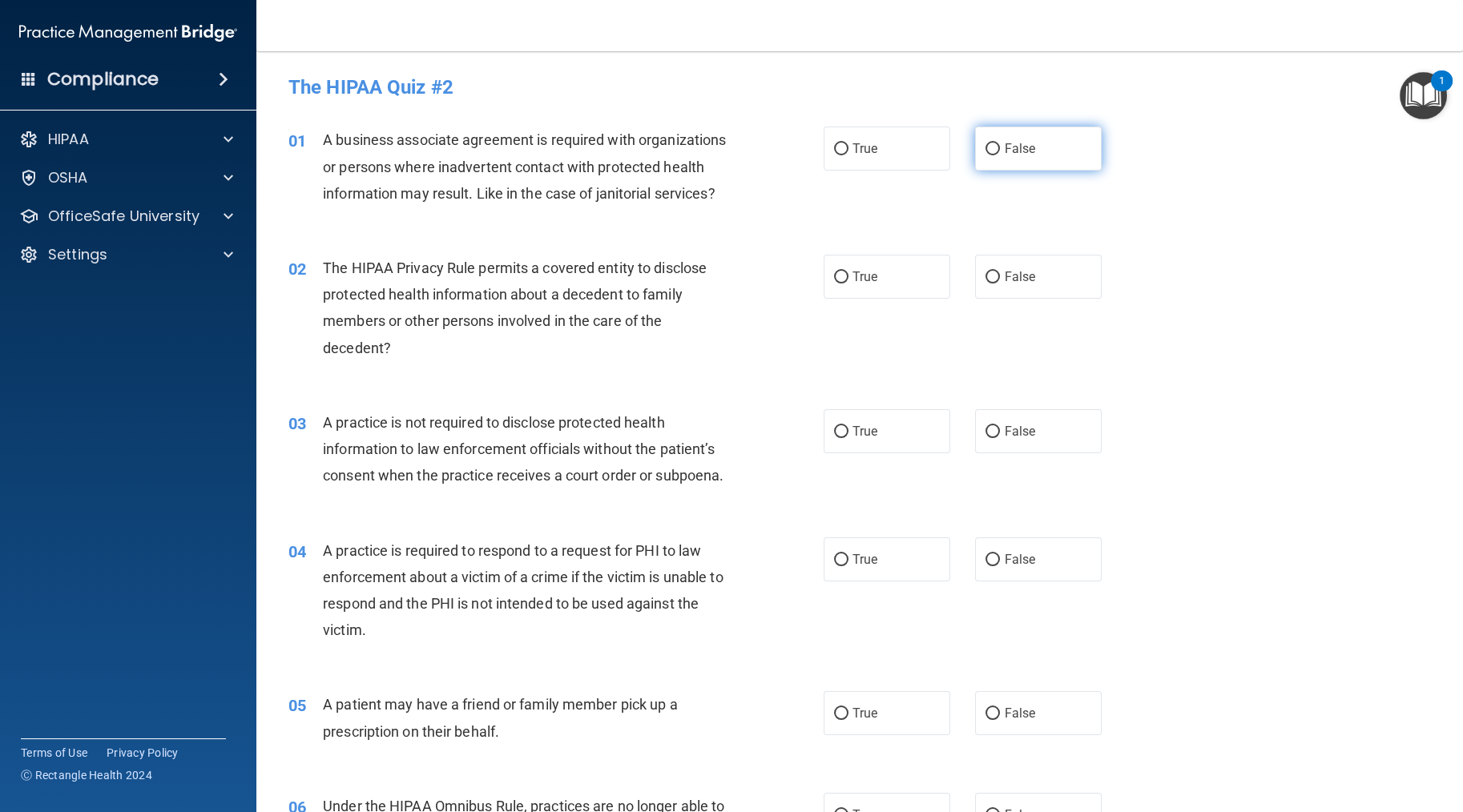
click at [831, 159] on label "False" at bounding box center [1039, 148] width 127 height 44
click at [831, 155] on input "False" at bounding box center [993, 149] width 15 height 12
radio input "true"
click at [831, 299] on label "True" at bounding box center [887, 276] width 127 height 44
click at [831, 284] on input "True" at bounding box center [841, 277] width 15 height 12
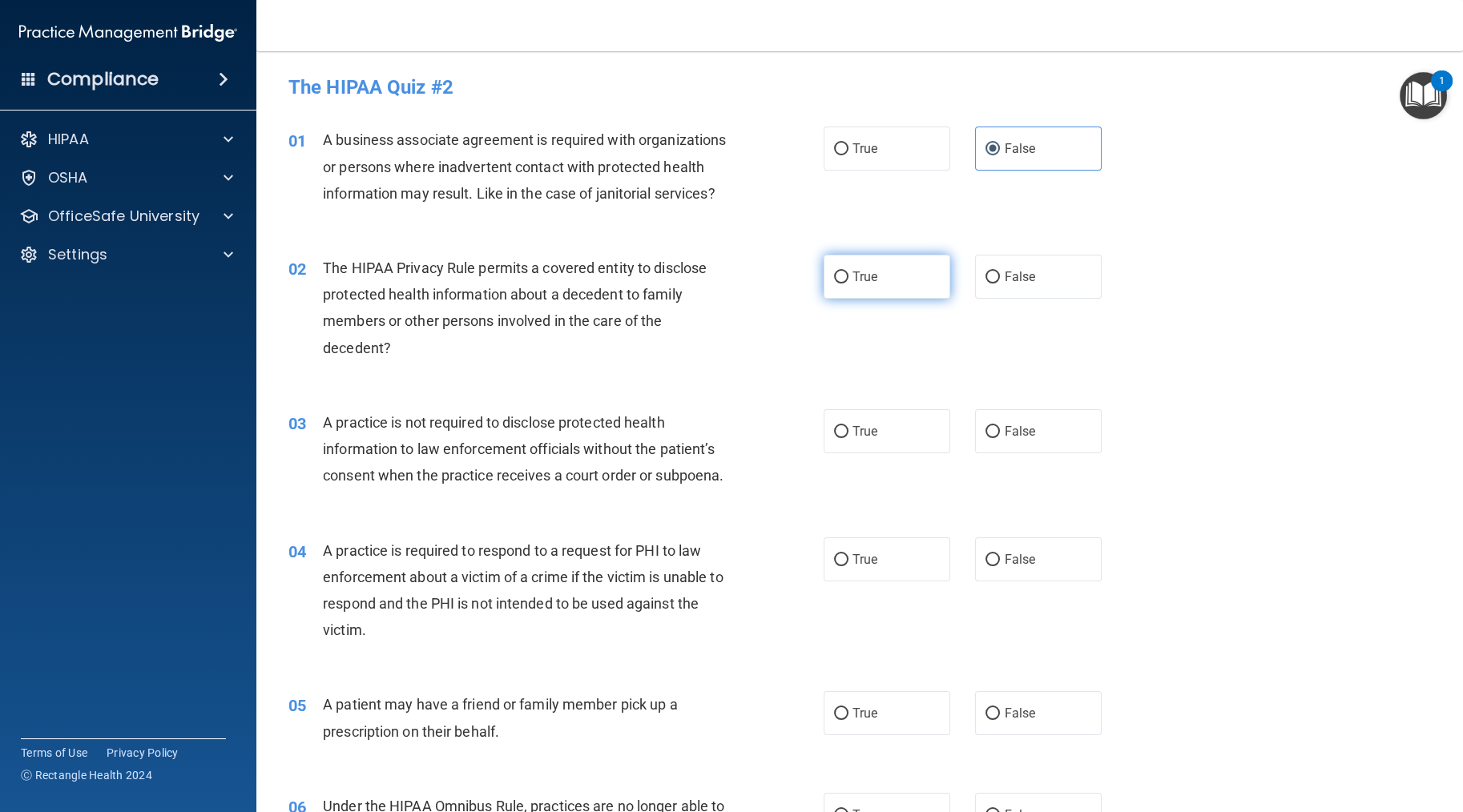
radio input "true"
click at [831, 439] on span "False" at bounding box center [1020, 432] width 32 height 15
click at [831, 438] on input "False" at bounding box center [993, 432] width 15 height 12
radio input "true"
click at [831, 581] on label "True" at bounding box center [887, 559] width 127 height 44
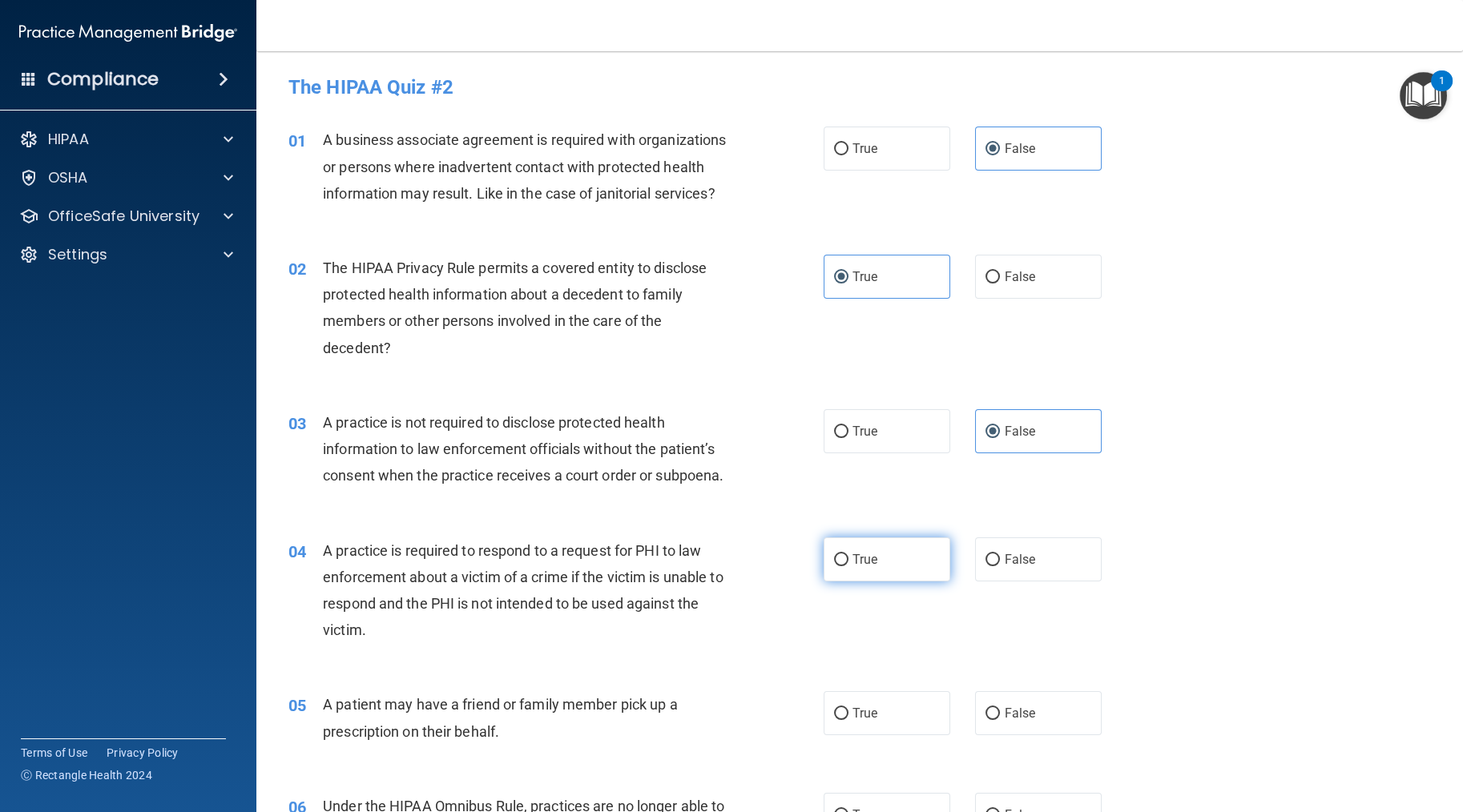
click at [831, 566] on input "True" at bounding box center [841, 560] width 15 height 12
radio input "true"
click at [831, 736] on label "True" at bounding box center [887, 712] width 127 height 44
click at [831, 720] on input "True" at bounding box center [841, 713] width 15 height 12
radio input "true"
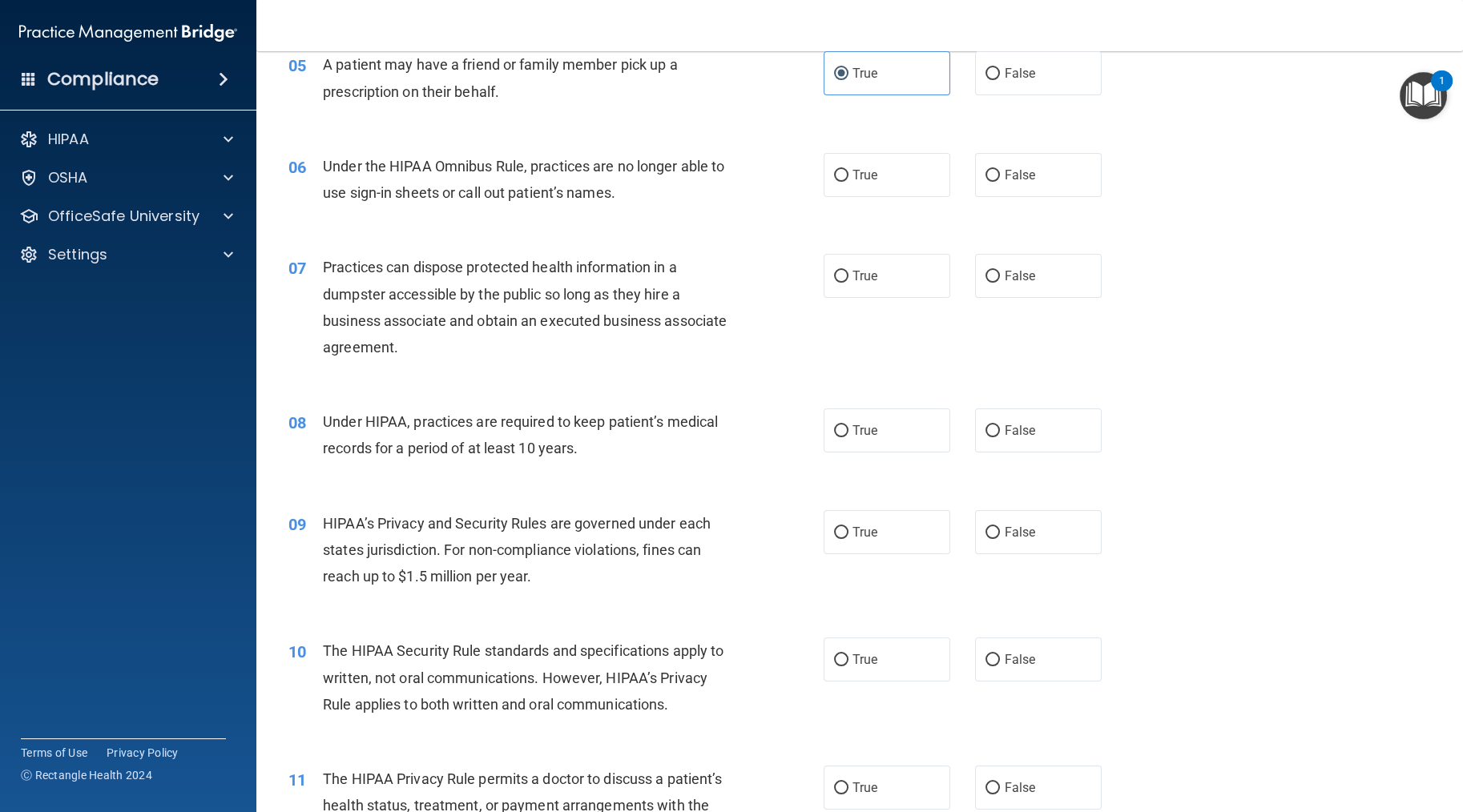
scroll to position [641, 0]
click at [831, 196] on label "False" at bounding box center [1039, 174] width 127 height 44
click at [831, 181] on input "False" at bounding box center [993, 175] width 15 height 12
radio input "true"
click at [831, 297] on label "False" at bounding box center [1039, 274] width 127 height 44
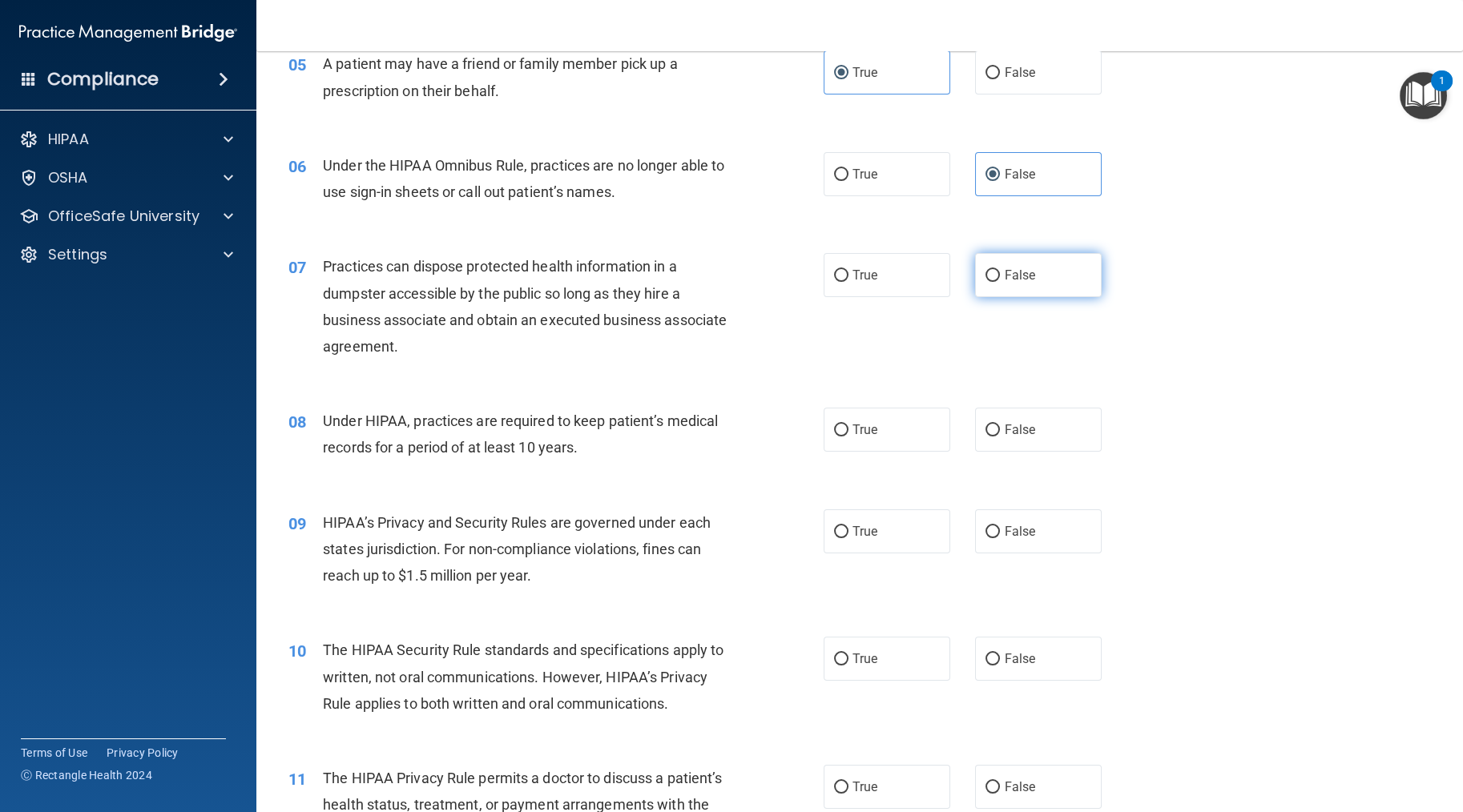
click at [831, 282] on input "False" at bounding box center [993, 275] width 15 height 12
radio input "true"
click at [831, 452] on label "False" at bounding box center [1039, 429] width 127 height 44
click at [831, 436] on input "False" at bounding box center [993, 430] width 15 height 12
radio input "true"
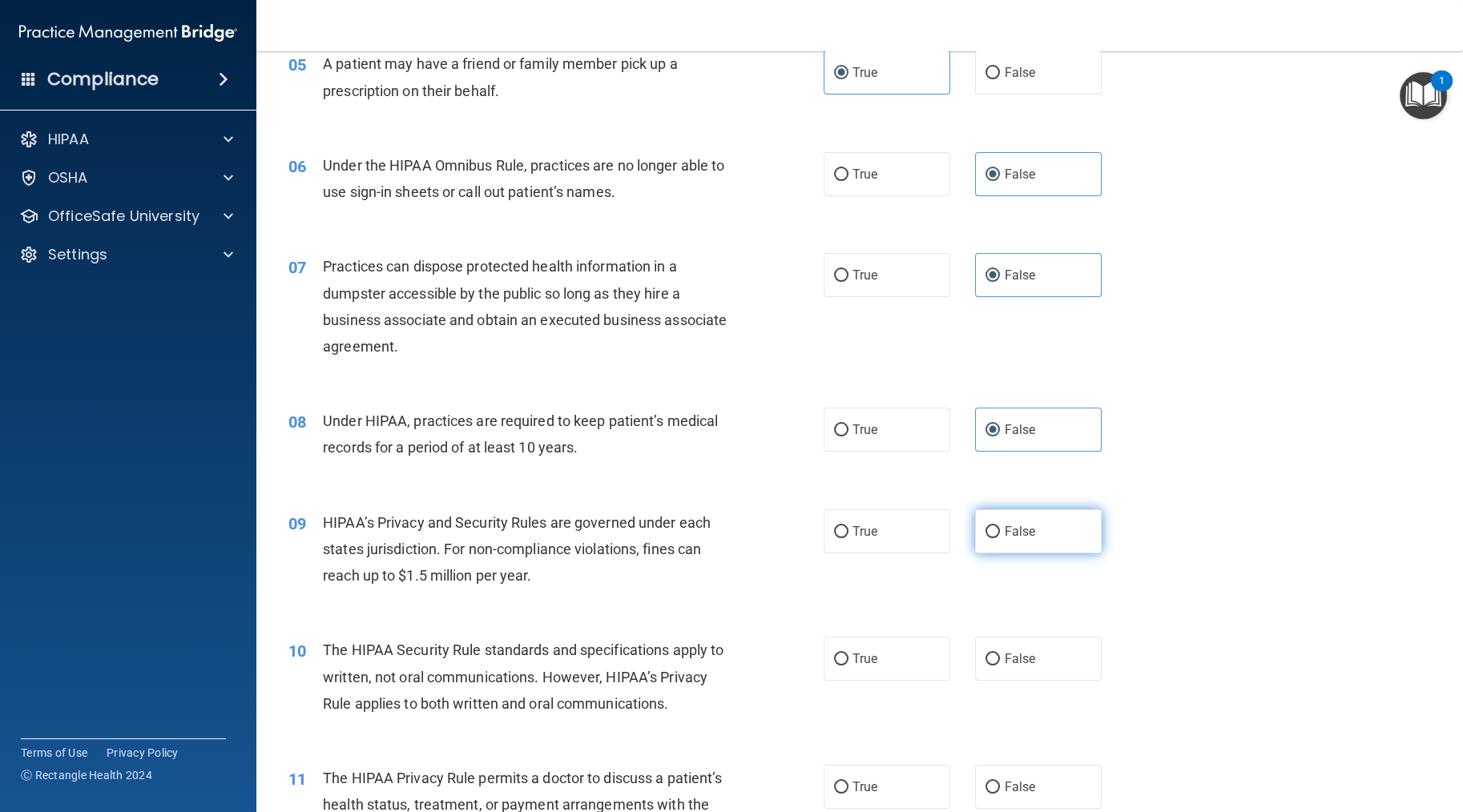
click at [831, 553] on label "False" at bounding box center [1039, 531] width 127 height 44
click at [831, 539] on input "False" at bounding box center [993, 532] width 15 height 12
radio input "true"
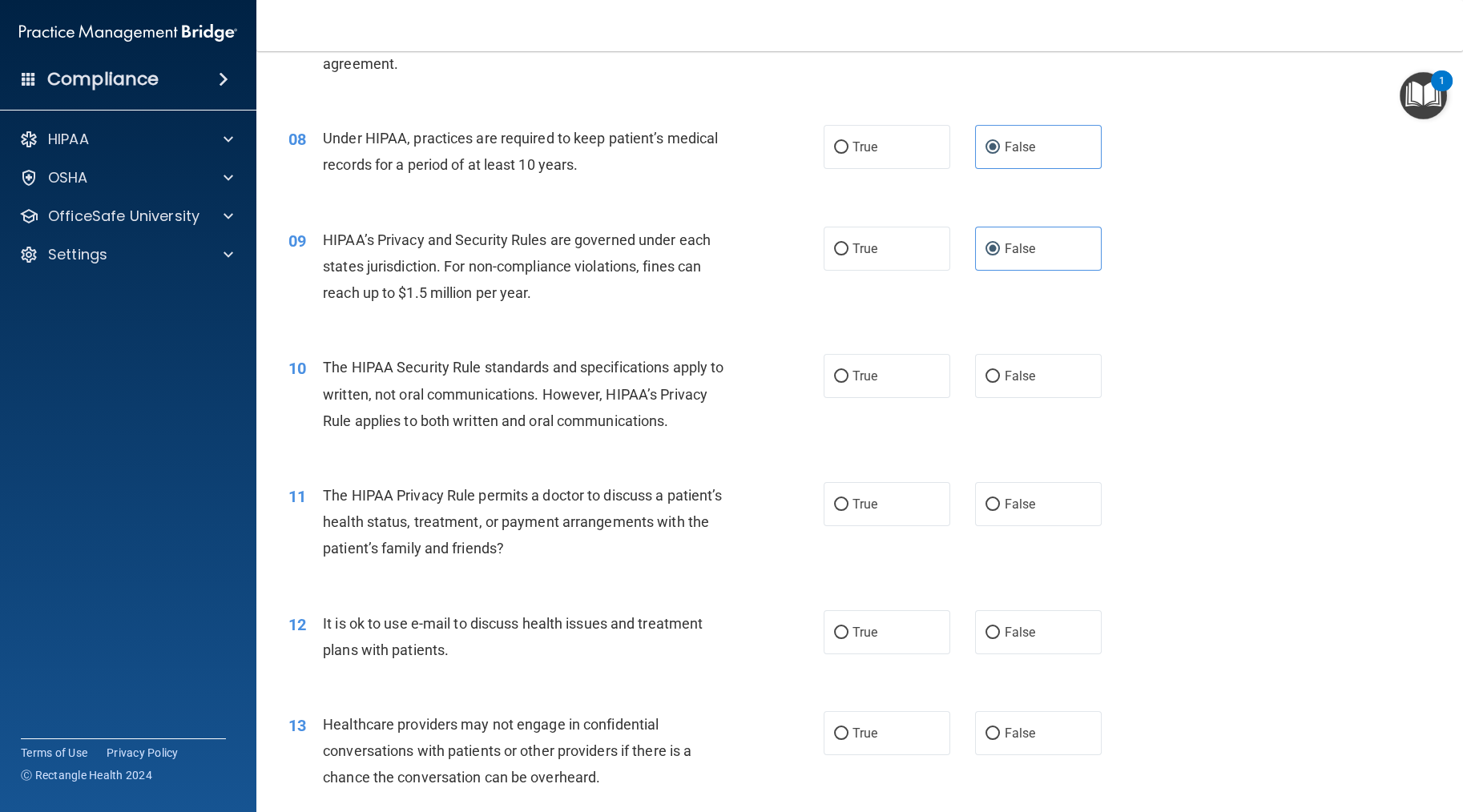
scroll to position [961, 0]
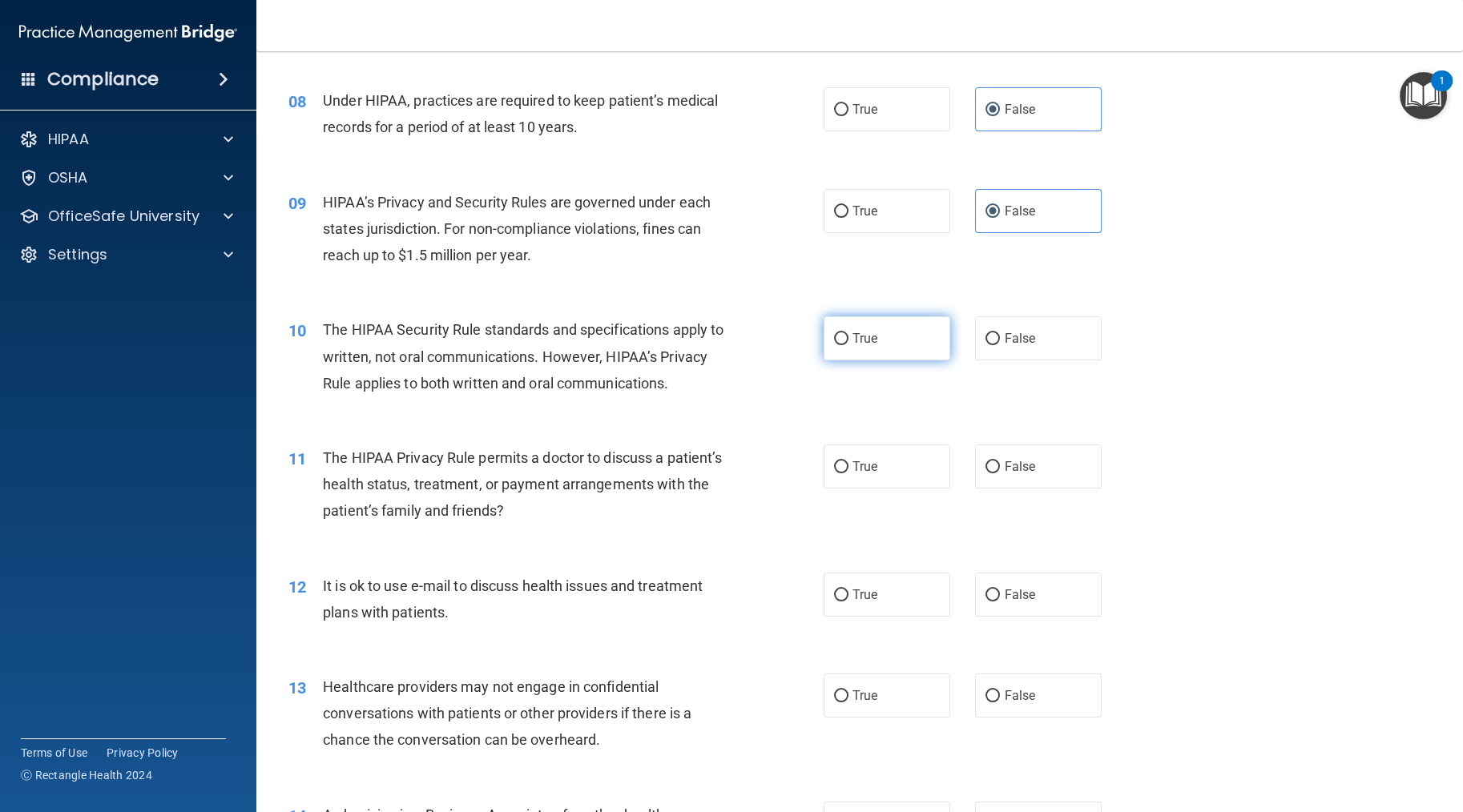
drag, startPoint x: 853, startPoint y: 396, endPoint x: 852, endPoint y: 414, distance: 18.0
click at [831, 346] on span "True" at bounding box center [865, 339] width 25 height 15
click at [831, 345] on input "True" at bounding box center [841, 339] width 15 height 12
radio input "true"
click at [831, 488] on label "True" at bounding box center [887, 466] width 127 height 44
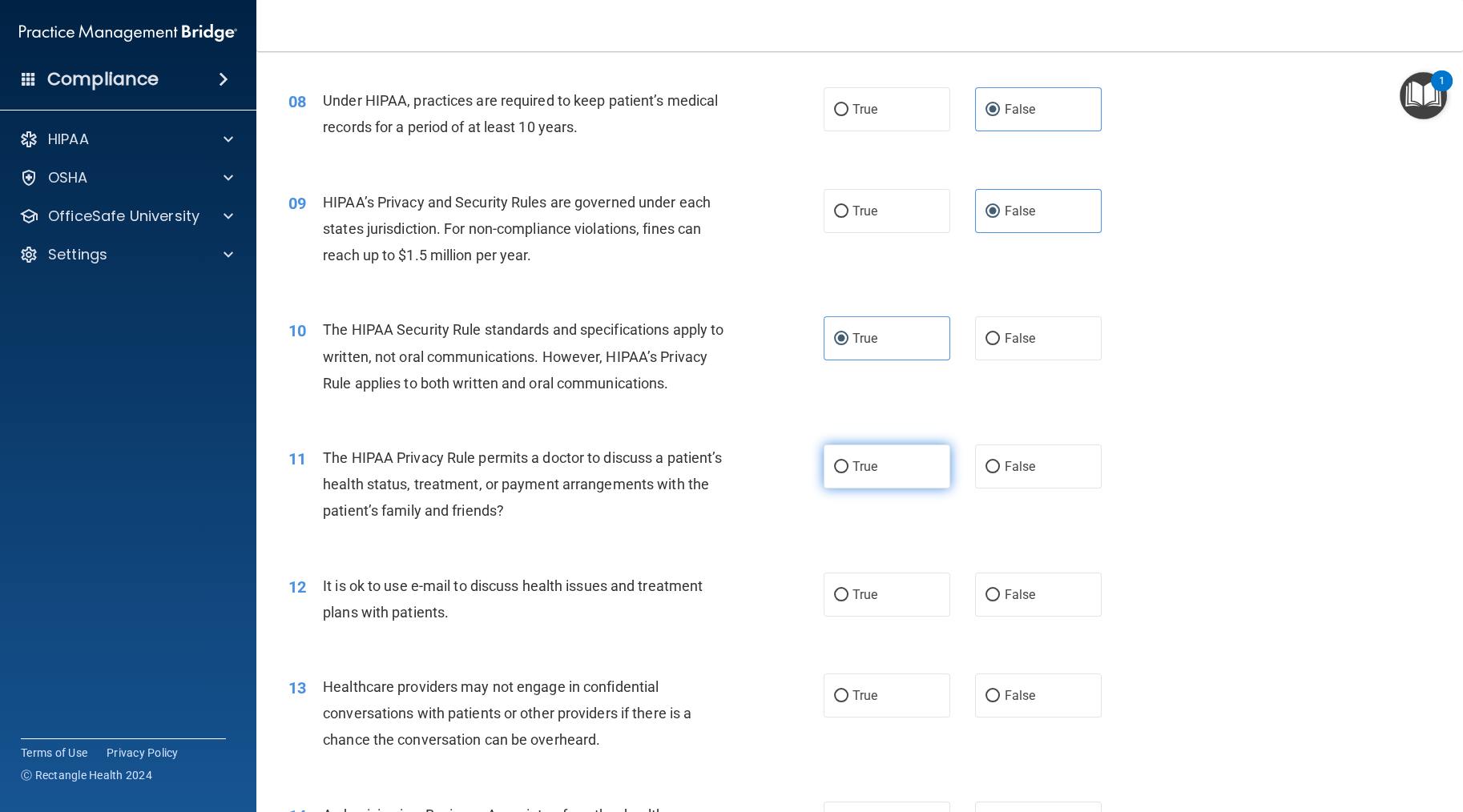
click at [831, 473] on input "True" at bounding box center [841, 467] width 15 height 12
radio input "true"
click at [831, 603] on span "True" at bounding box center [865, 594] width 25 height 15
click at [831, 602] on input "True" at bounding box center [841, 595] width 15 height 12
radio input "true"
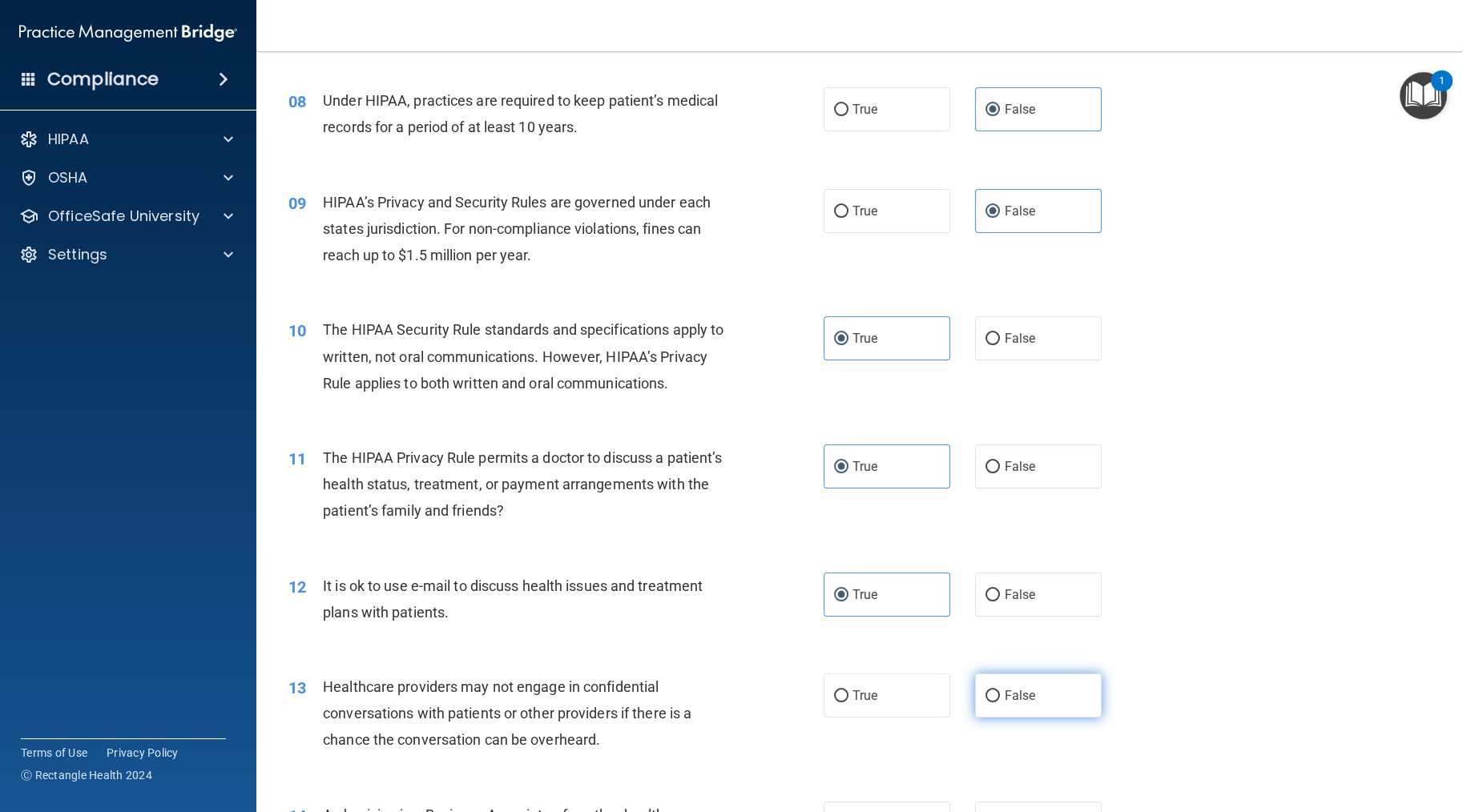
click at [831, 703] on span "False" at bounding box center [1020, 696] width 32 height 15
click at [831, 702] on input "False" at bounding box center [993, 696] width 15 height 12
radio input "true"
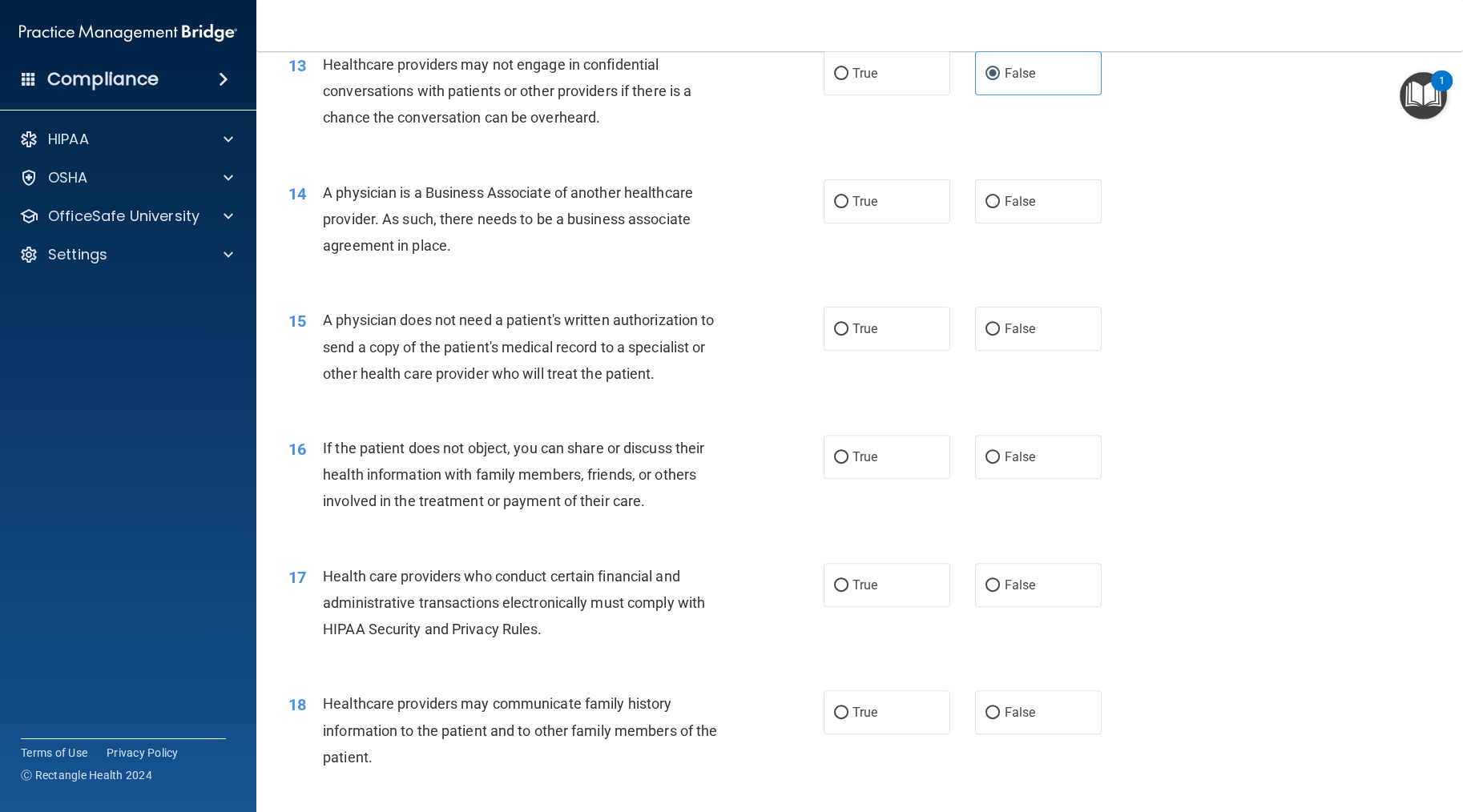
scroll to position [1601, 0]
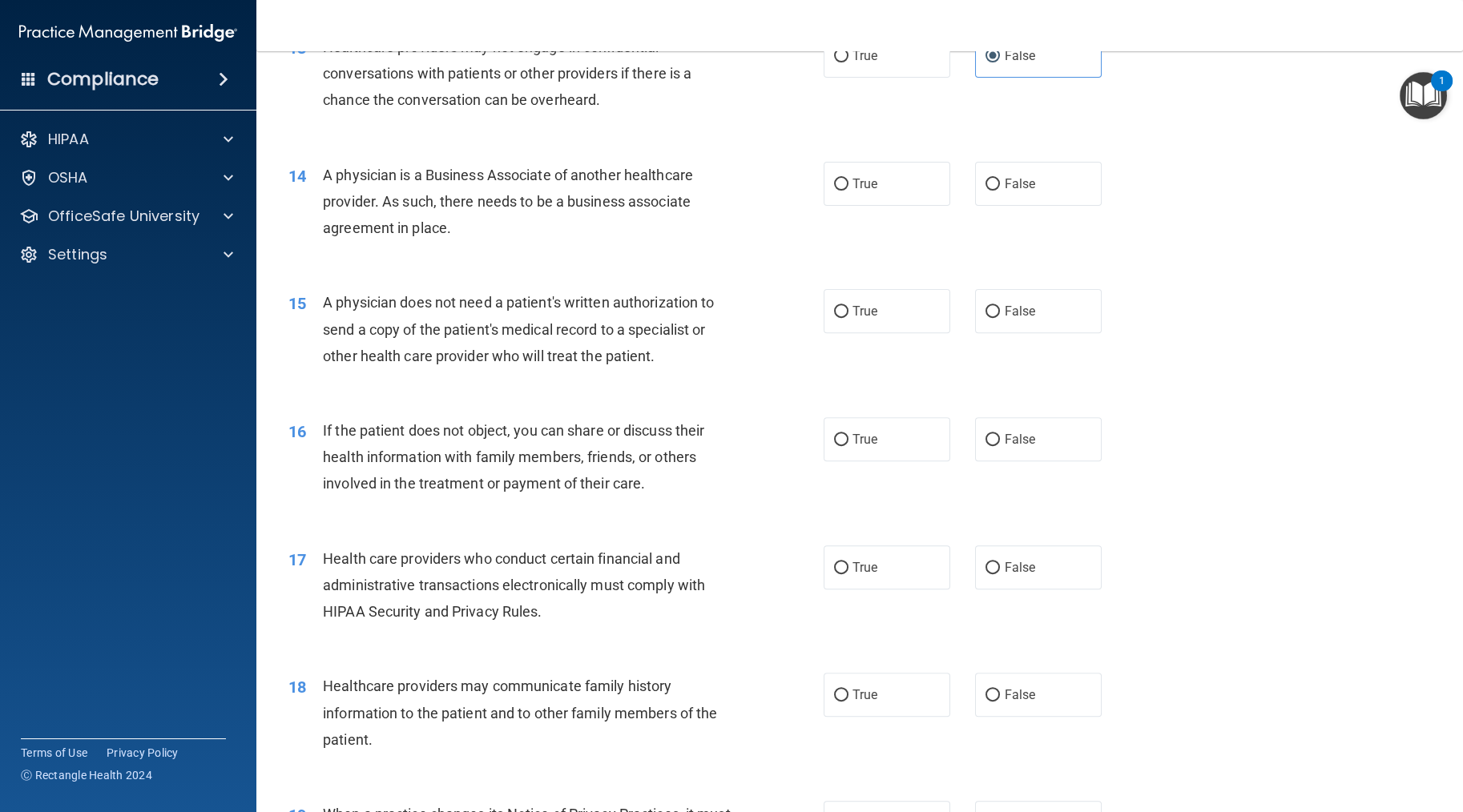
drag, startPoint x: 1070, startPoint y: 246, endPoint x: 1054, endPoint y: 273, distance: 31.4
click at [831, 206] on label "False" at bounding box center [1039, 183] width 127 height 44
click at [831, 191] on input "False" at bounding box center [993, 184] width 15 height 12
radio input "true"
click at [831, 333] on label "True" at bounding box center [887, 311] width 127 height 44
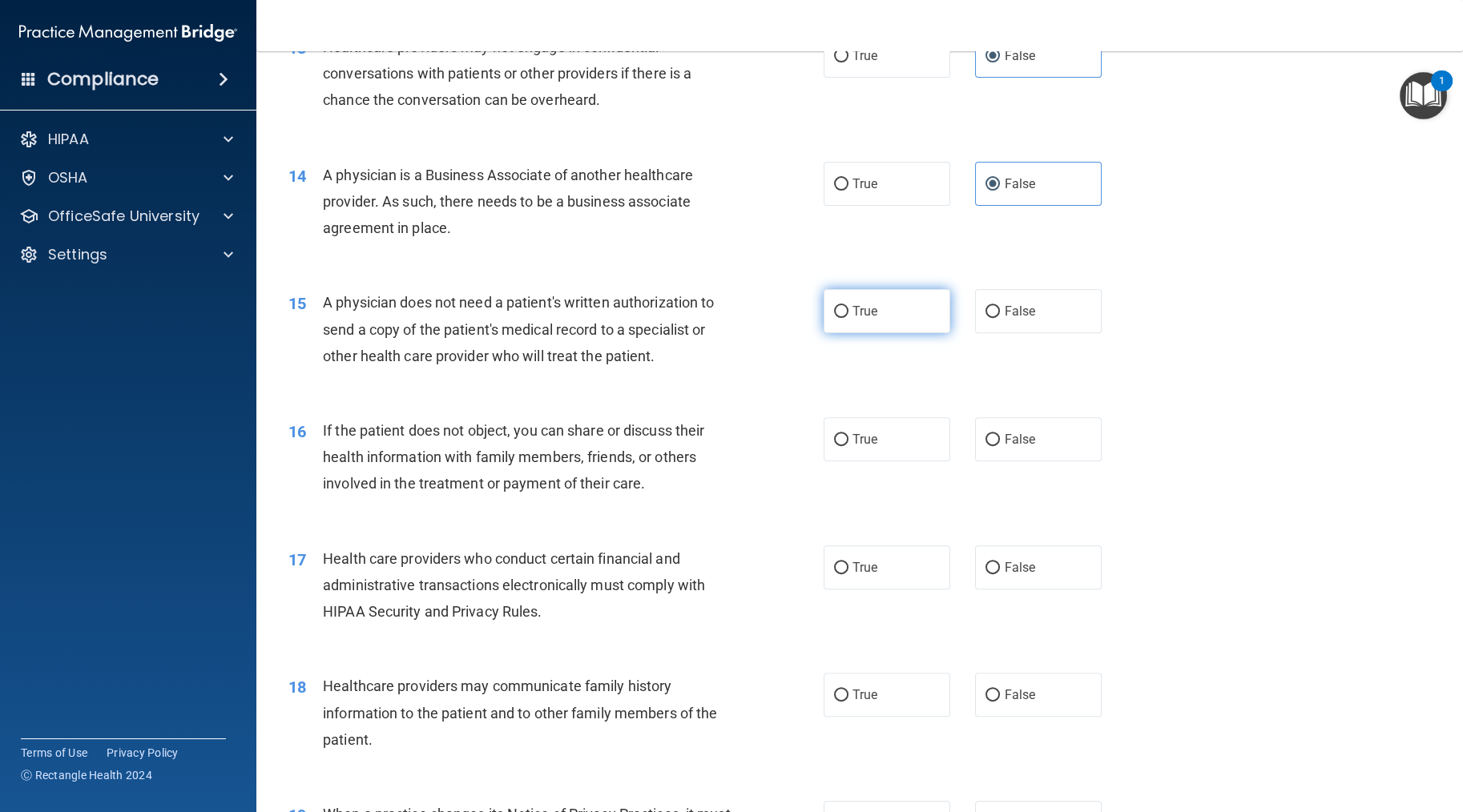
click at [831, 318] on input "True" at bounding box center [841, 312] width 15 height 12
radio input "true"
click at [831, 461] on label "True" at bounding box center [887, 439] width 127 height 44
click at [831, 446] on input "True" at bounding box center [841, 440] width 15 height 12
radio input "true"
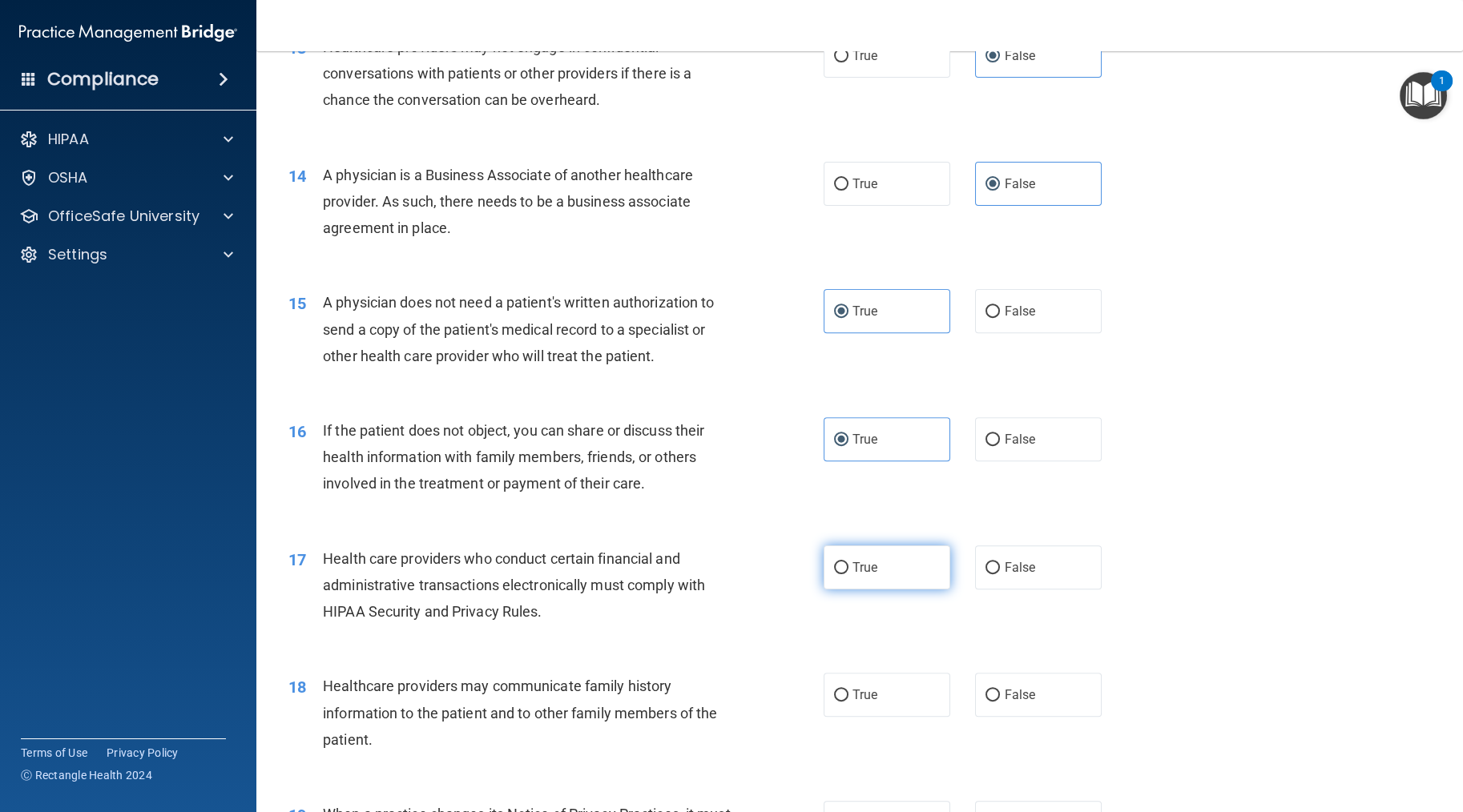
click at [831, 590] on label "True" at bounding box center [887, 566] width 127 height 44
click at [831, 574] on input "True" at bounding box center [841, 568] width 15 height 12
radio input "true"
click at [831, 717] on label "False" at bounding box center [1039, 694] width 127 height 44
click at [831, 701] on input "False" at bounding box center [993, 695] width 15 height 12
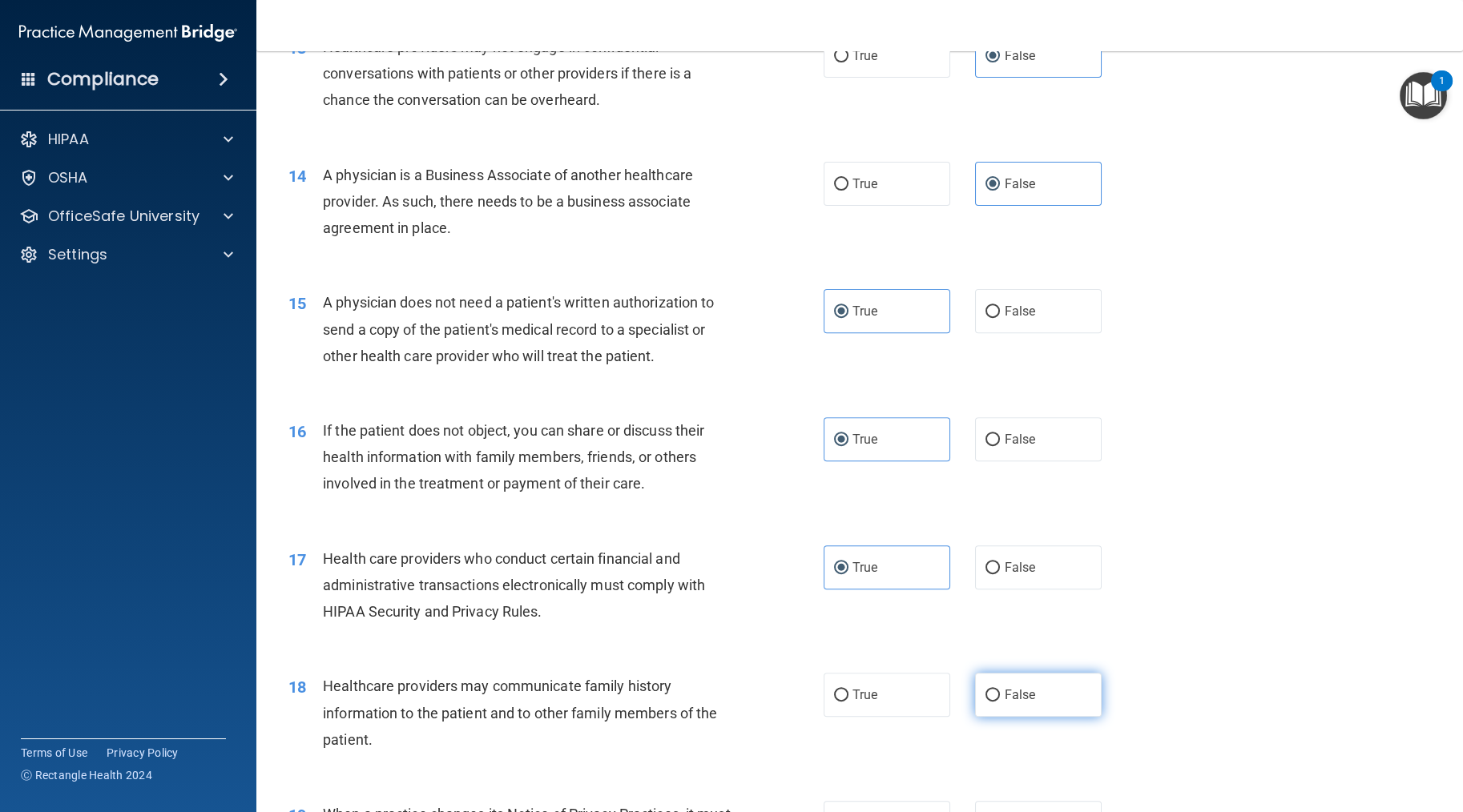
radio input "true"
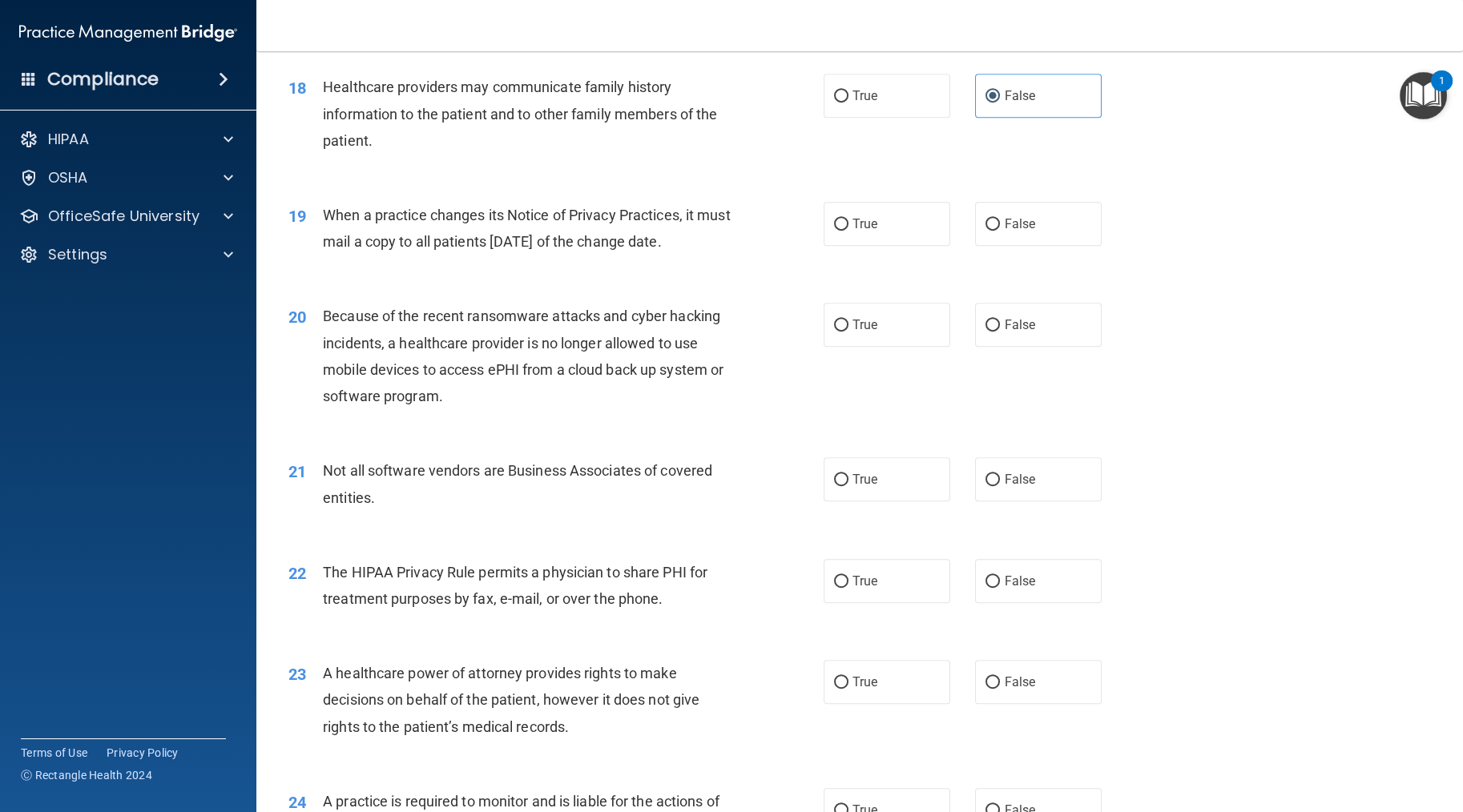
scroll to position [2243, 0]
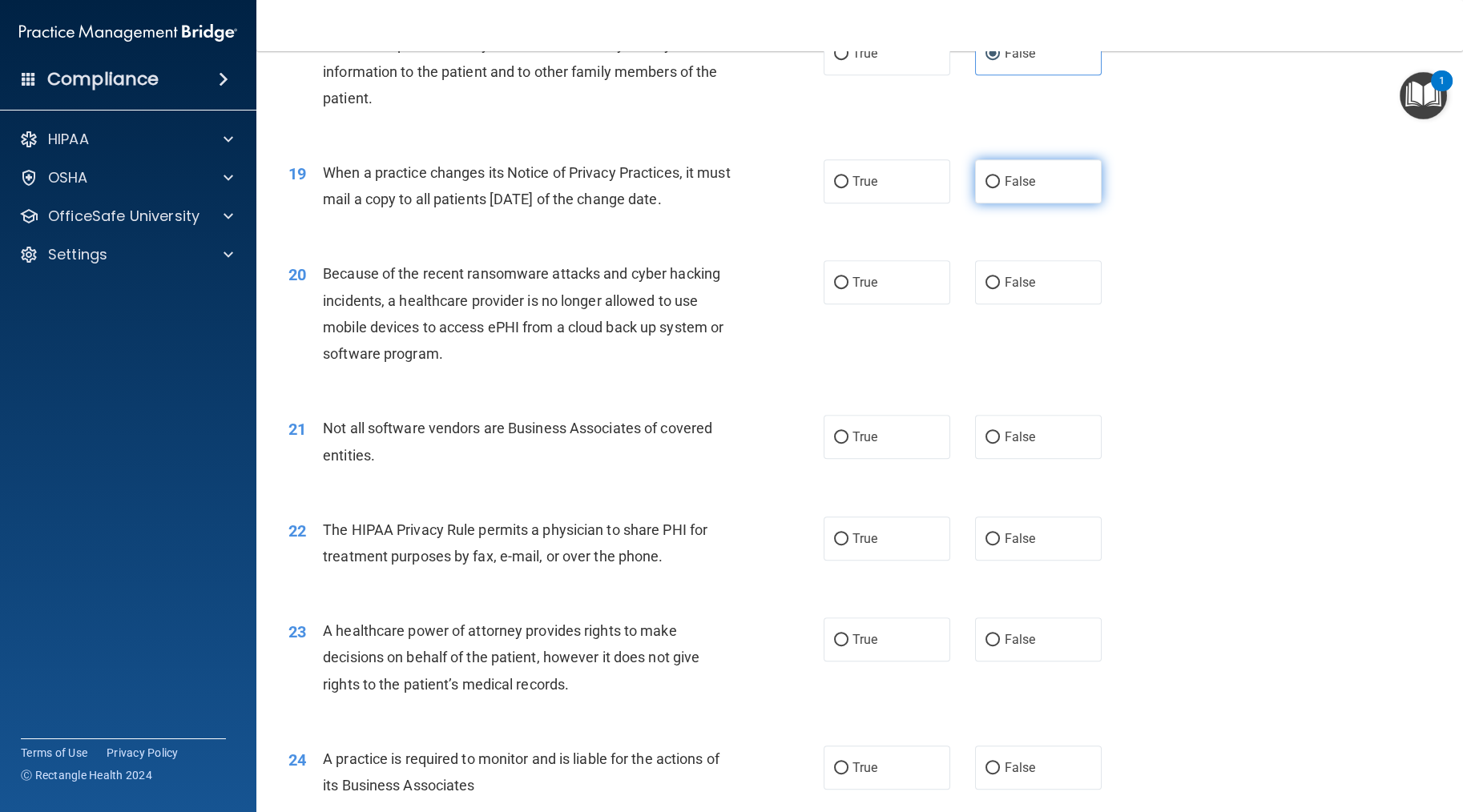
click at [831, 204] on label "False" at bounding box center [1039, 180] width 127 height 44
click at [831, 188] on input "False" at bounding box center [993, 181] width 15 height 12
radio input "true"
click at [831, 290] on span "False" at bounding box center [1020, 282] width 32 height 15
click at [831, 289] on input "False" at bounding box center [993, 283] width 15 height 12
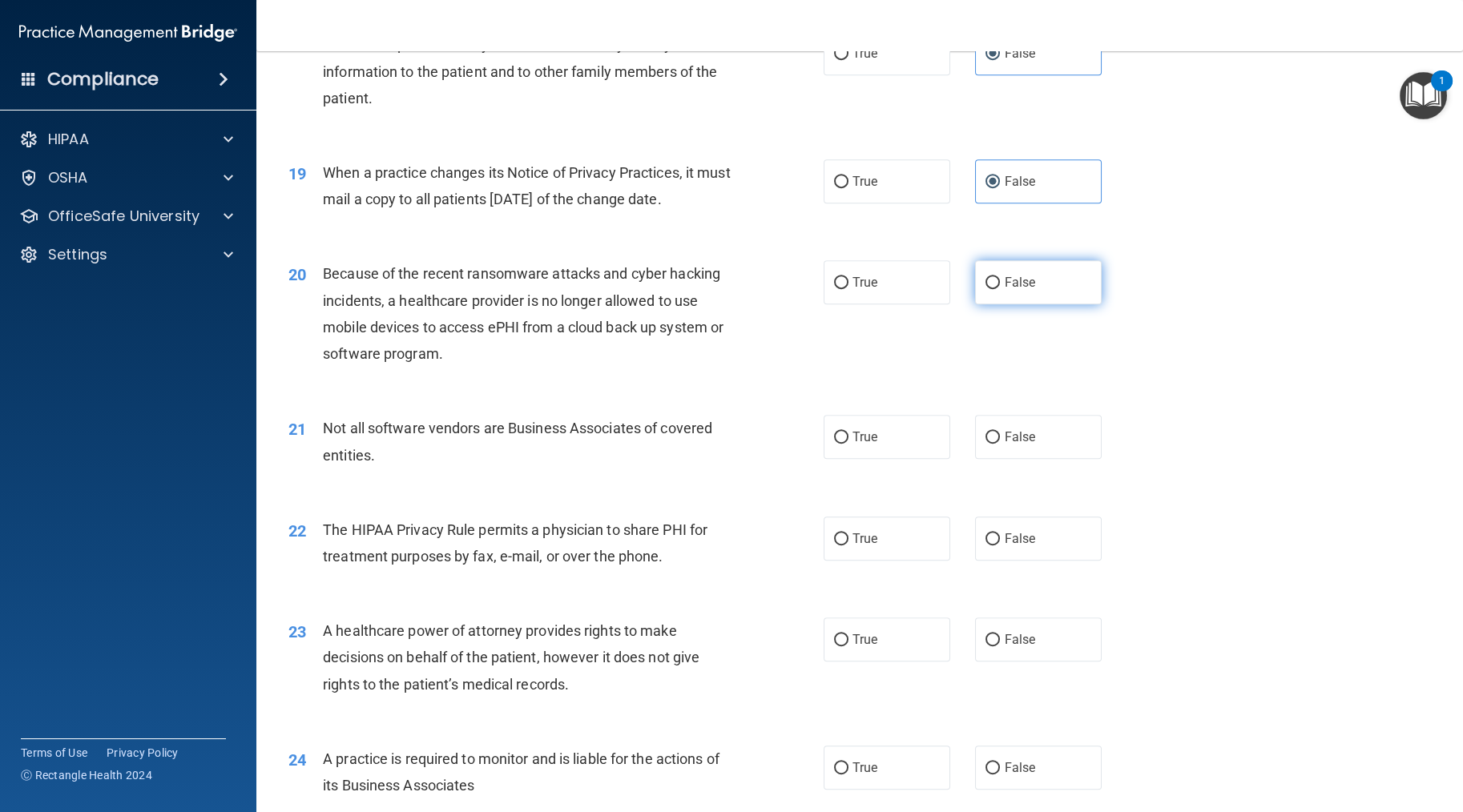
radio input "true"
click at [831, 459] on label "True" at bounding box center [887, 436] width 127 height 44
click at [831, 444] on input "True" at bounding box center [841, 437] width 15 height 12
radio input "true"
click at [831, 561] on label "True" at bounding box center [887, 538] width 127 height 44
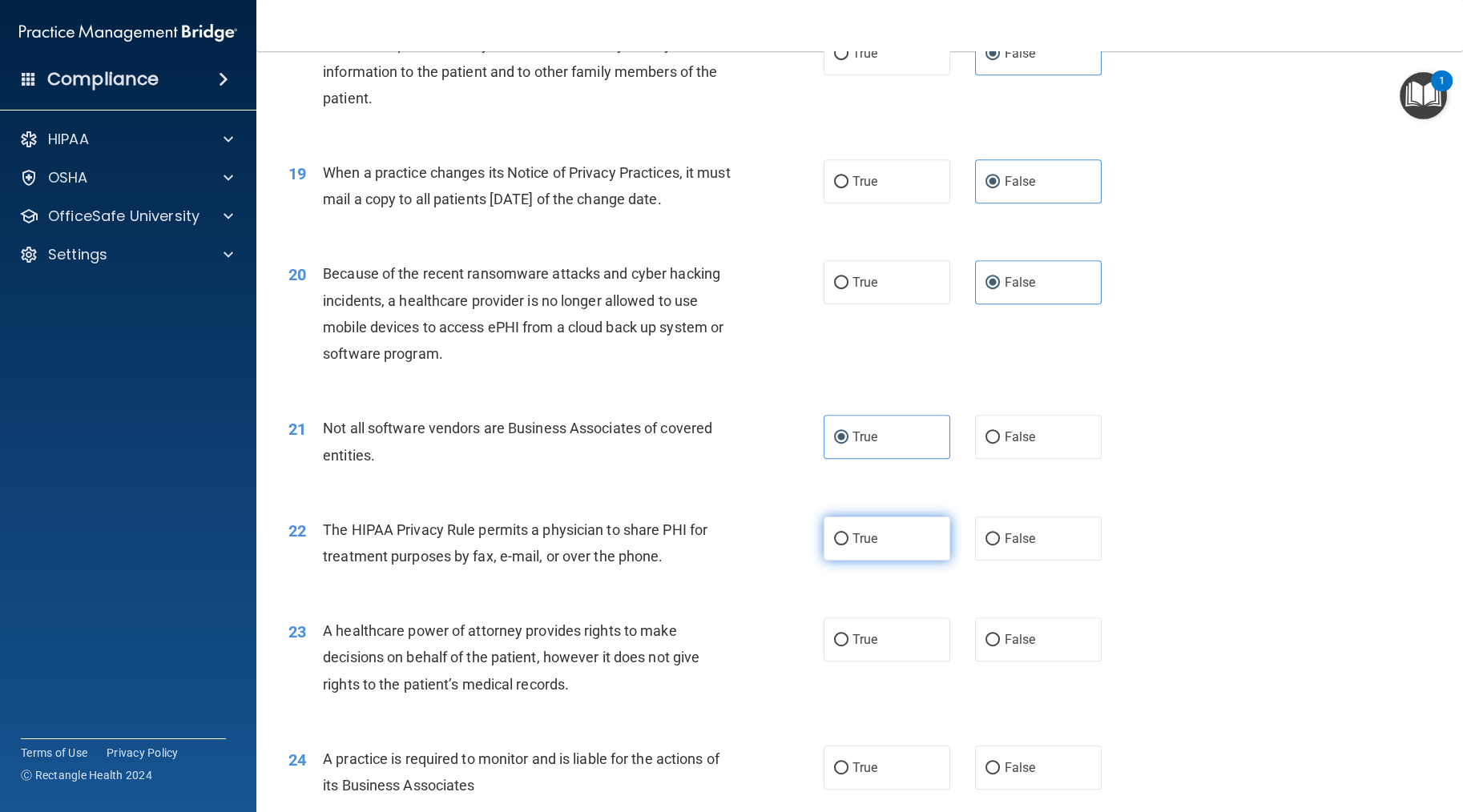
click at [831, 545] on input "True" at bounding box center [841, 539] width 15 height 12
radio input "true"
click at [831, 647] on span "False" at bounding box center [1020, 639] width 32 height 15
click at [831, 646] on input "False" at bounding box center [993, 640] width 15 height 12
radio input "true"
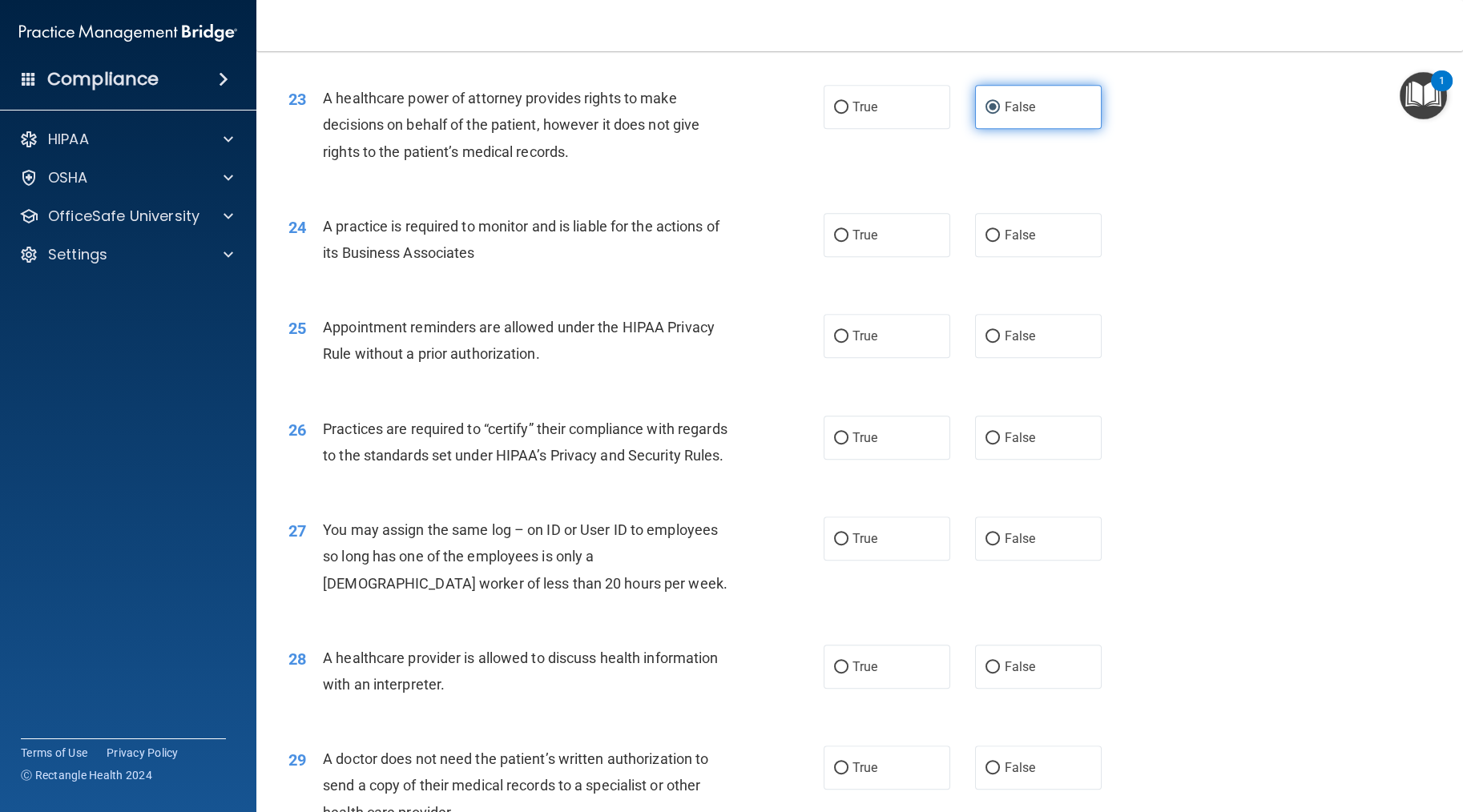
scroll to position [2802, 0]
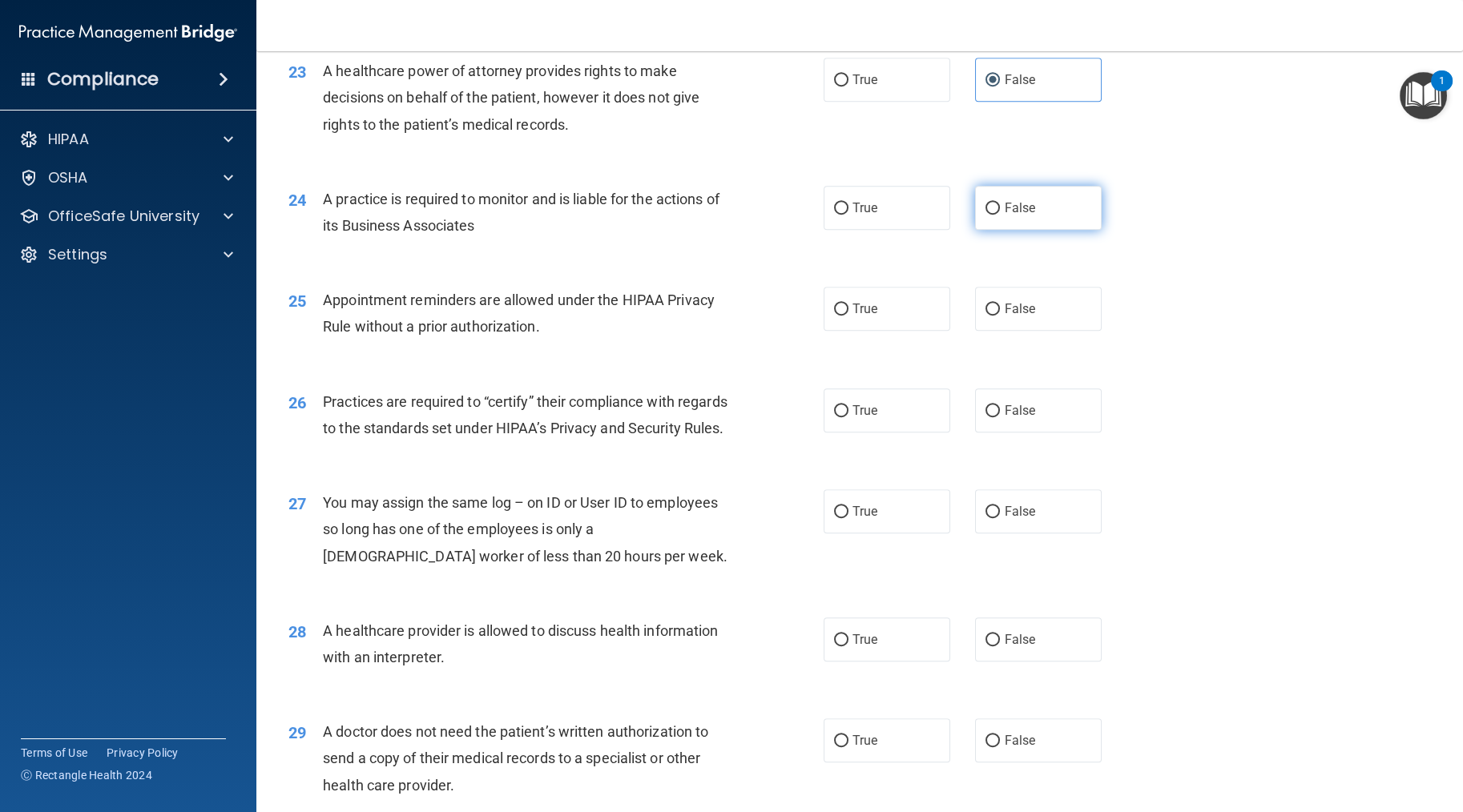
click at [831, 230] on label "False" at bounding box center [1039, 207] width 127 height 44
click at [831, 215] on input "False" at bounding box center [993, 208] width 15 height 12
radio input "true"
click at [831, 331] on label "True" at bounding box center [887, 308] width 127 height 44
click at [831, 315] on input "True" at bounding box center [841, 309] width 15 height 12
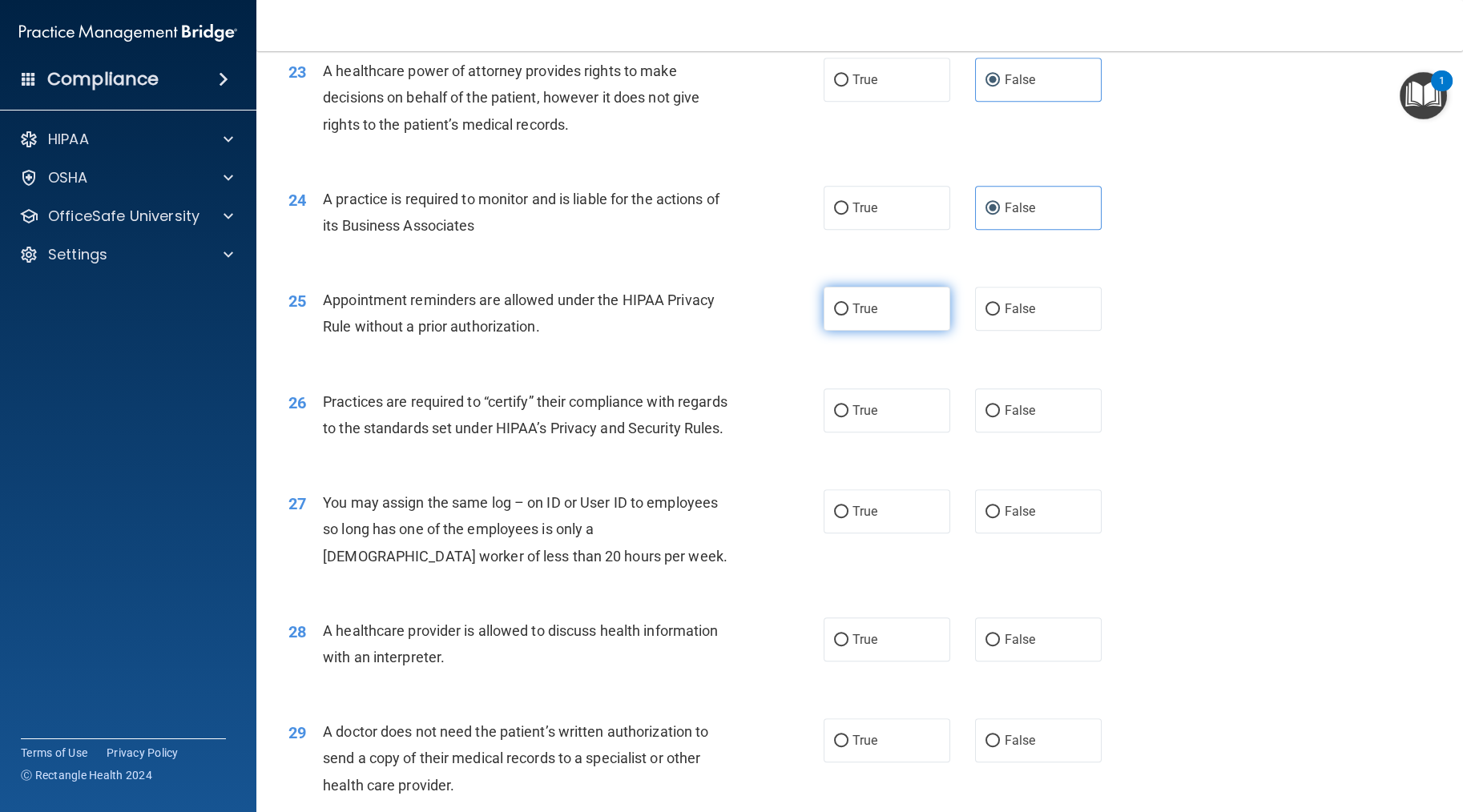
radio input "true"
click at [831, 470] on div "26 Practices are required to “certify” their compliance with regards to the sta…" at bounding box center [860, 419] width 1167 height 101
click at [831, 433] on label "False" at bounding box center [1039, 410] width 127 height 44
click at [831, 418] on input "False" at bounding box center [993, 411] width 15 height 12
radio input "true"
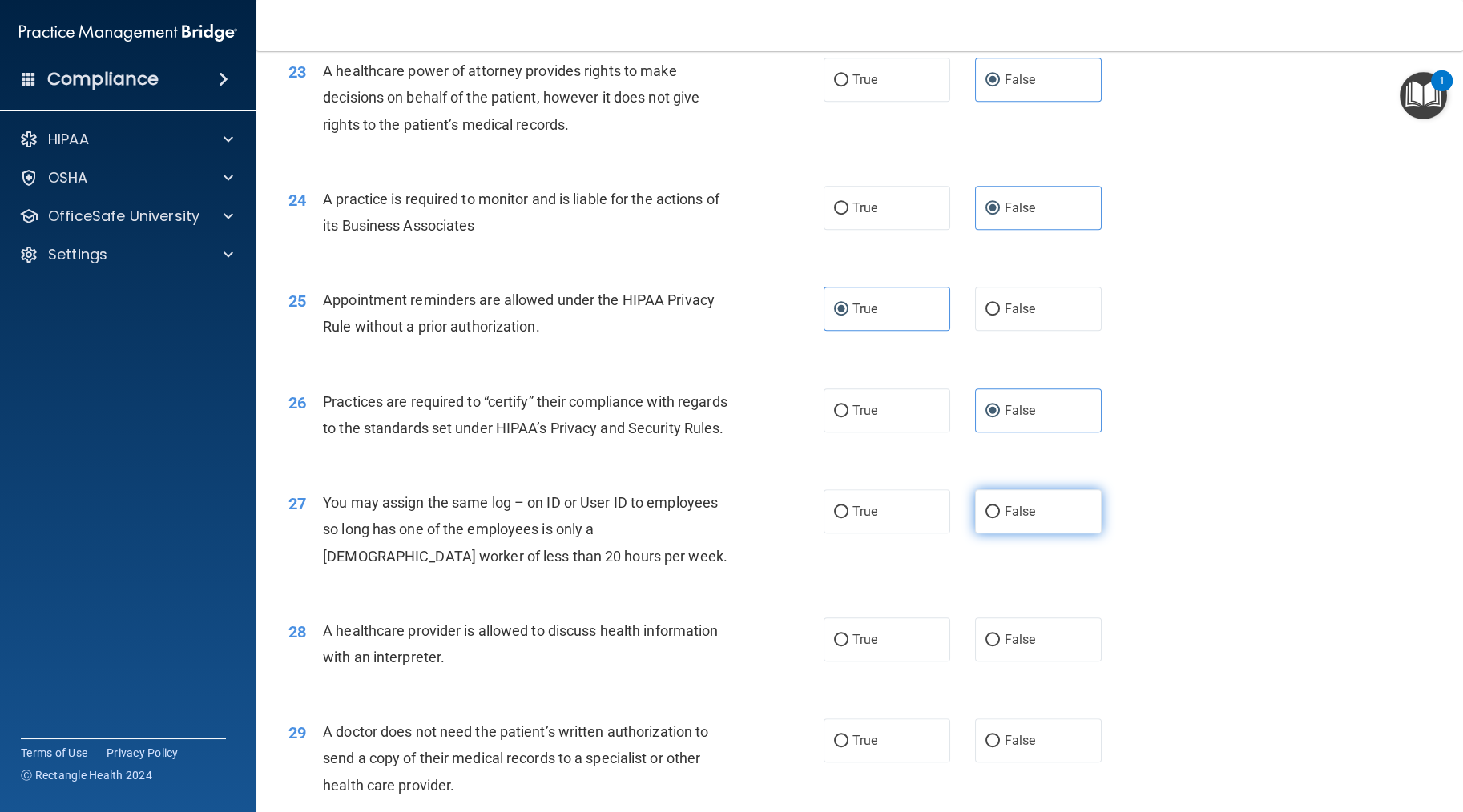
click at [831, 519] on span "False" at bounding box center [1020, 512] width 32 height 15
click at [831, 518] on input "False" at bounding box center [993, 512] width 15 height 12
radio input "true"
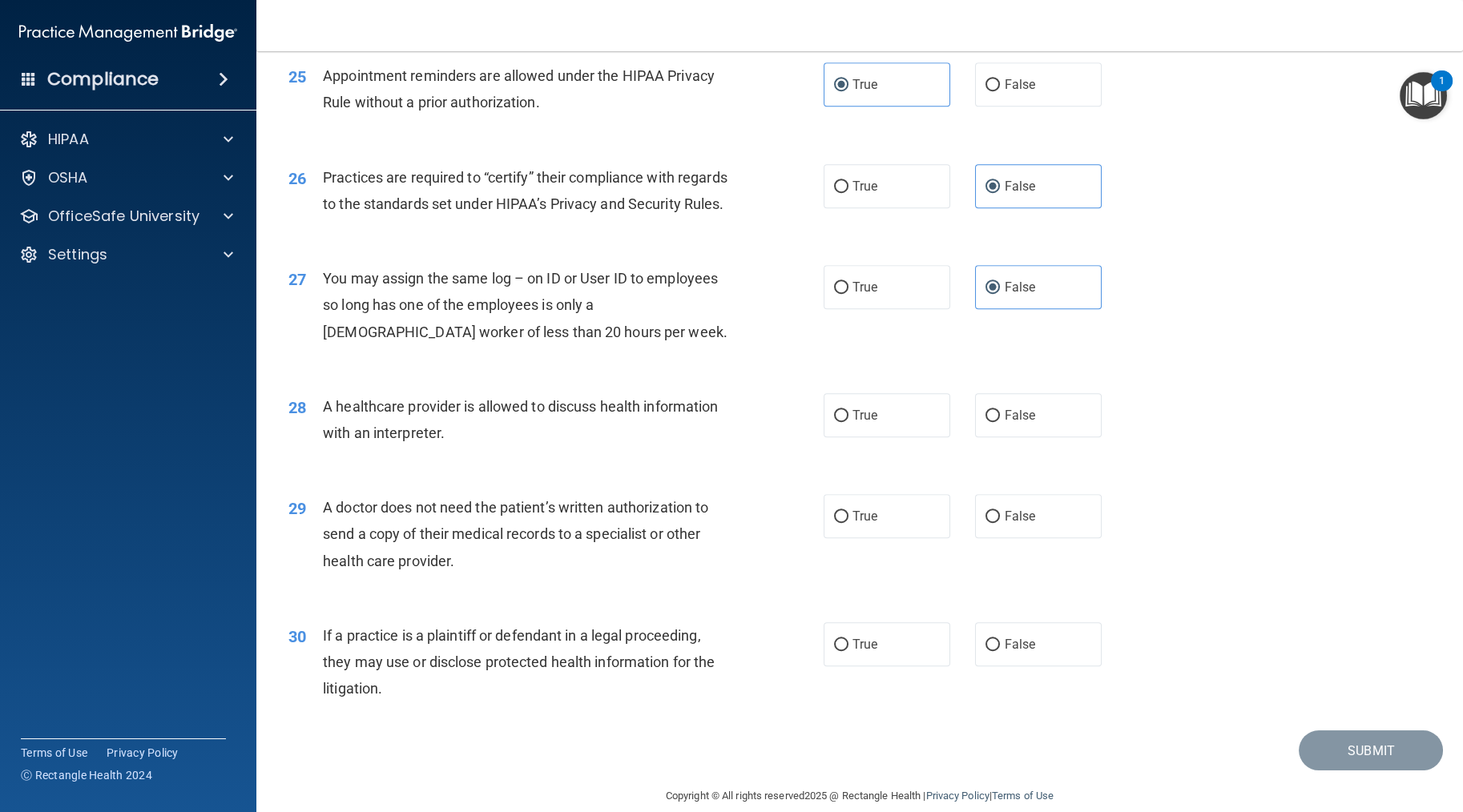
scroll to position [3123, 0]
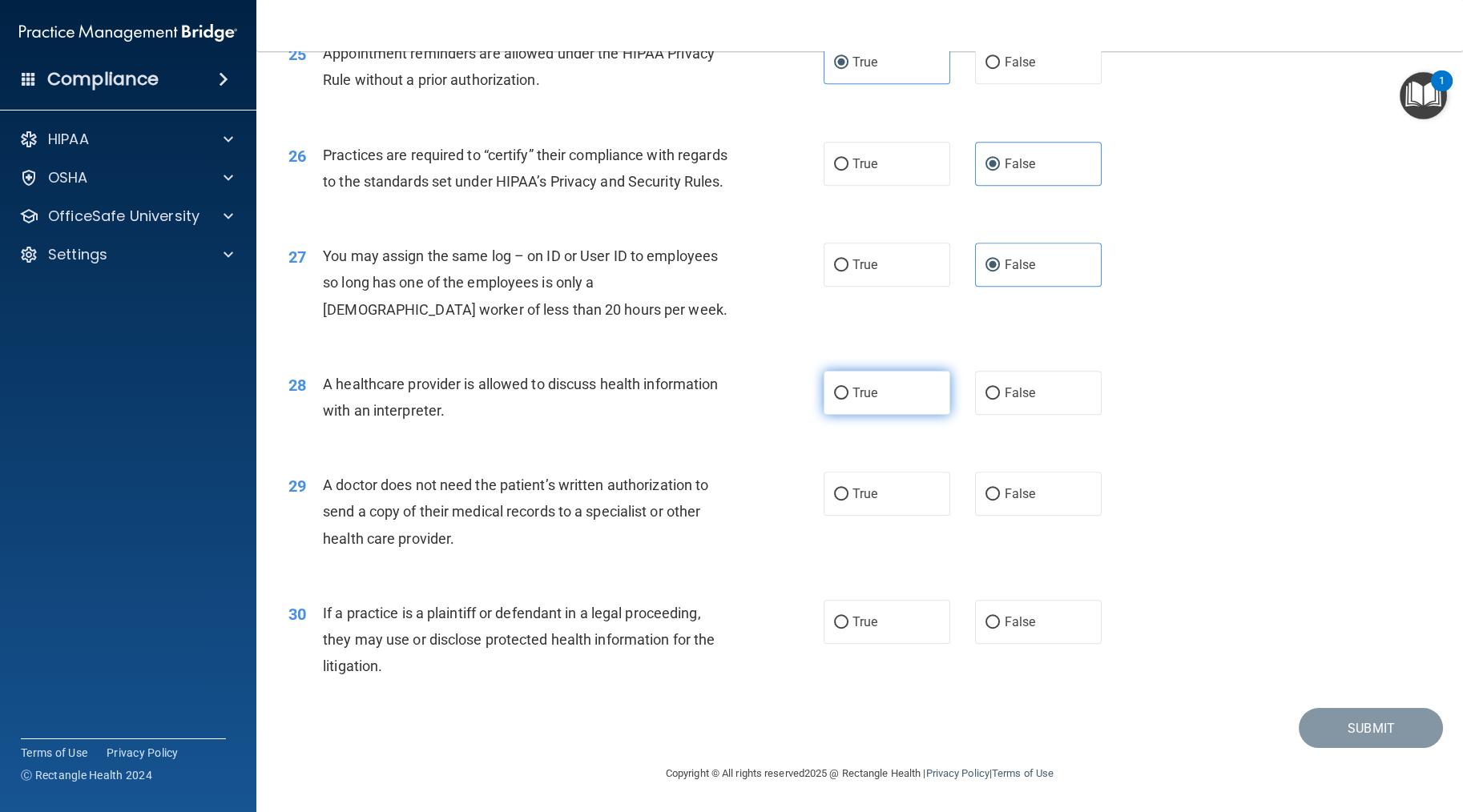
click at [831, 415] on label "True" at bounding box center [887, 393] width 127 height 44
click at [831, 400] on input "True" at bounding box center [841, 393] width 15 height 12
radio input "true"
click at [831, 516] on label "True" at bounding box center [887, 493] width 127 height 44
click at [831, 500] on input "True" at bounding box center [841, 494] width 15 height 12
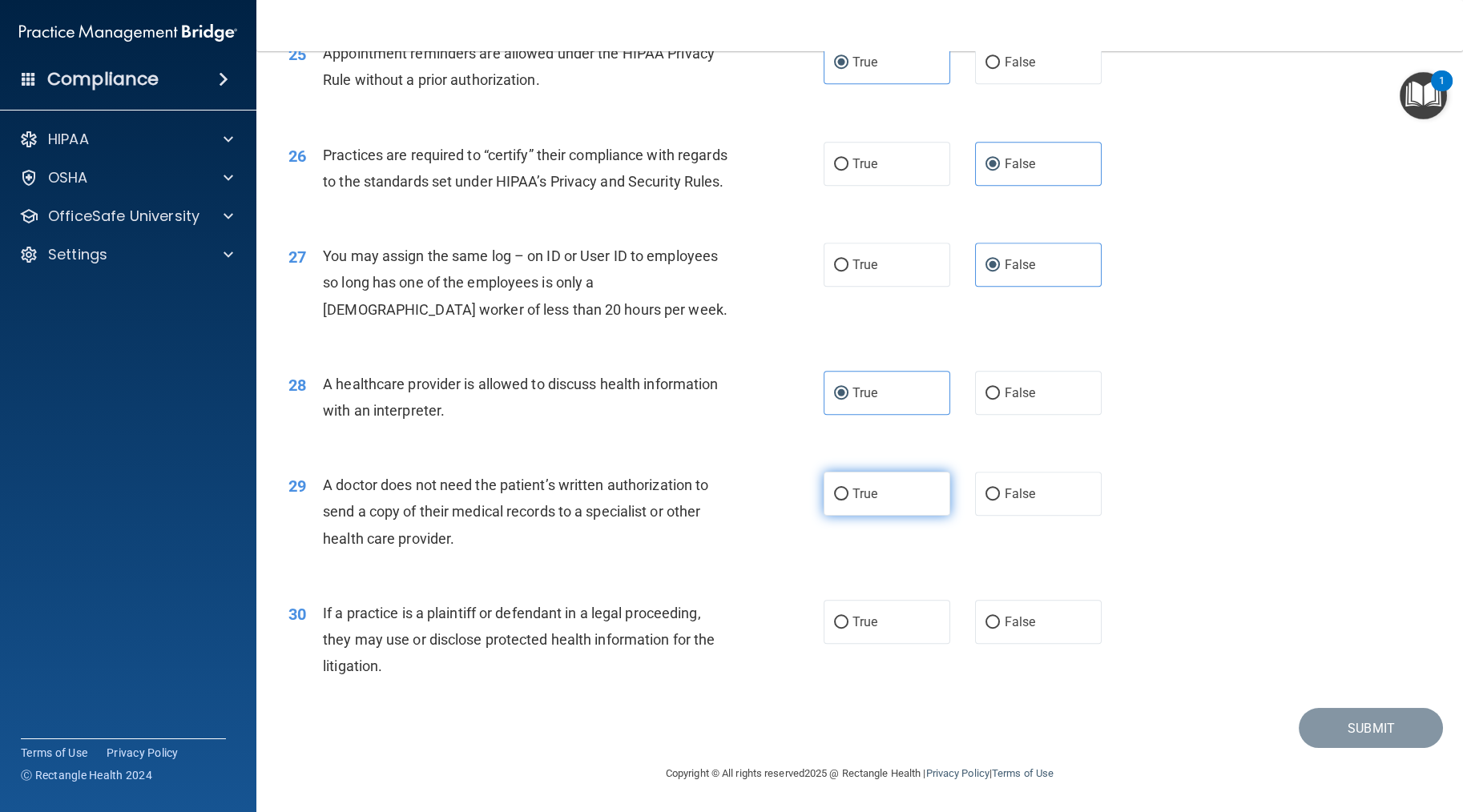
radio input "true"
click at [831, 644] on label "True" at bounding box center [887, 621] width 127 height 44
click at [831, 629] on input "True" at bounding box center [841, 622] width 15 height 12
radio input "true"
click at [831, 749] on button "Submit" at bounding box center [1371, 728] width 144 height 41
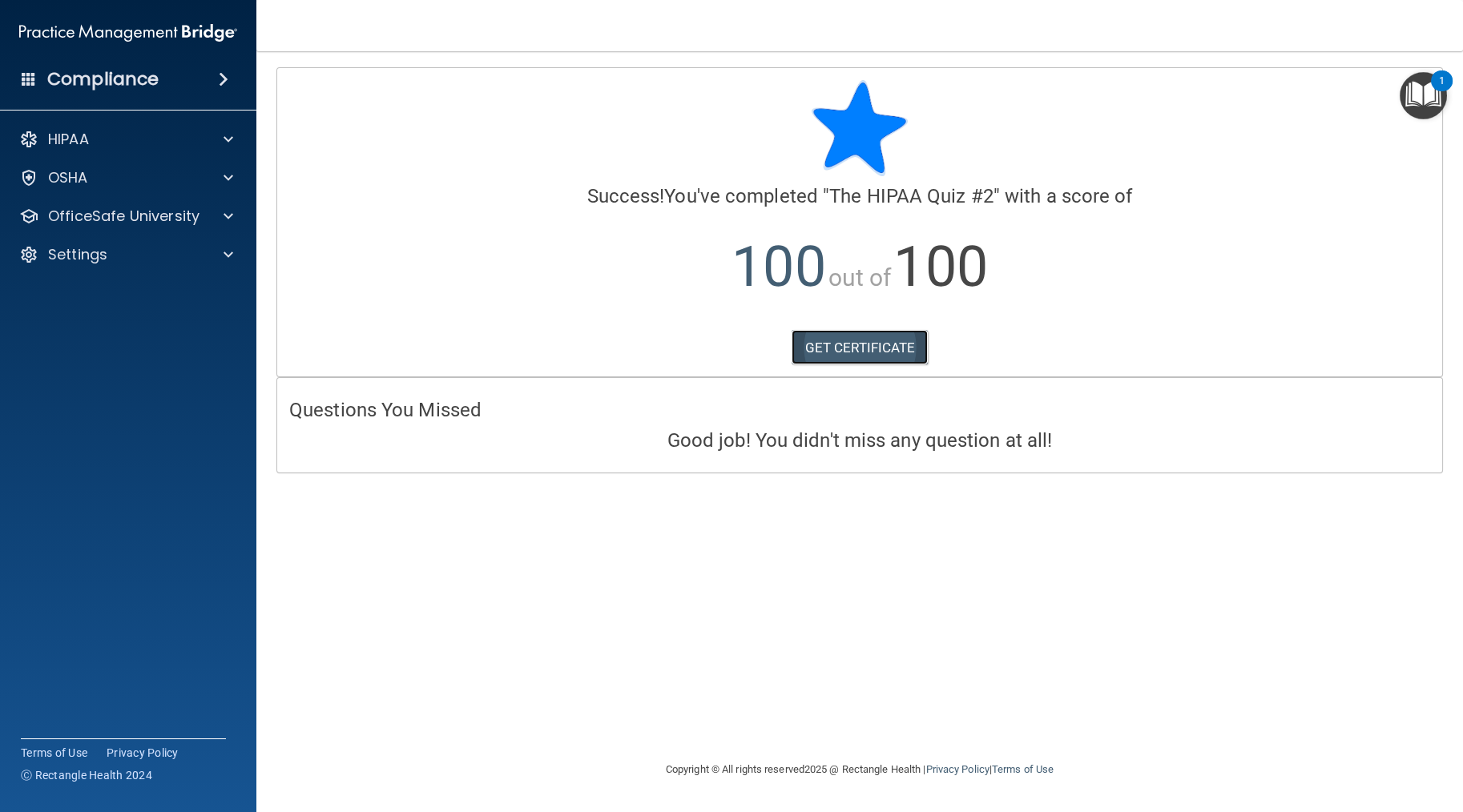
click at [831, 332] on link "GET CERTIFICATE" at bounding box center [860, 348] width 137 height 35
click at [213, 206] on div at bounding box center [225, 216] width 40 height 20
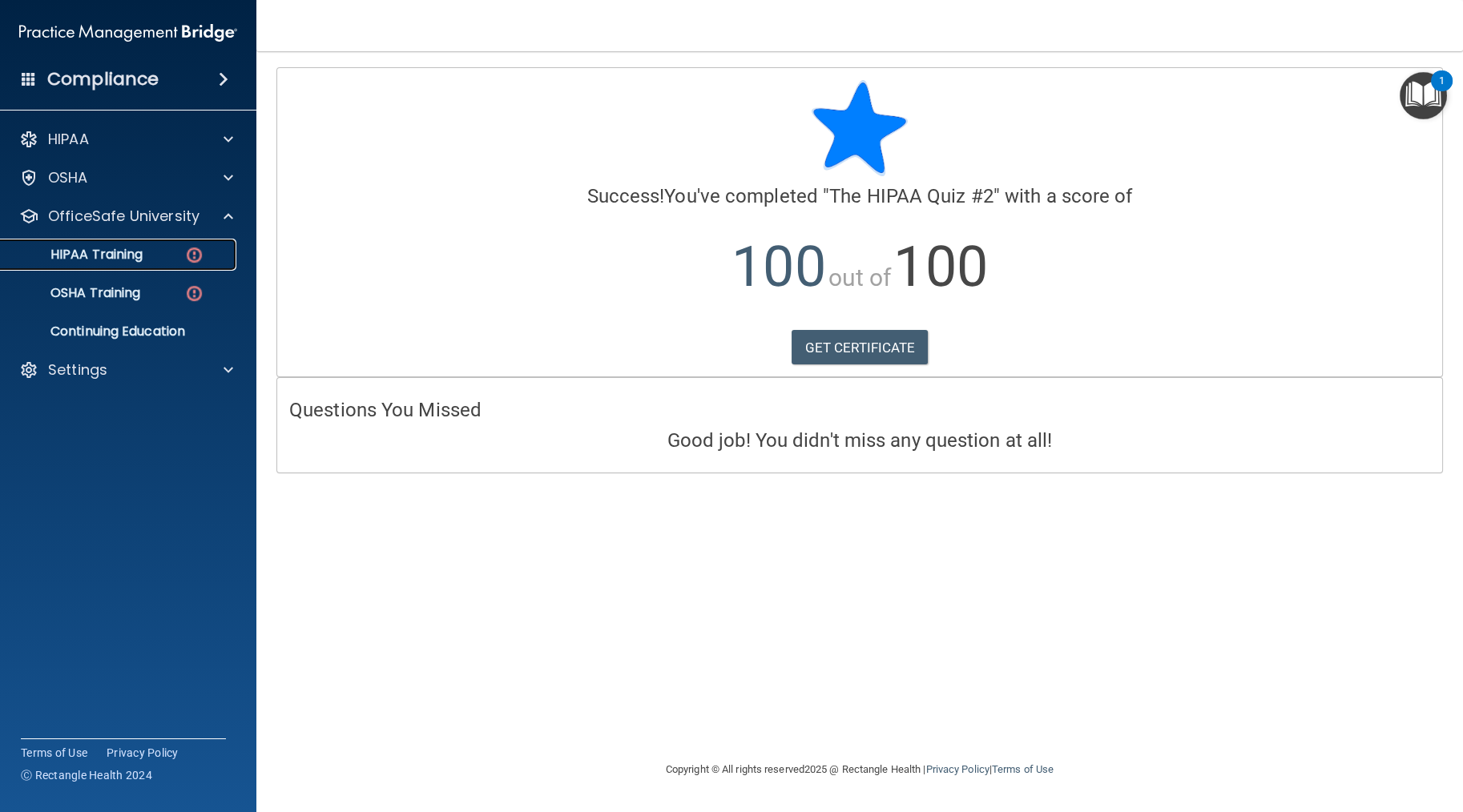
click at [210, 260] on div "HIPAA Training" at bounding box center [119, 254] width 219 height 16
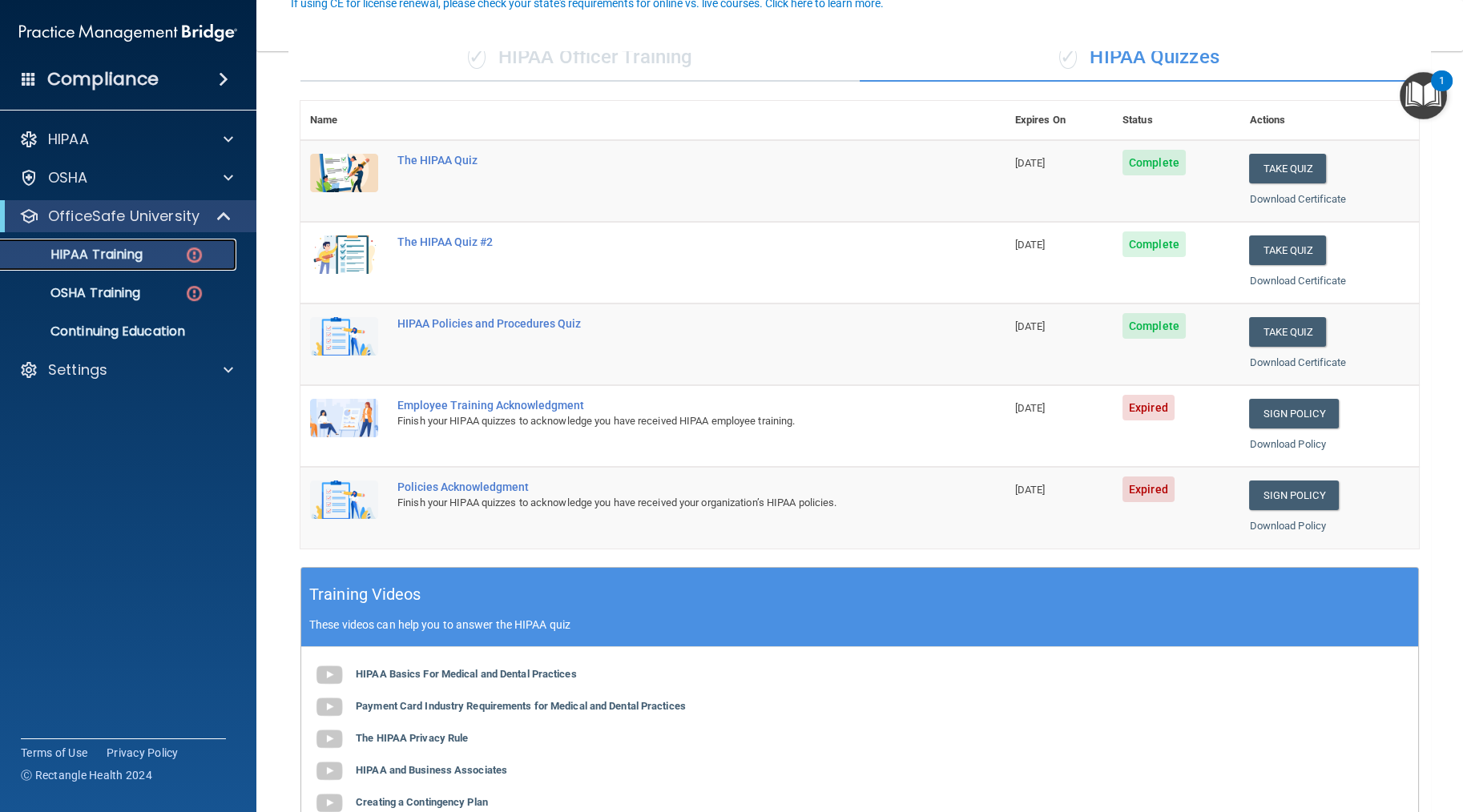
scroll to position [159, 0]
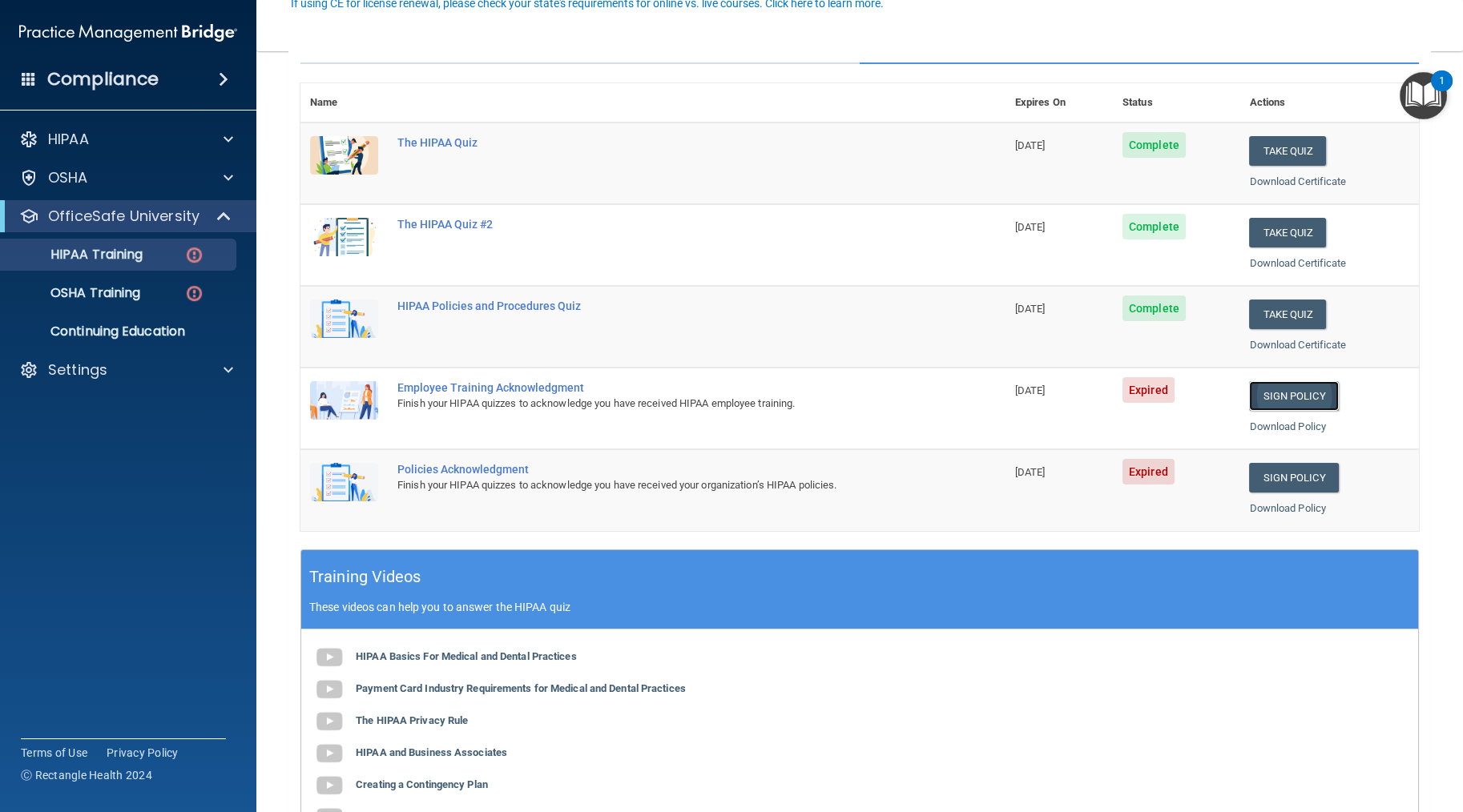
click at [831, 395] on link "Sign Policy" at bounding box center [1295, 396] width 89 height 30
click at [222, 221] on span at bounding box center [225, 216] width 14 height 20
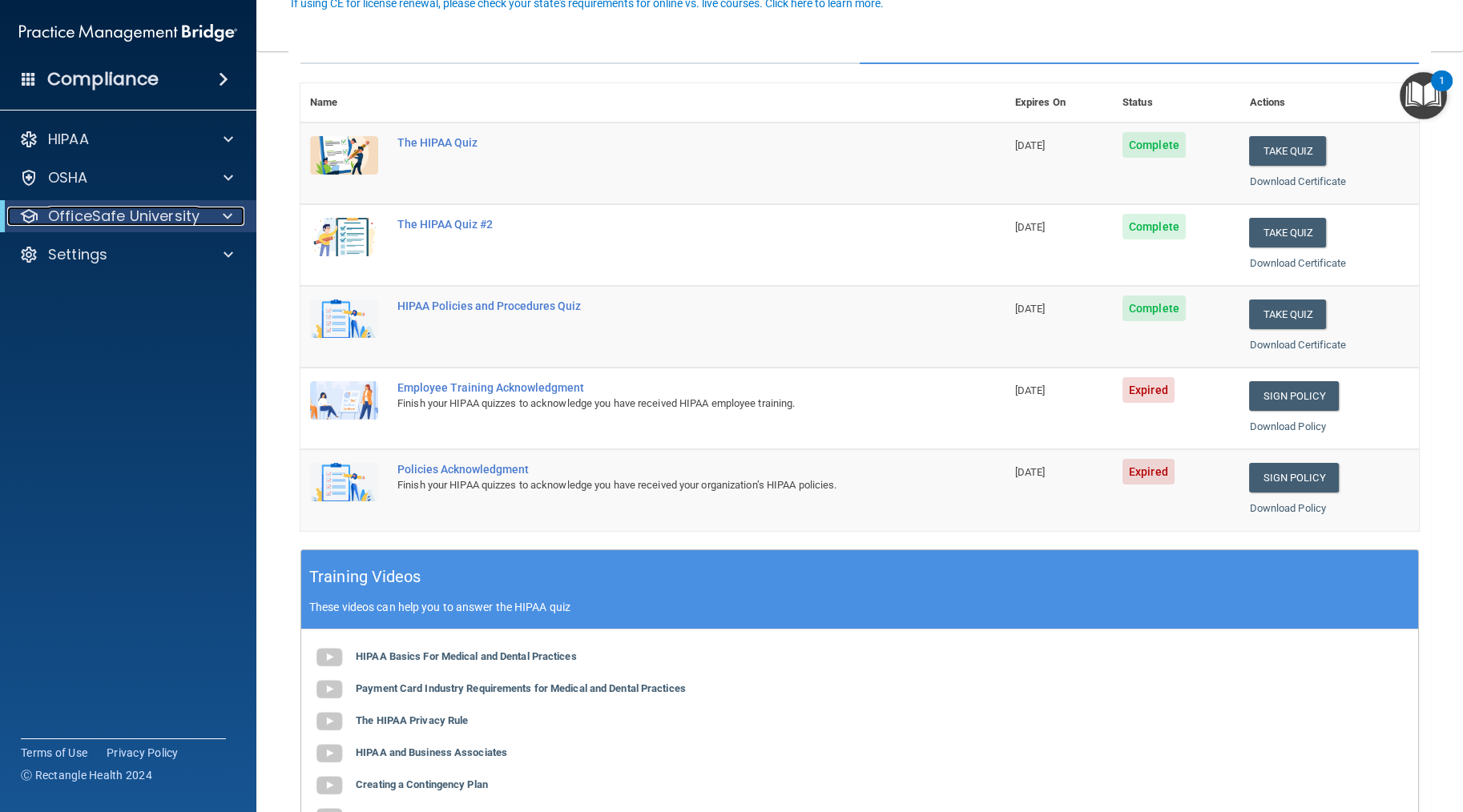
click at [224, 210] on span at bounding box center [227, 216] width 9 height 20
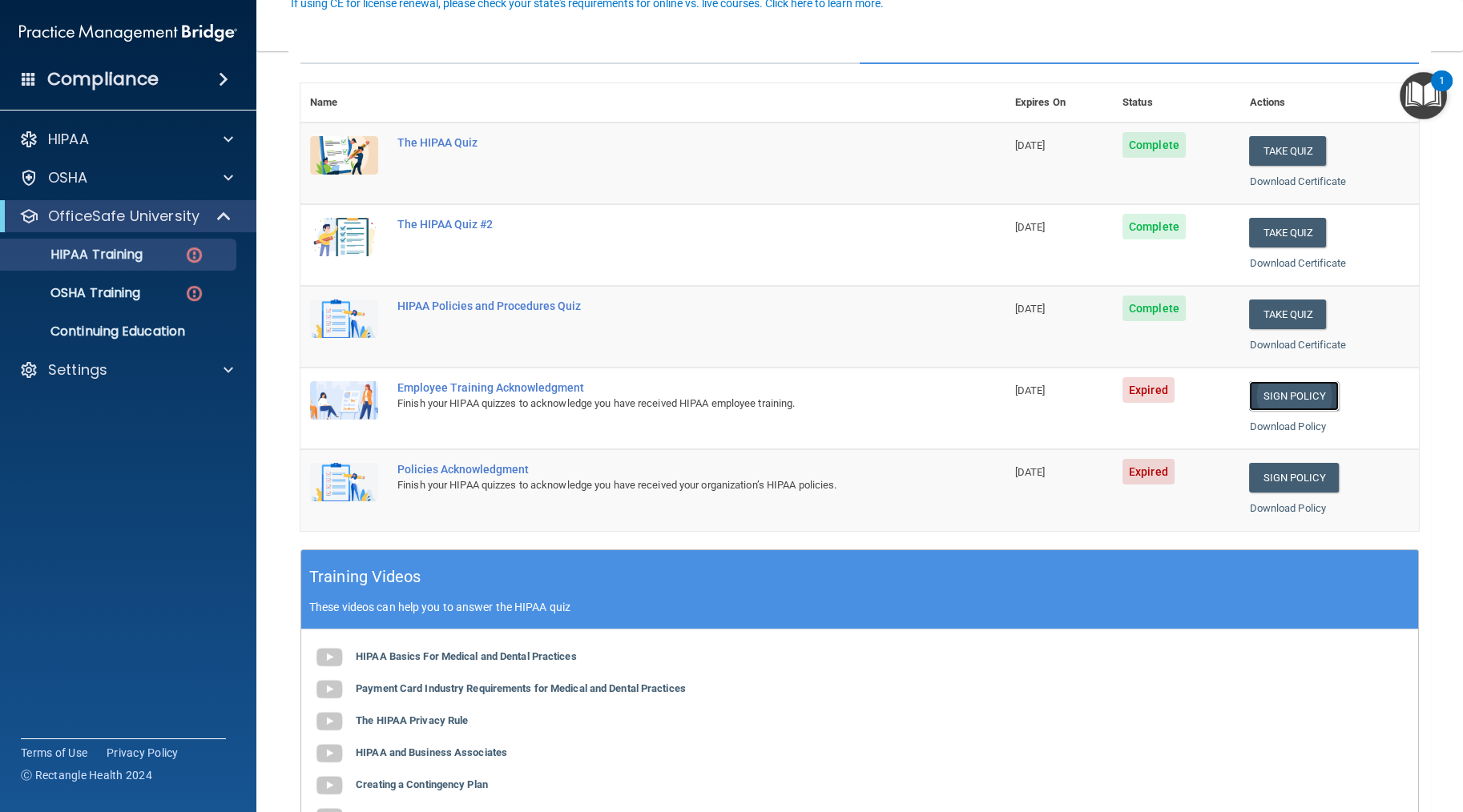
click at [831, 401] on link "Sign Policy" at bounding box center [1295, 396] width 89 height 30
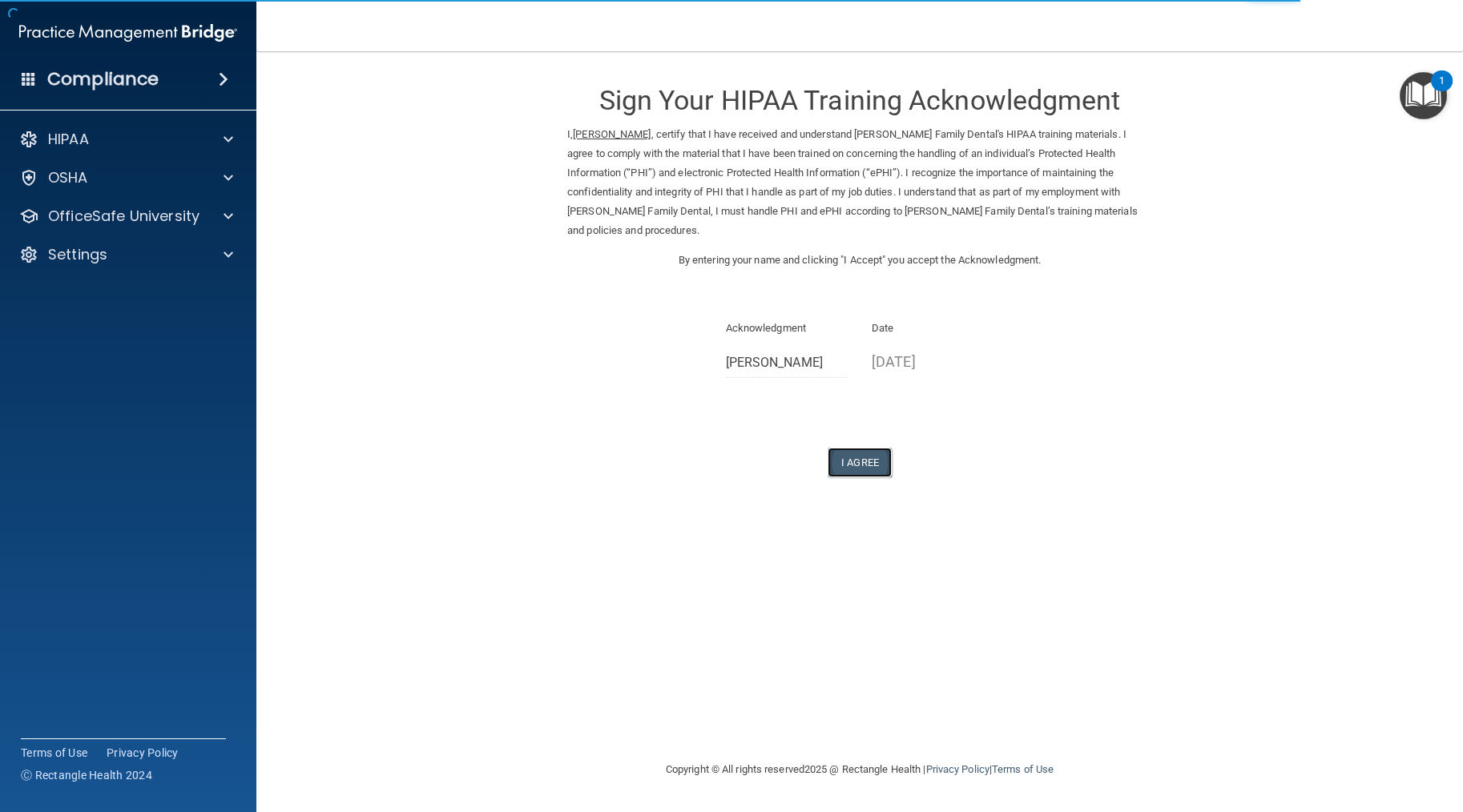
click at [859, 454] on button "I Agree" at bounding box center [860, 462] width 64 height 30
click at [864, 447] on button "I Agree" at bounding box center [860, 462] width 64 height 30
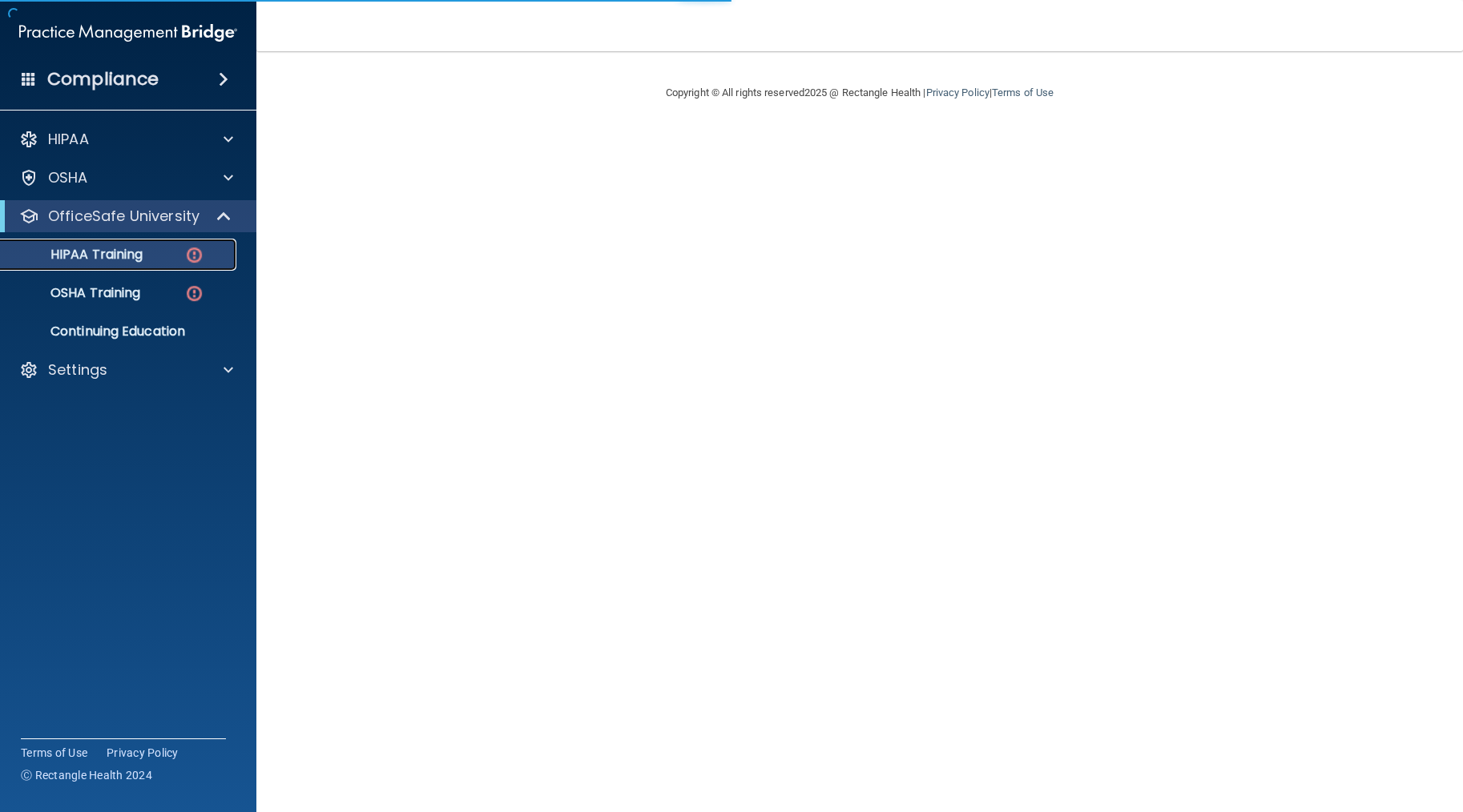
click at [169, 260] on div "HIPAA Training" at bounding box center [119, 254] width 219 height 16
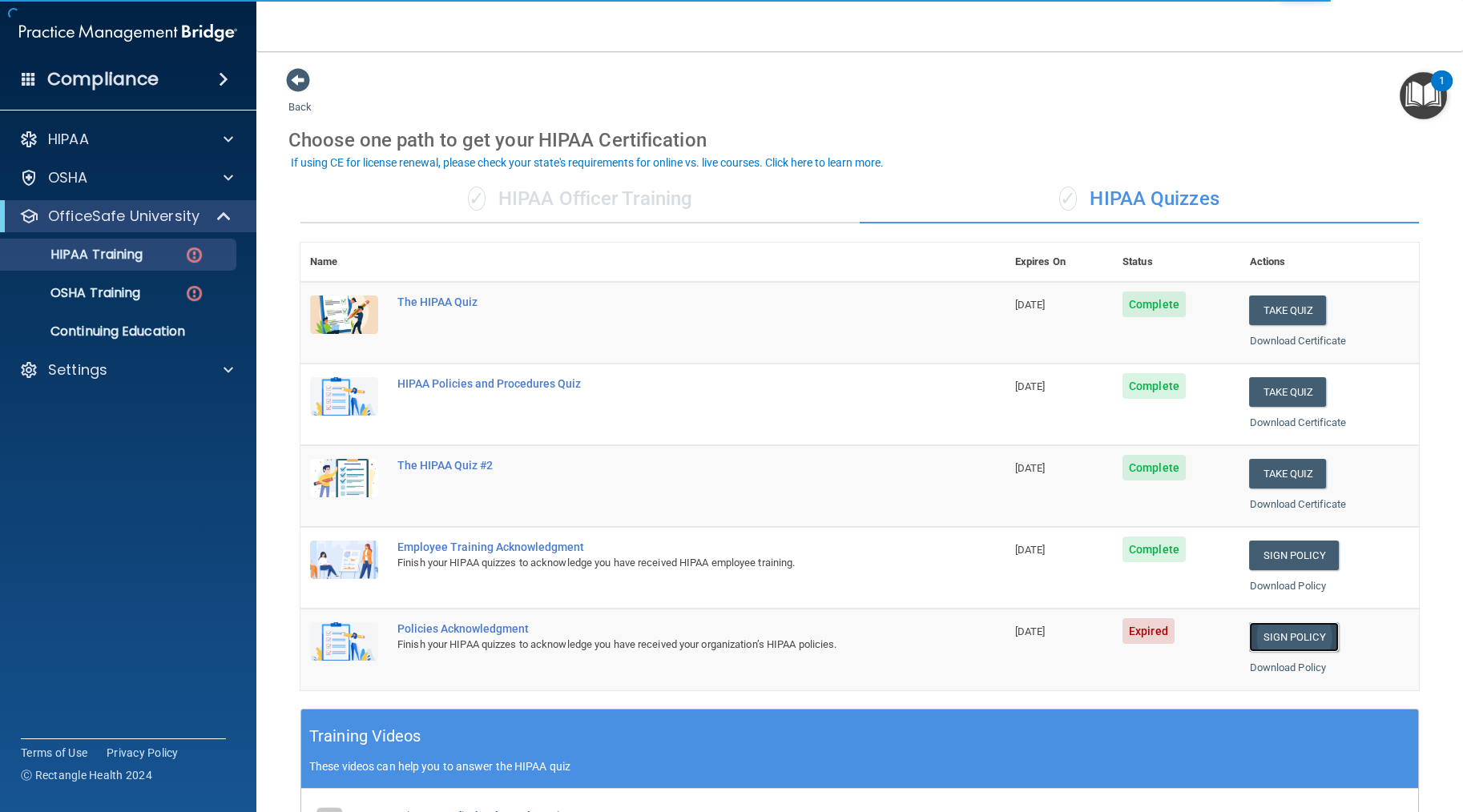
click at [1295, 644] on link "Sign Policy" at bounding box center [1295, 637] width 89 height 30
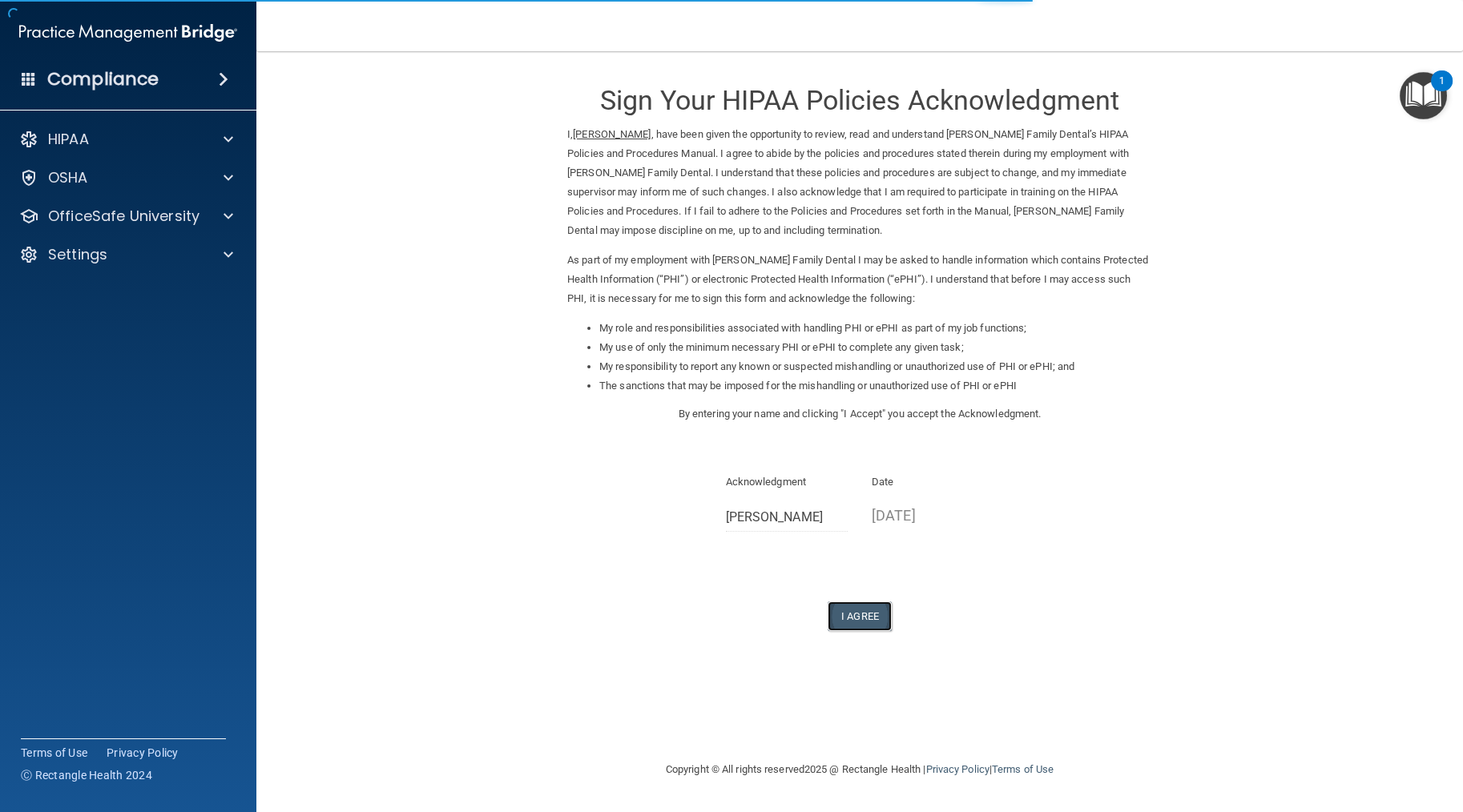
click at [861, 620] on button "I Agree" at bounding box center [860, 617] width 64 height 30
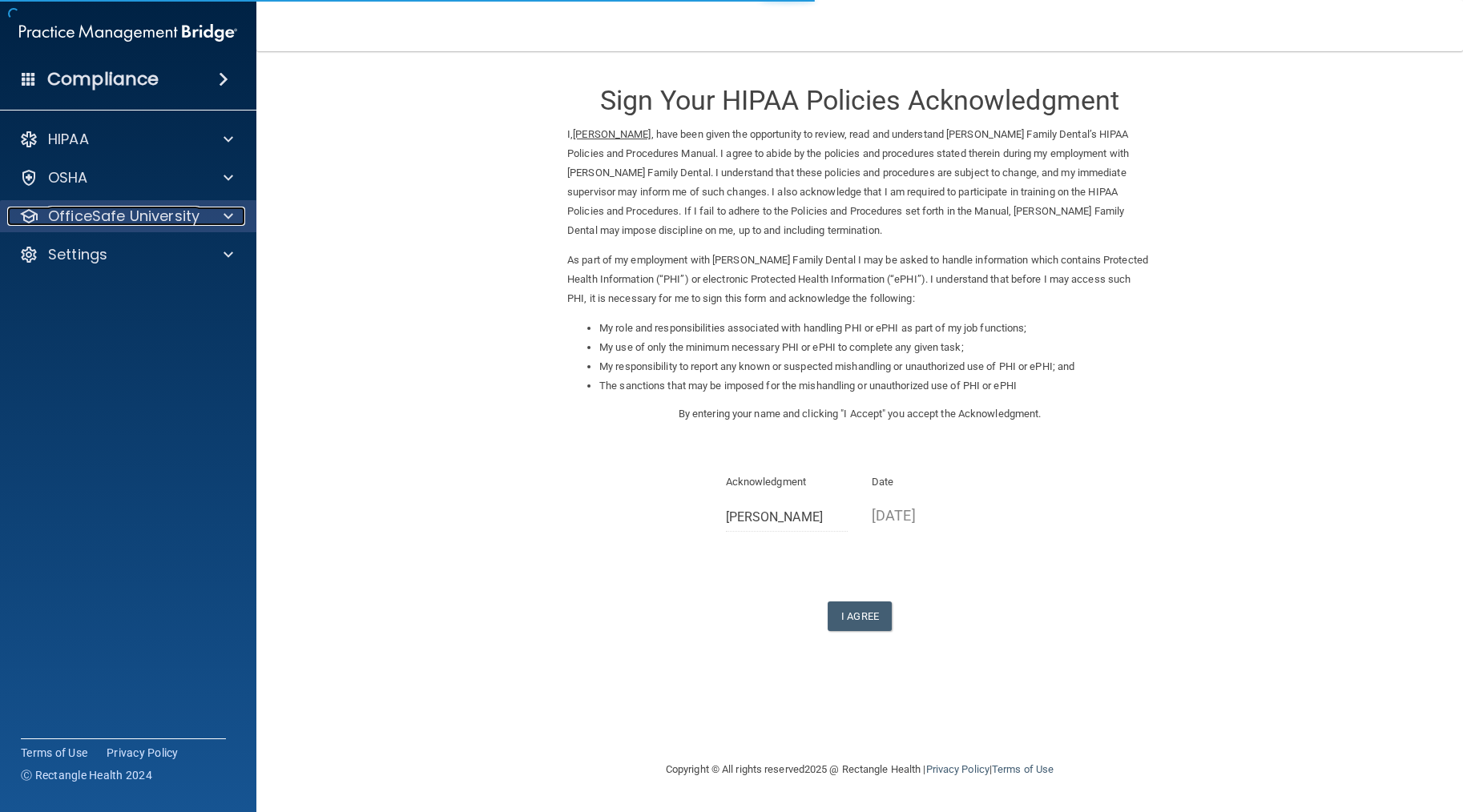
click at [151, 217] on p "OfficeSafe University" at bounding box center [124, 216] width 152 height 20
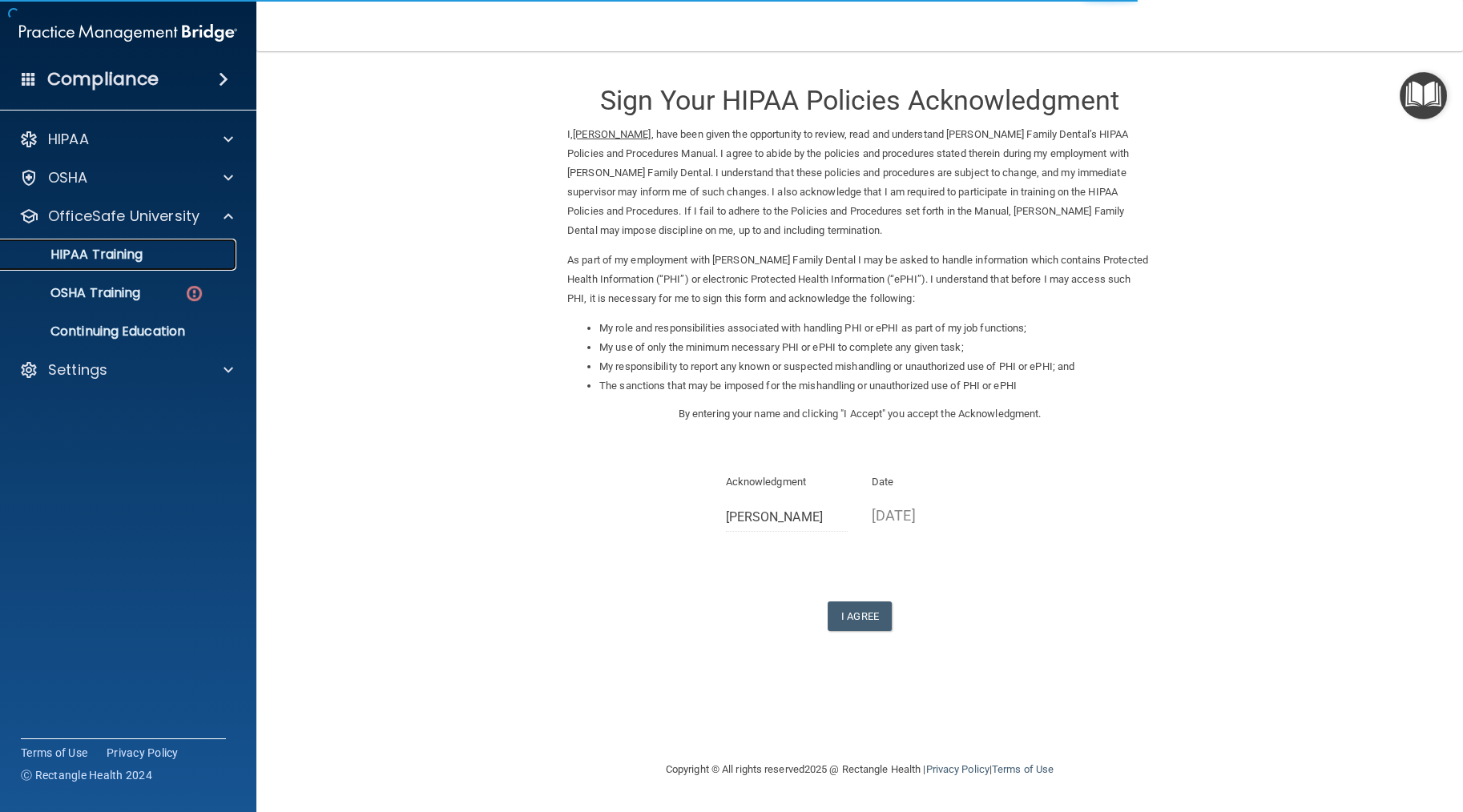
click at [147, 252] on div "HIPAA Training" at bounding box center [119, 254] width 219 height 16
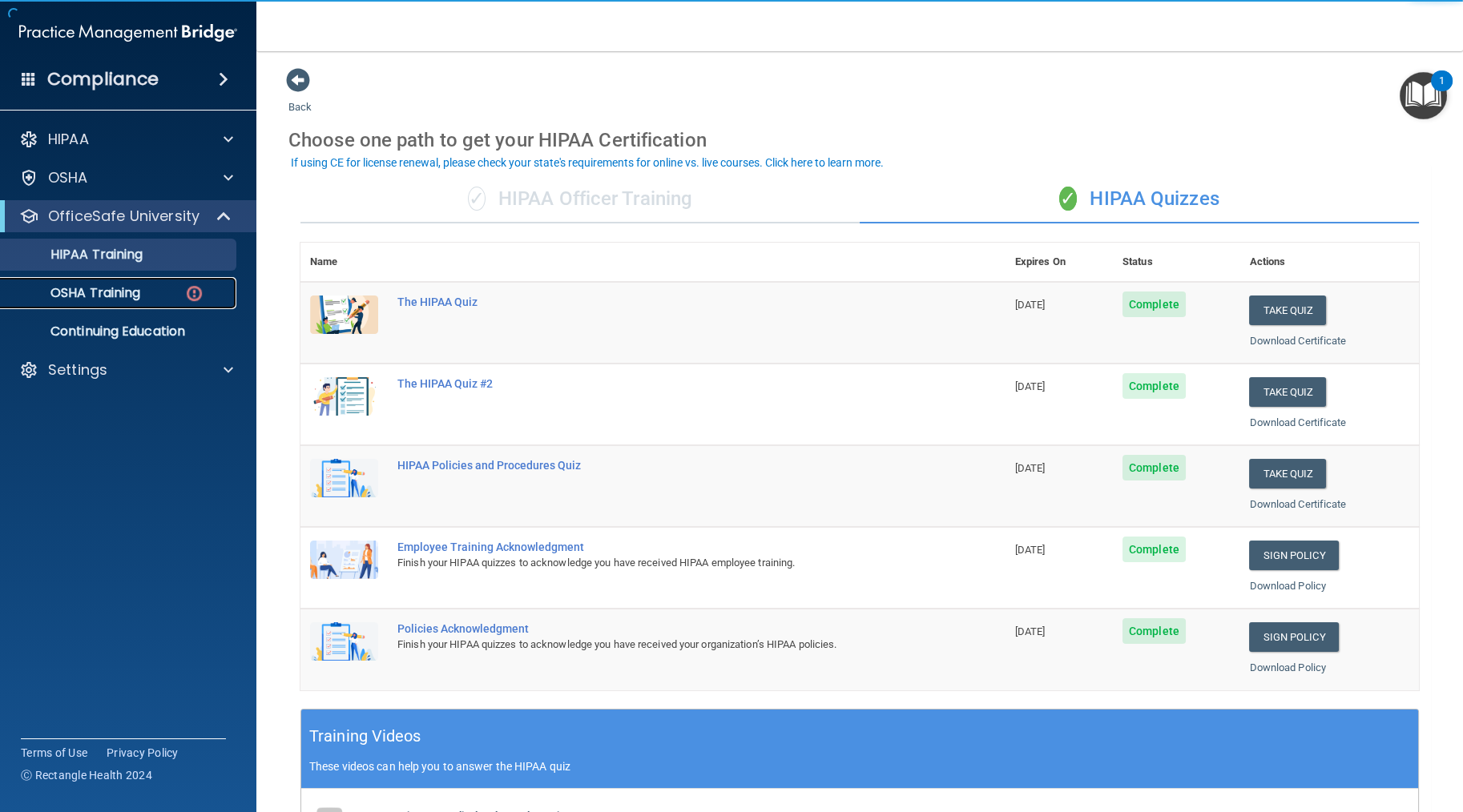
click at [141, 286] on p "OSHA Training" at bounding box center [75, 293] width 130 height 16
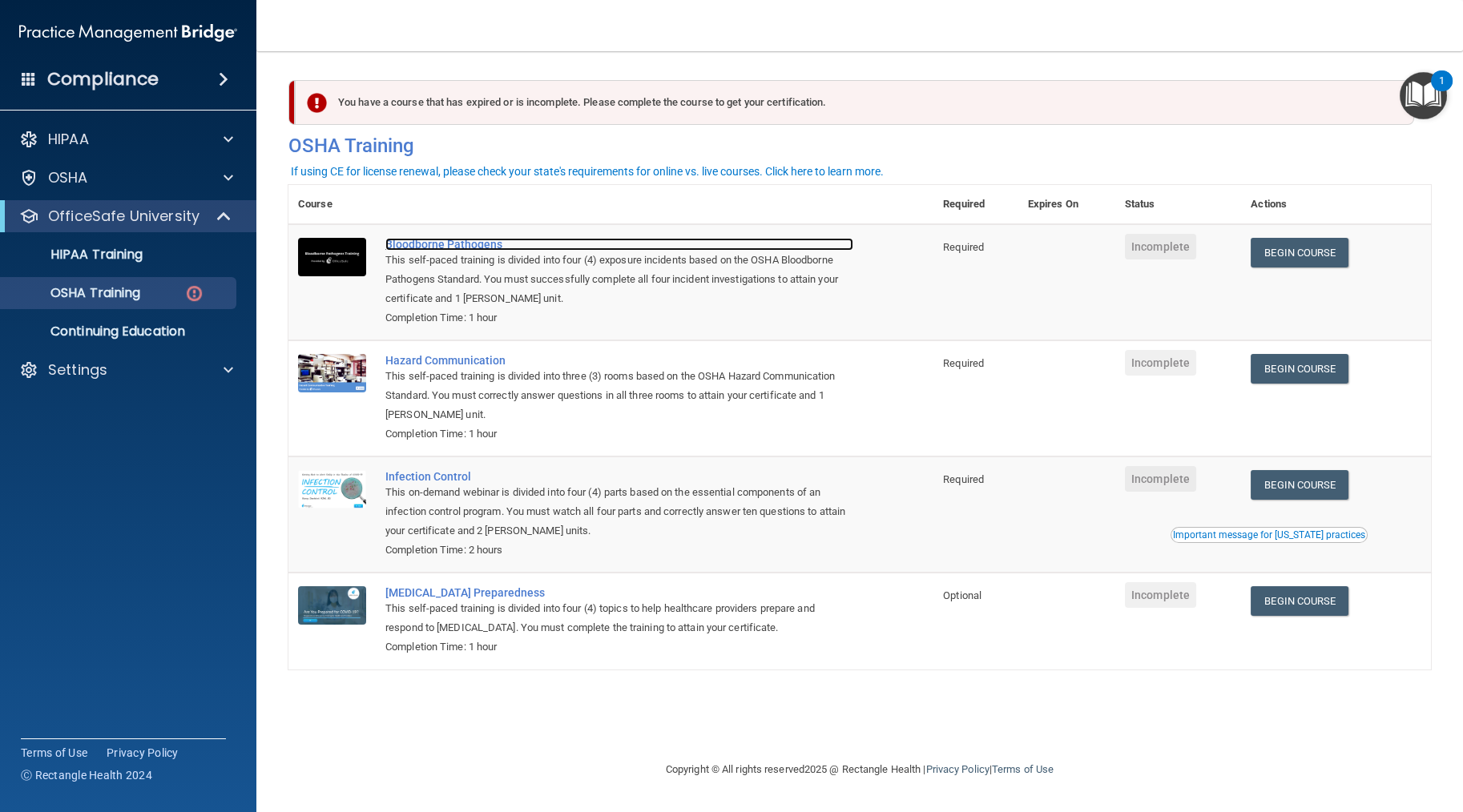
click at [419, 239] on div "Bloodborne Pathogens" at bounding box center [619, 245] width 468 height 13
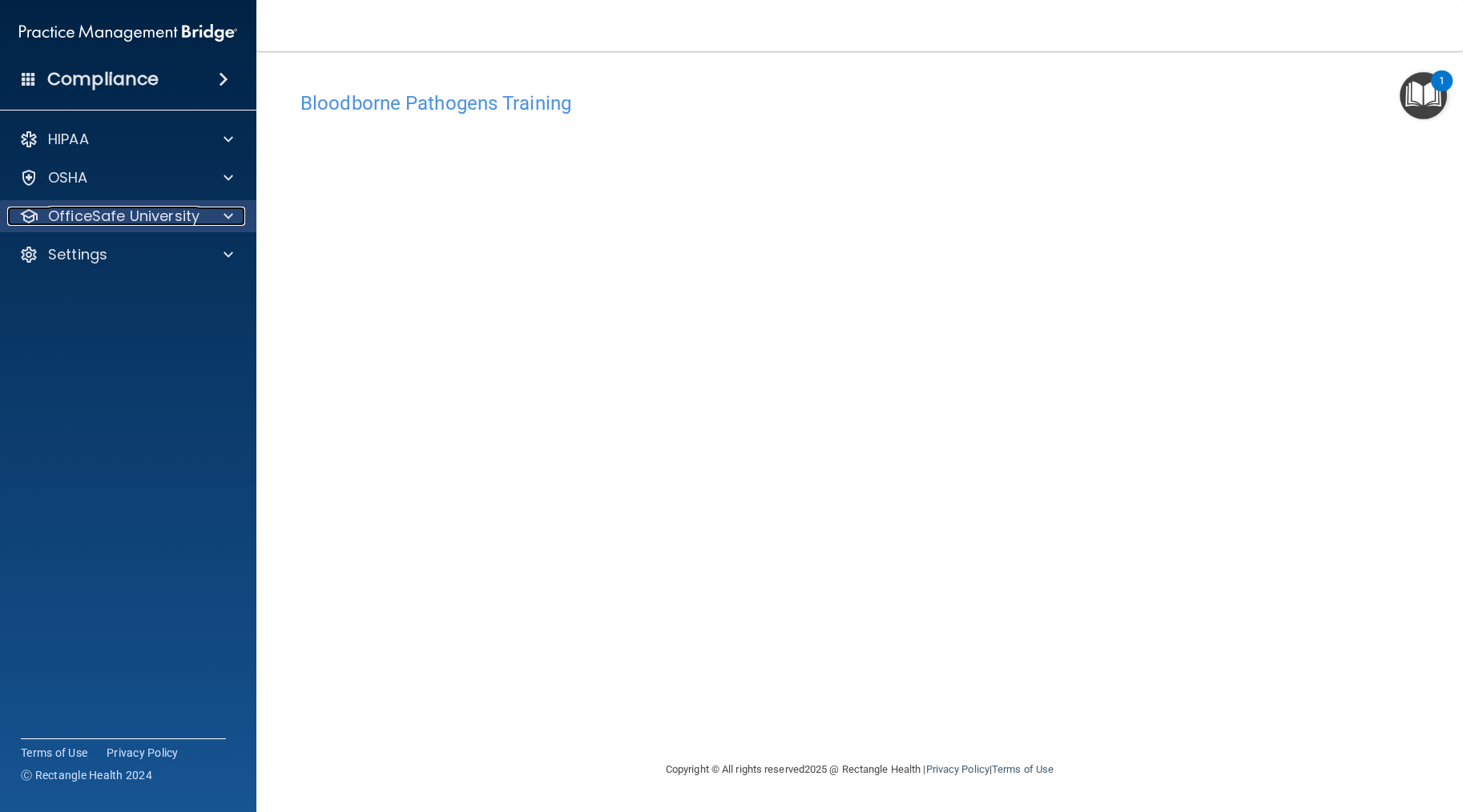
click at [226, 206] on span at bounding box center [228, 216] width 9 height 20
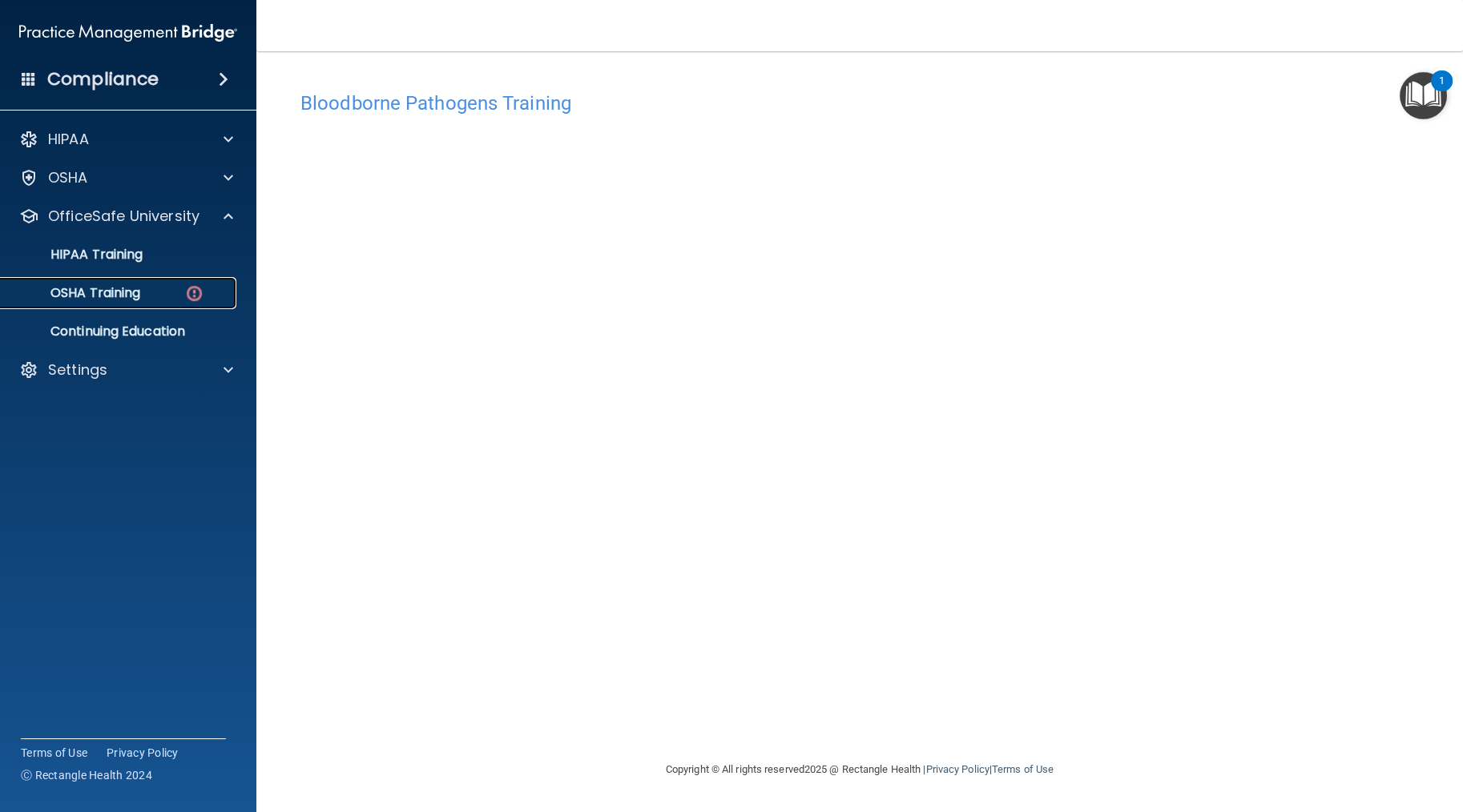
click at [182, 300] on div "OSHA Training" at bounding box center [119, 293] width 219 height 16
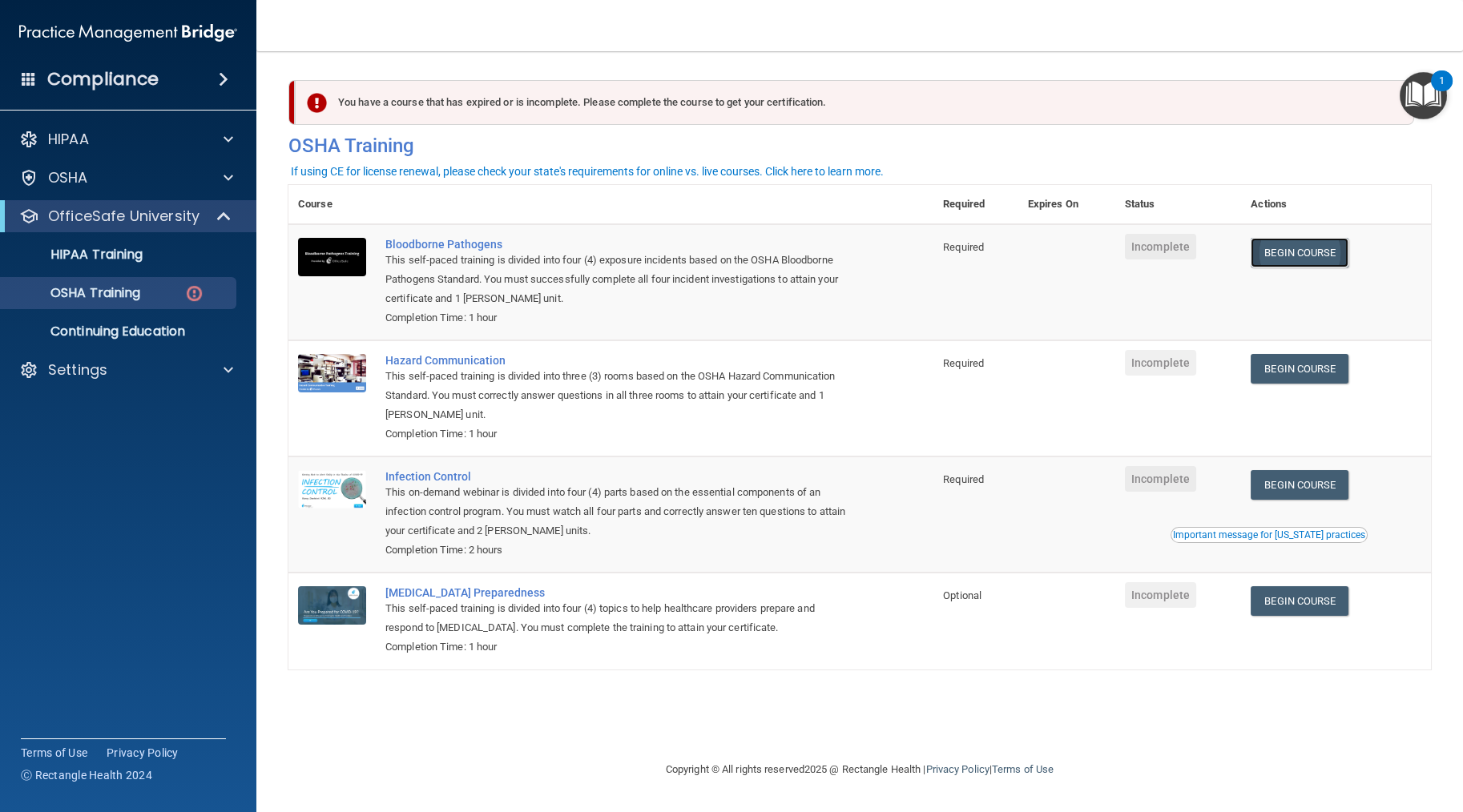
click at [1335, 251] on link "Begin Course" at bounding box center [1299, 253] width 98 height 30
click at [141, 298] on p "OSHA Training" at bounding box center [75, 293] width 130 height 16
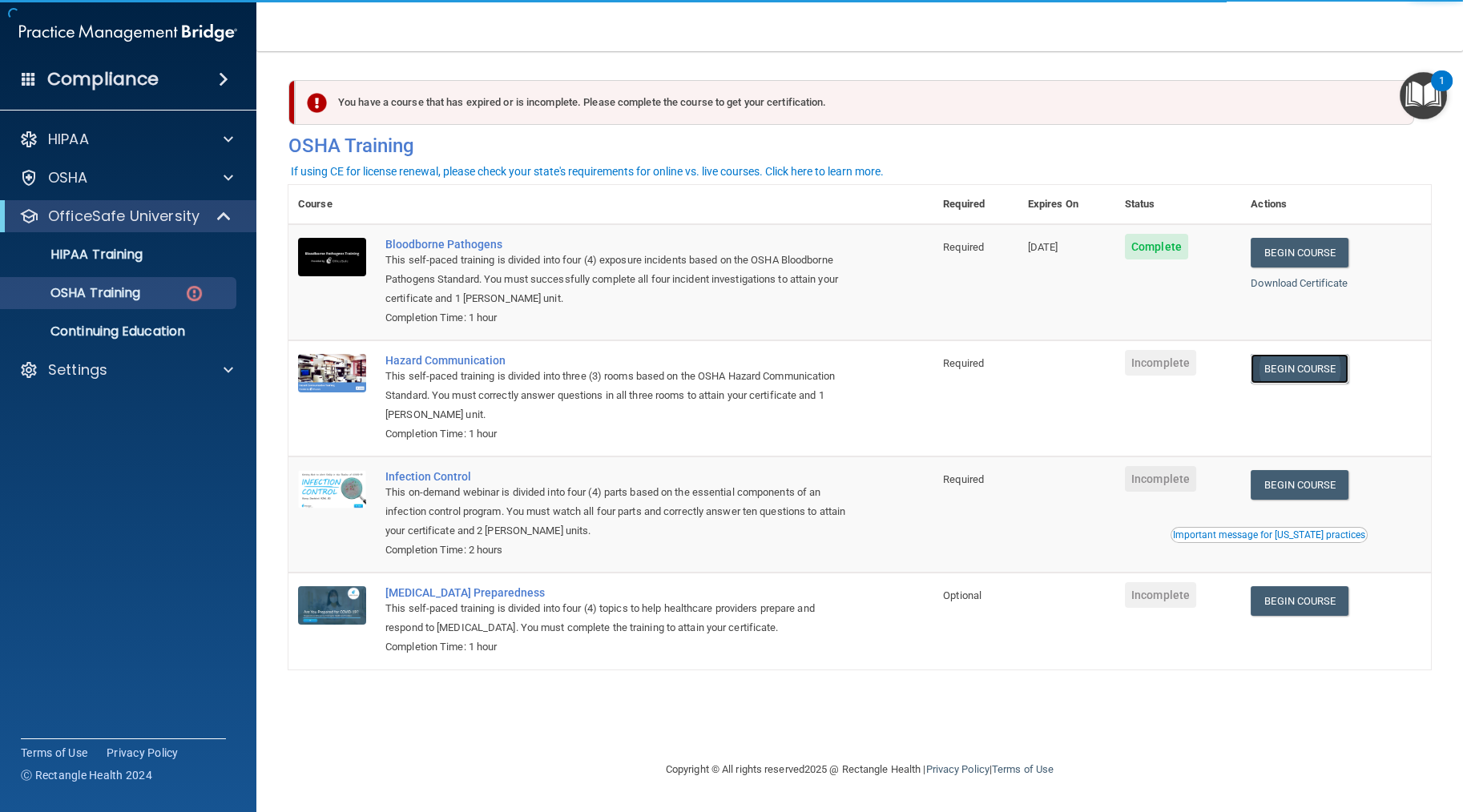
click at [1290, 372] on link "Begin Course" at bounding box center [1299, 369] width 98 height 30
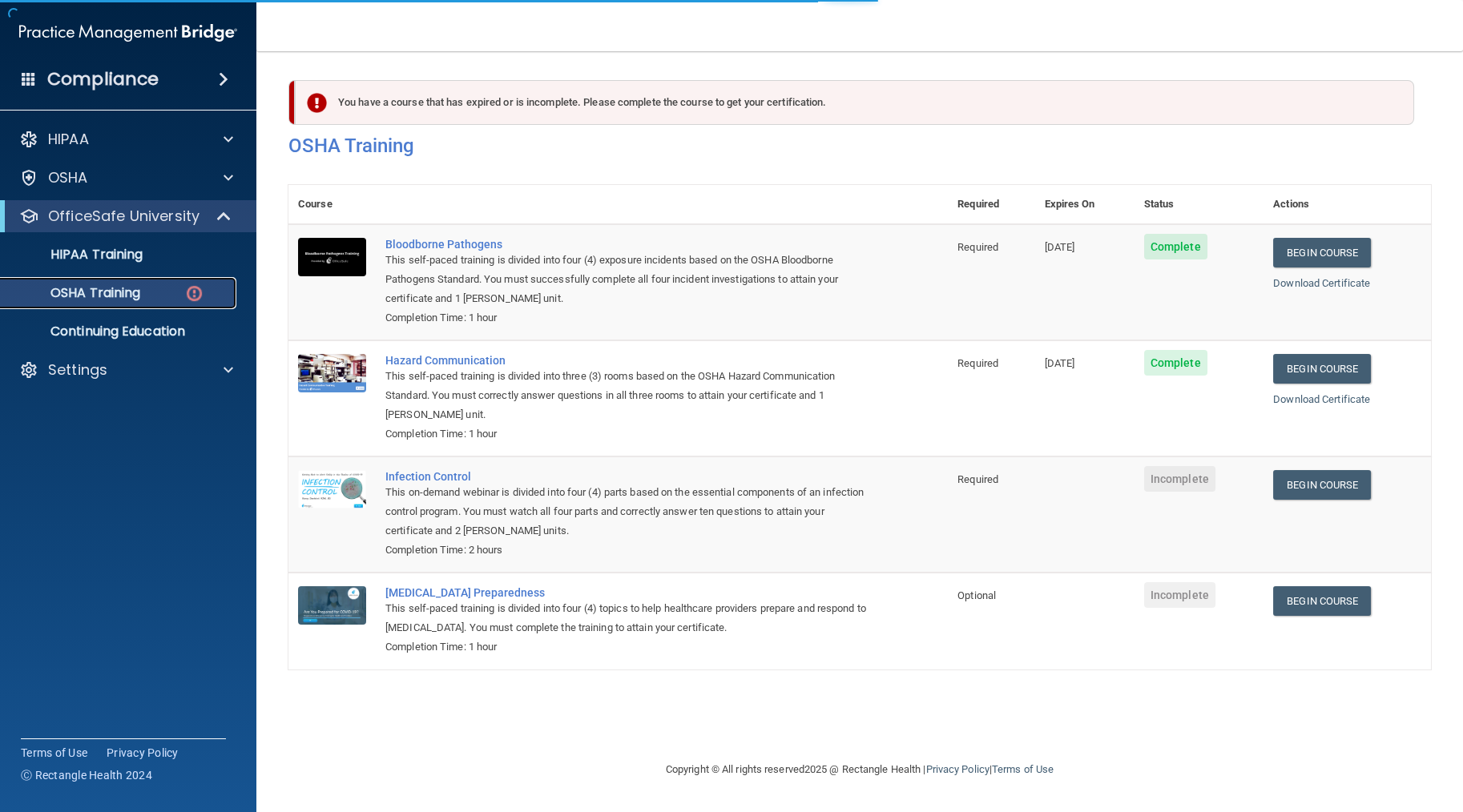
click at [128, 288] on p "OSHA Training" at bounding box center [75, 293] width 130 height 16
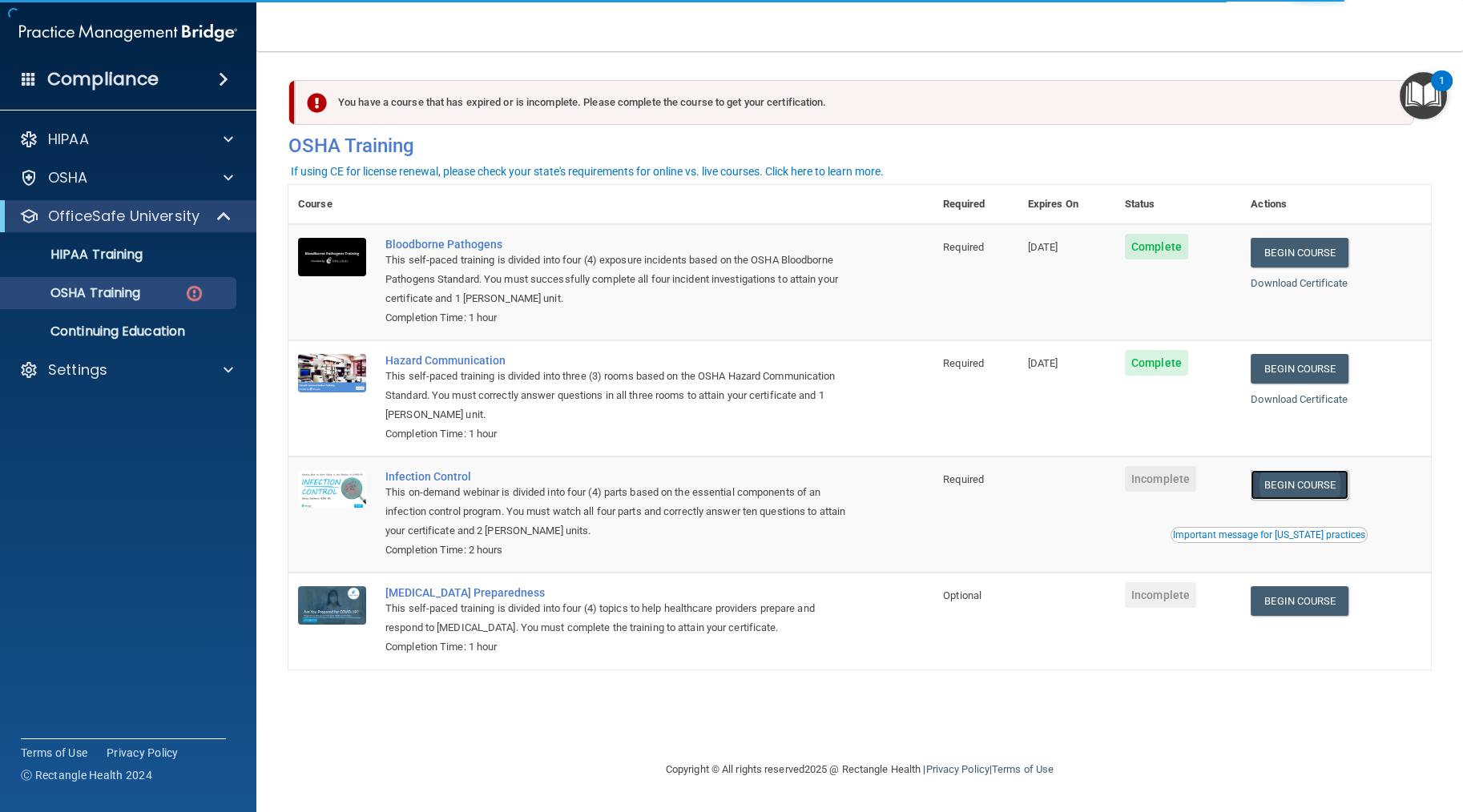
click at [1291, 490] on link "Begin Course" at bounding box center [1299, 485] width 98 height 30
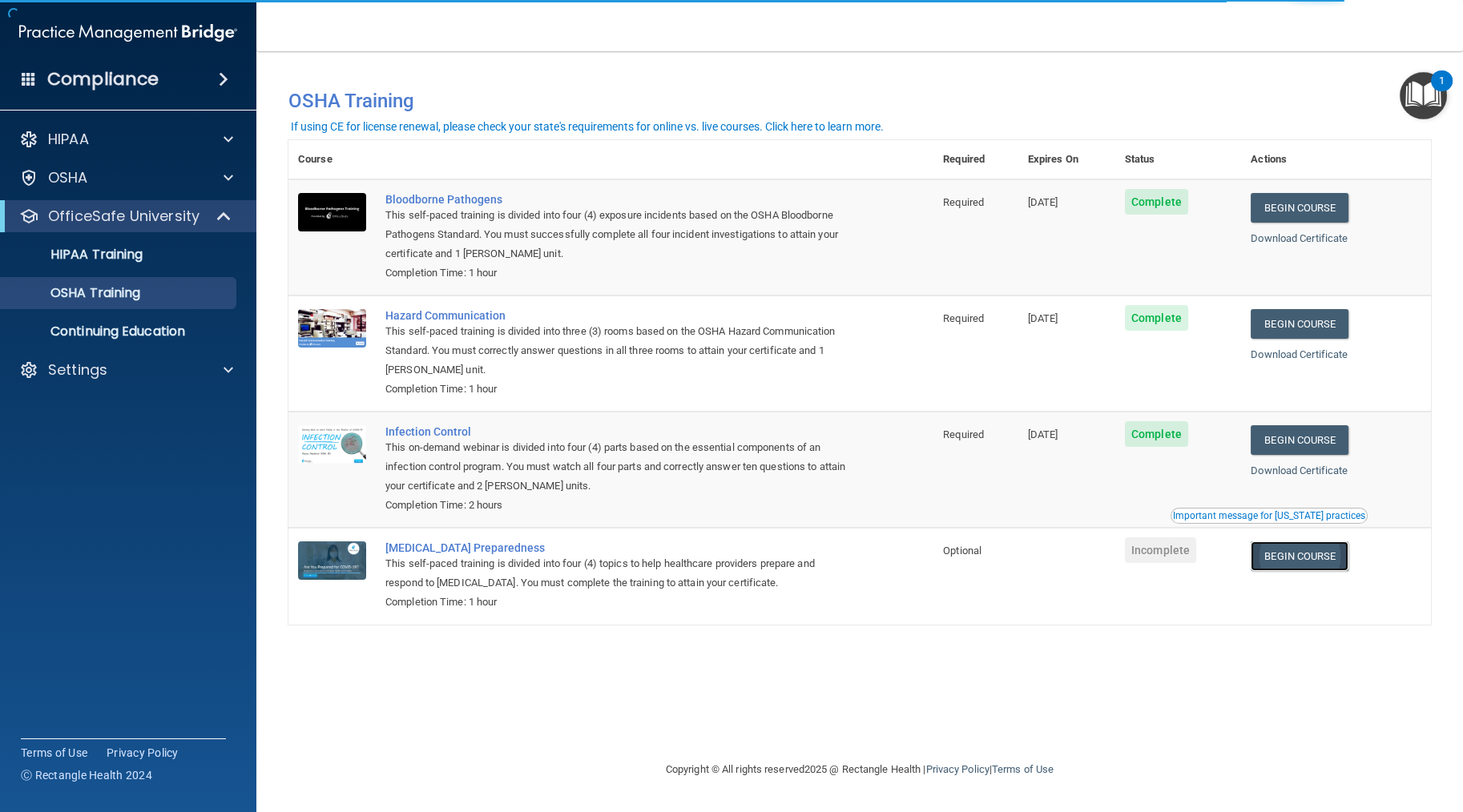
click at [1299, 566] on link "Begin Course" at bounding box center [1299, 556] width 98 height 30
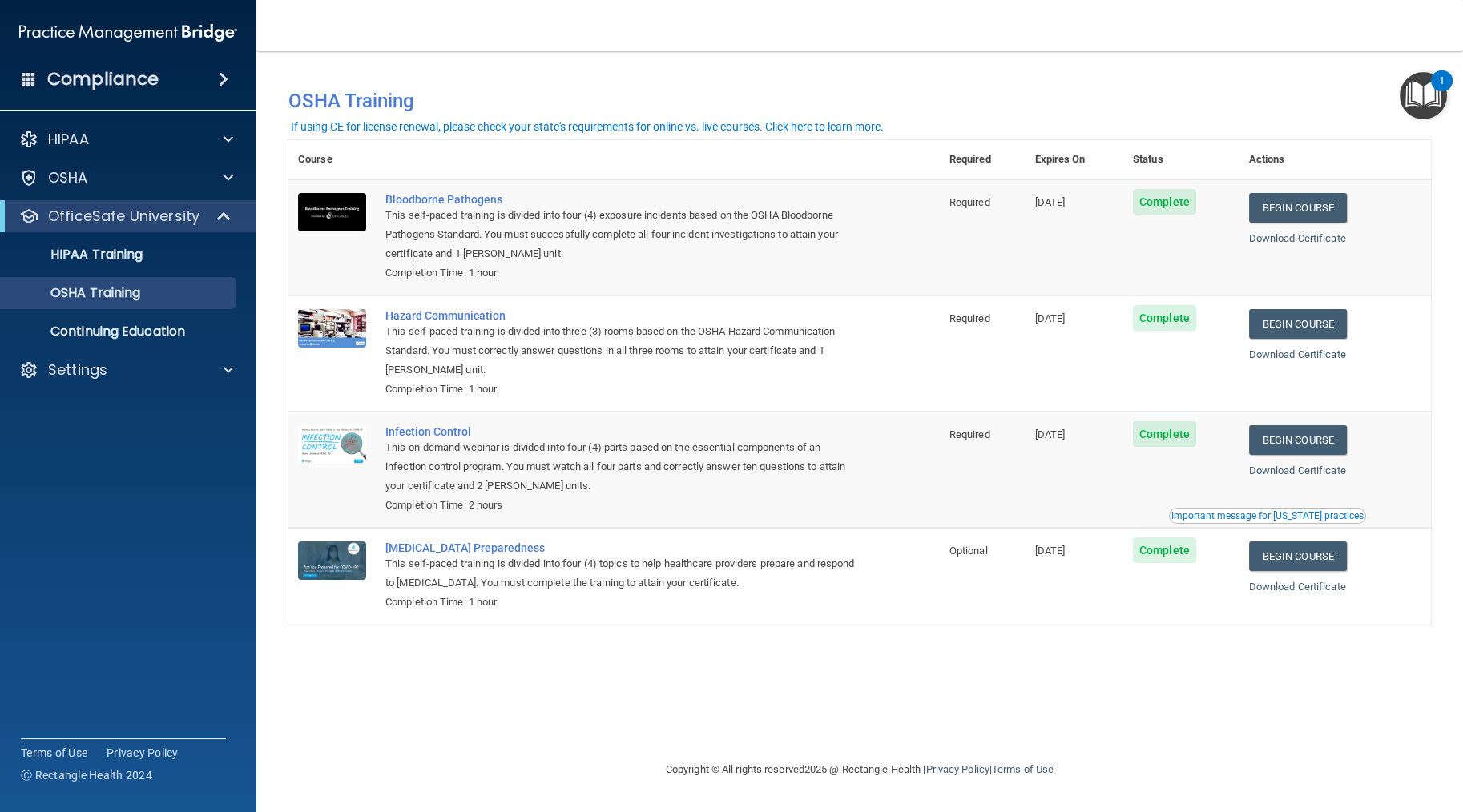
click at [219, 73] on span at bounding box center [223, 79] width 9 height 20
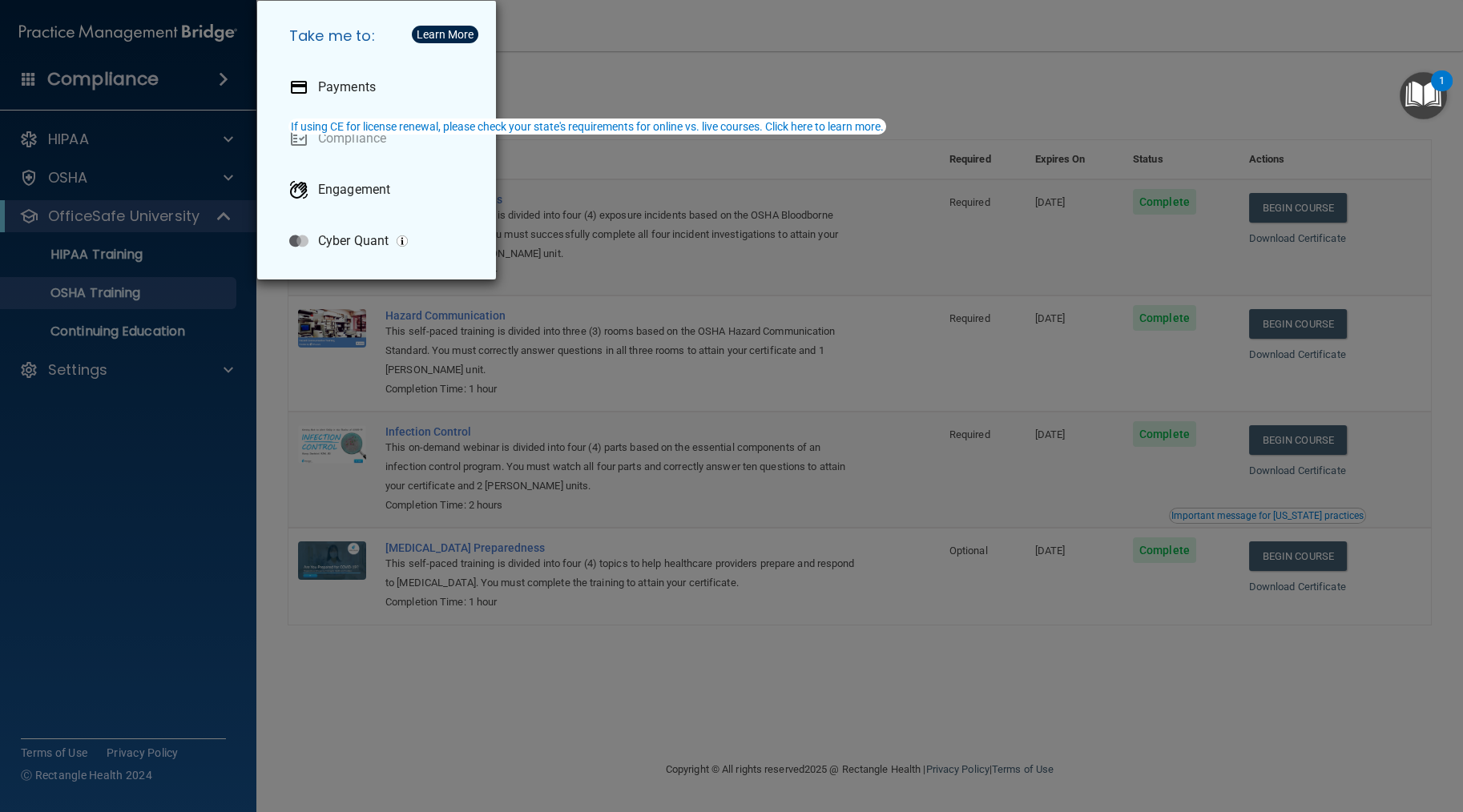
click at [208, 75] on div "Take me to: Payments Compliance Engagement Cyber Quant" at bounding box center [732, 406] width 1463 height 812
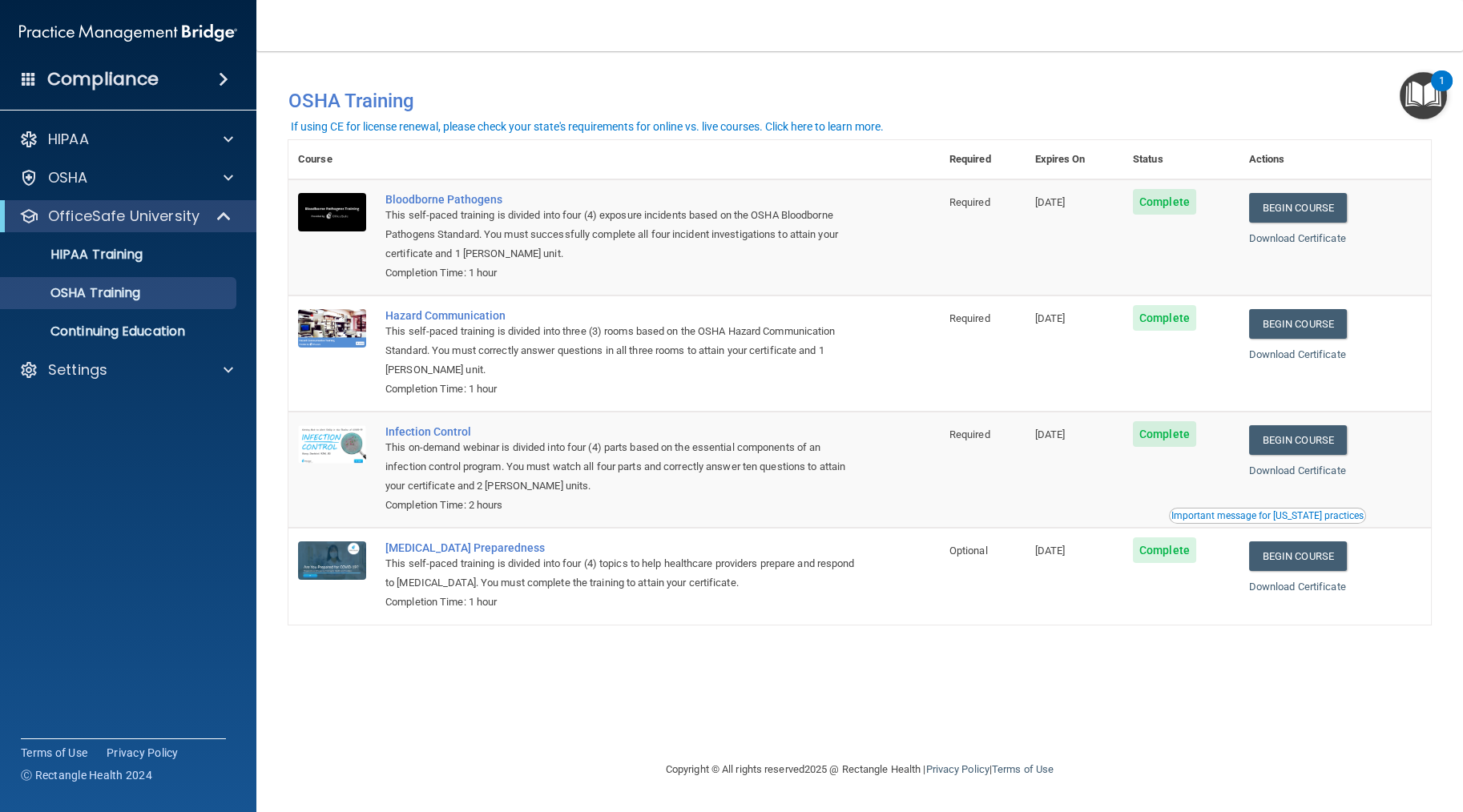
click at [1413, 89] on img "Open Resource Center, 1 new notification" at bounding box center [1423, 96] width 47 height 47
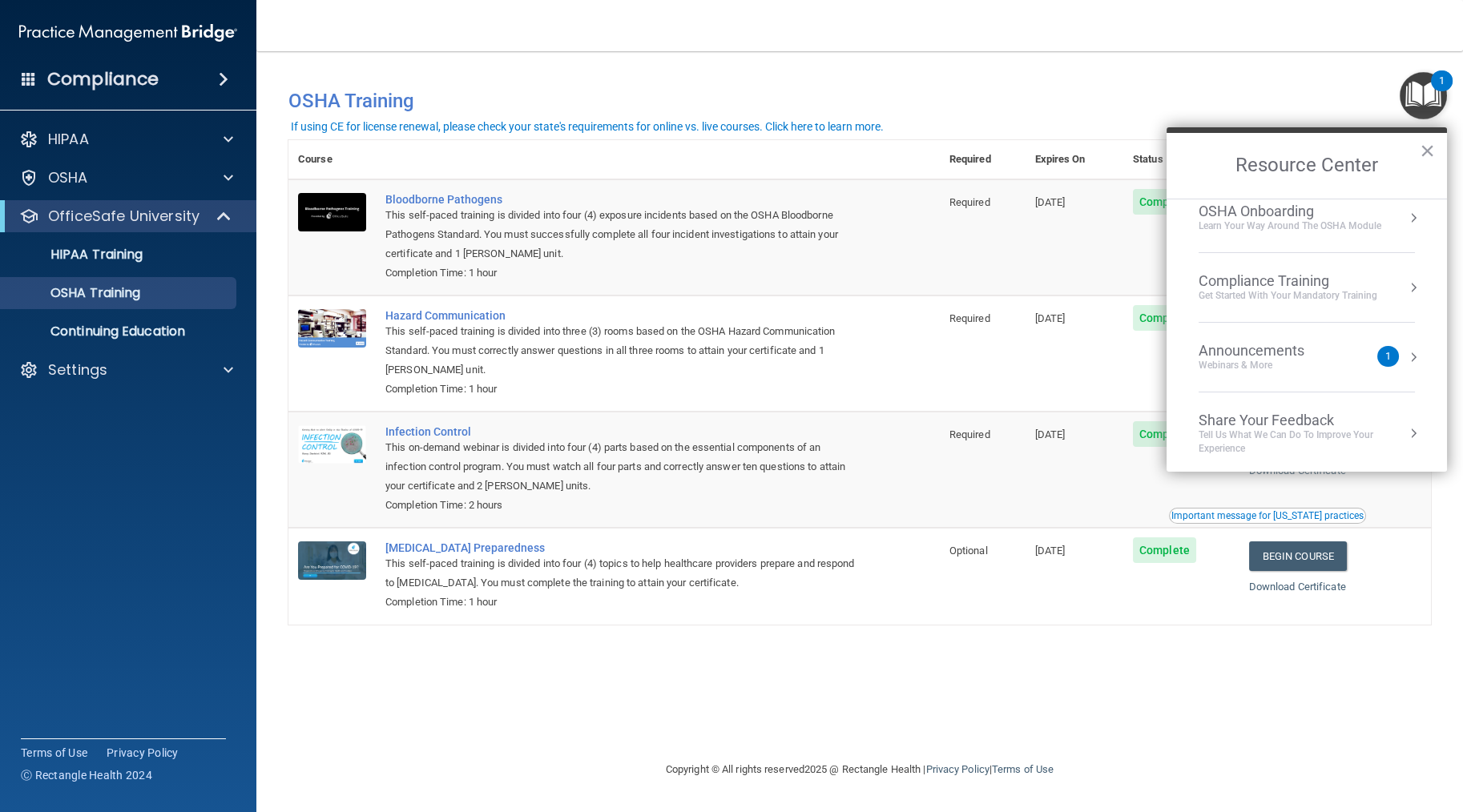
scroll to position [88, 0]
click at [1417, 73] on img "Open Resource Center, 1 new notification" at bounding box center [1423, 96] width 47 height 47
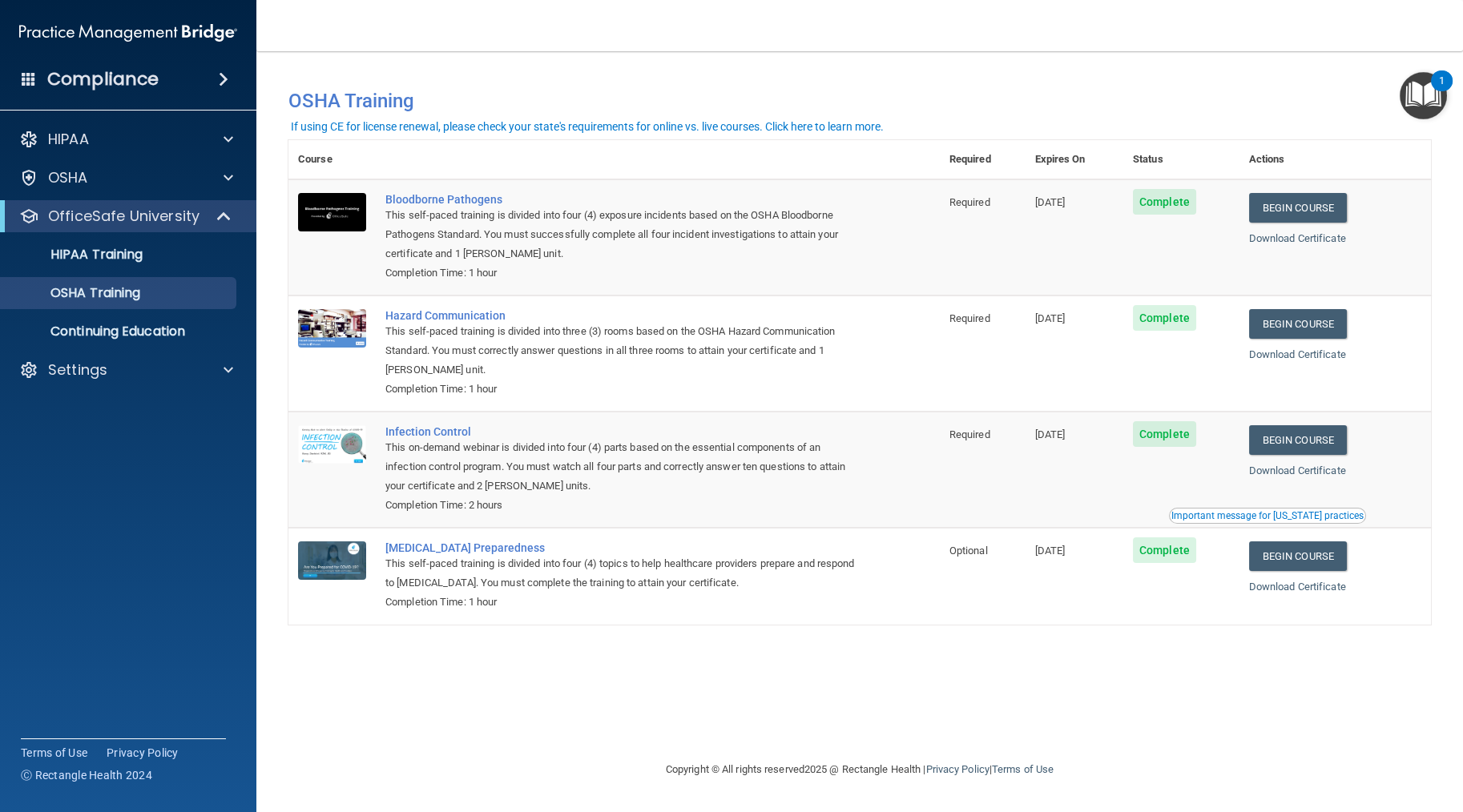
click at [948, 620] on td "Optional" at bounding box center [983, 576] width 86 height 96
click at [221, 222] on span at bounding box center [225, 216] width 14 height 20
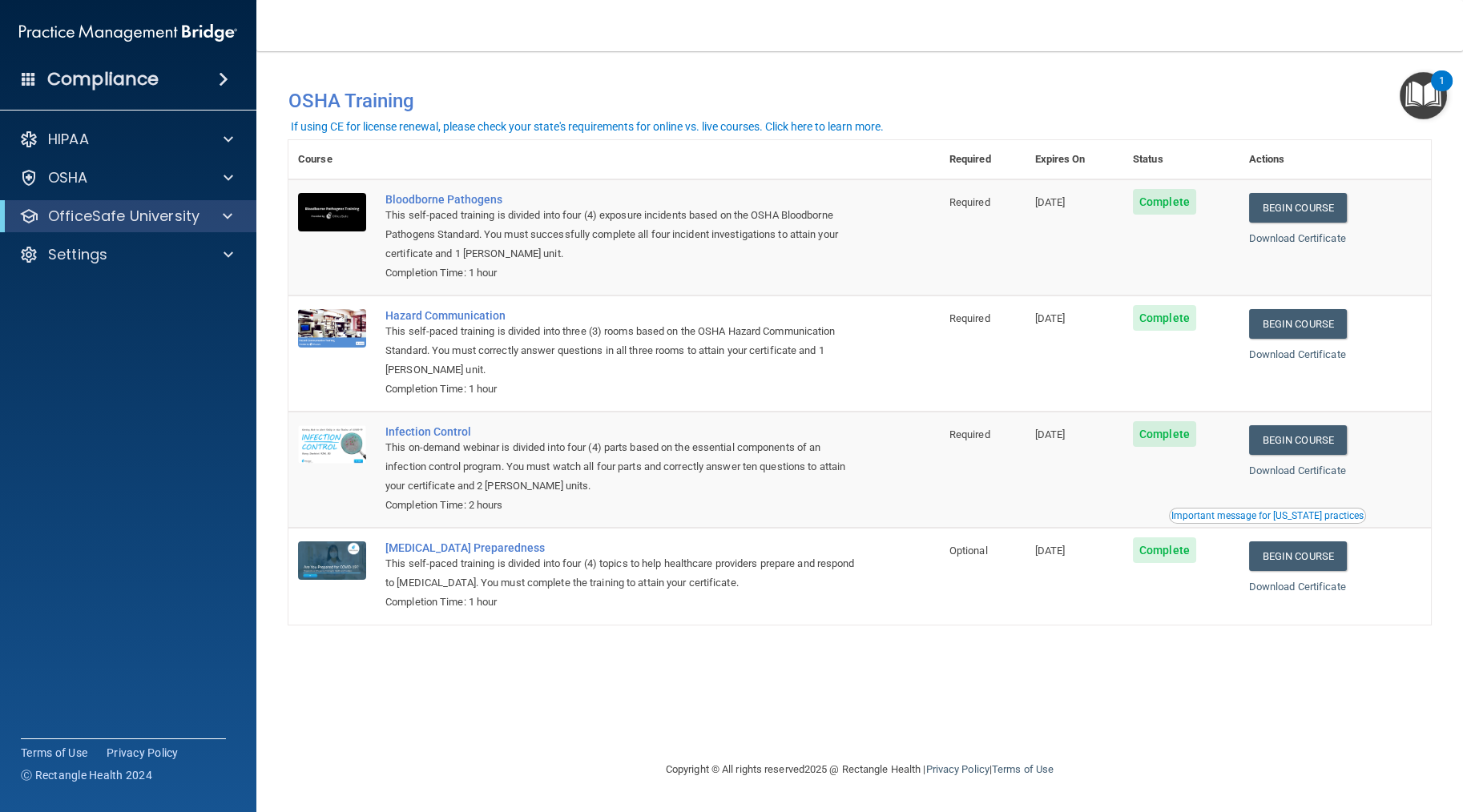
click at [219, 76] on span at bounding box center [223, 79] width 9 height 20
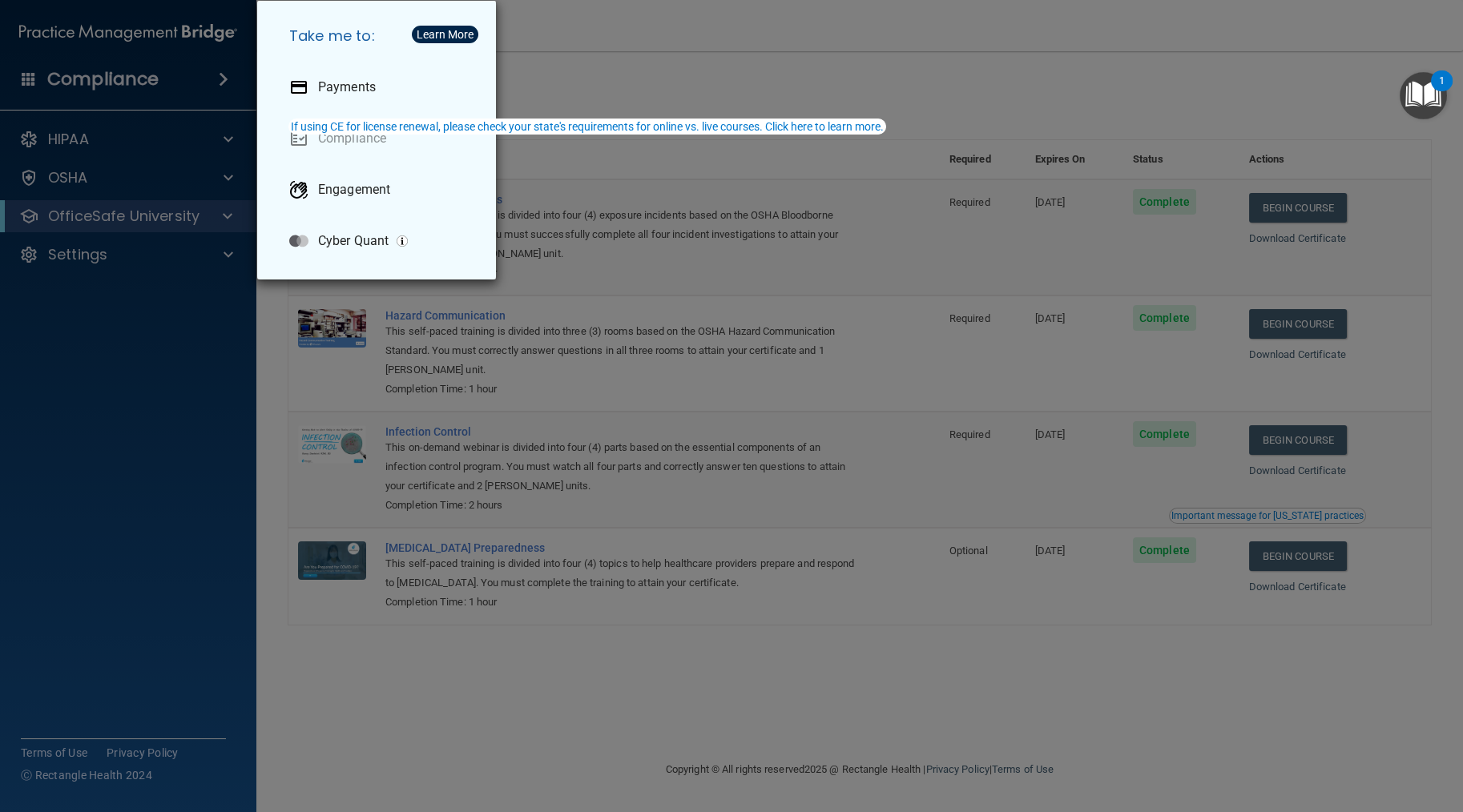
click at [218, 84] on div "Take me to: Payments Compliance Engagement Cyber Quant" at bounding box center [732, 406] width 1463 height 812
